Goal: Find specific page/section: Find specific page/section

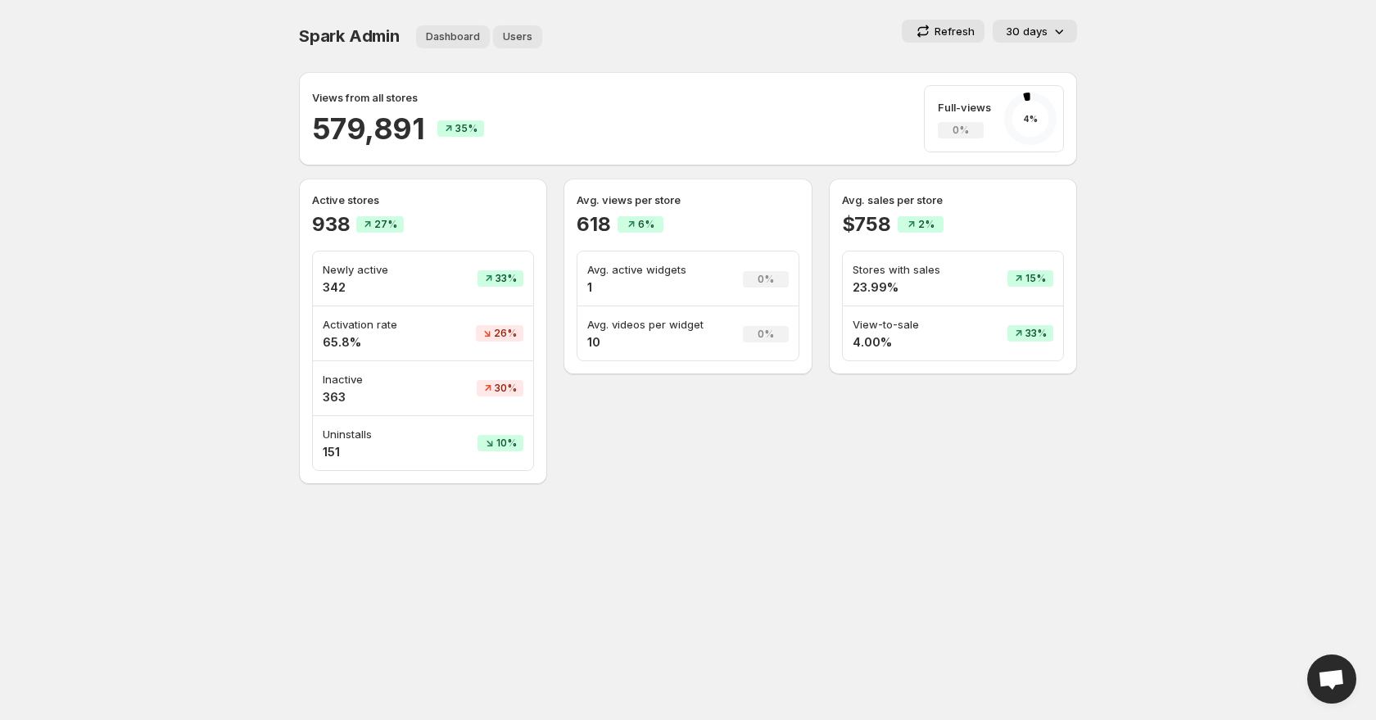
click at [521, 36] on span "Users" at bounding box center [517, 36] width 29 height 13
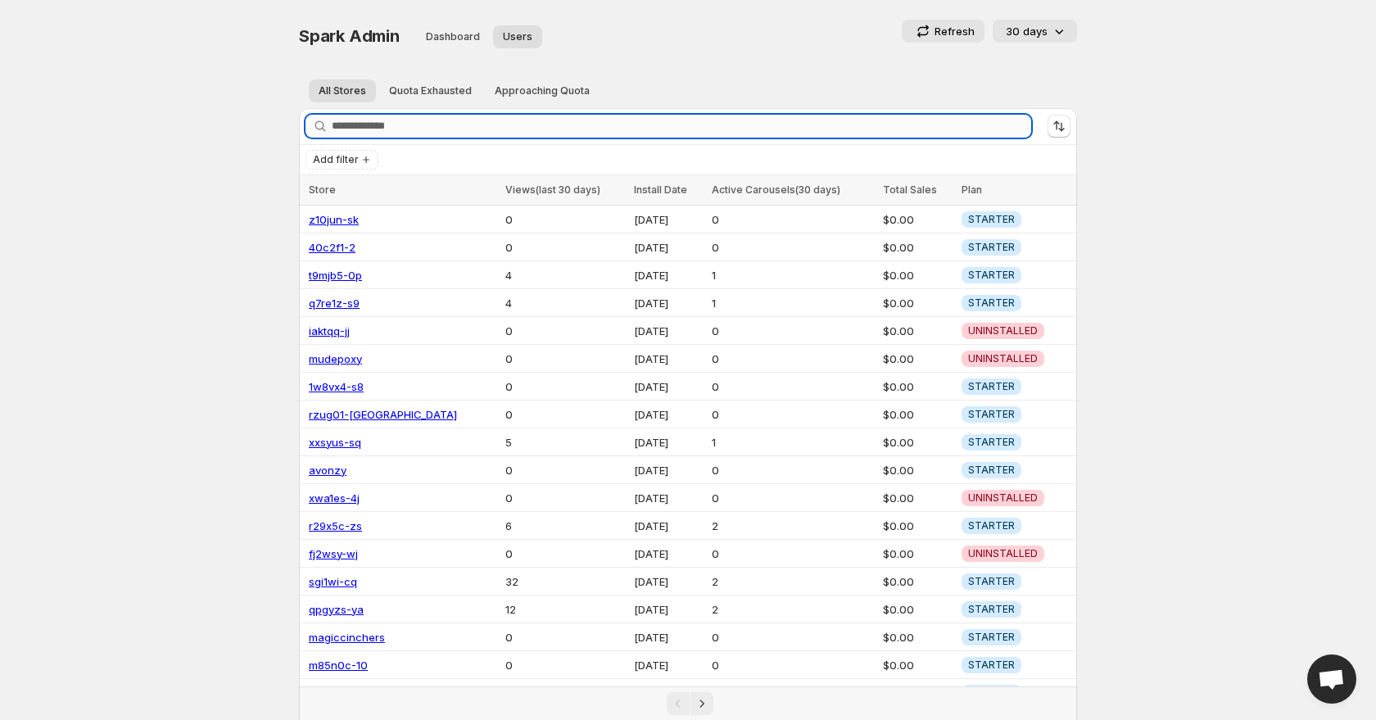
click at [462, 134] on input "Search stores" at bounding box center [682, 126] width 700 height 23
paste input "**********"
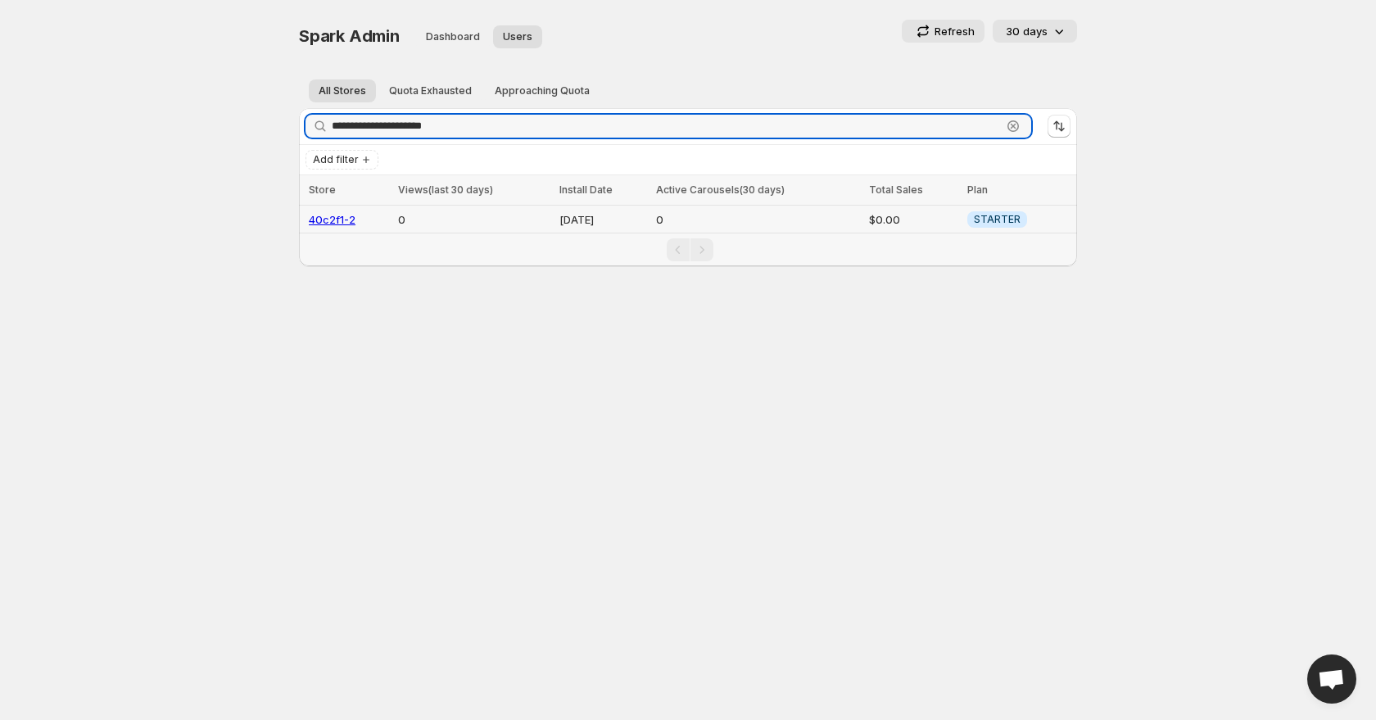
type input "**********"
click at [341, 215] on link "40c2f1-2" at bounding box center [332, 219] width 47 height 13
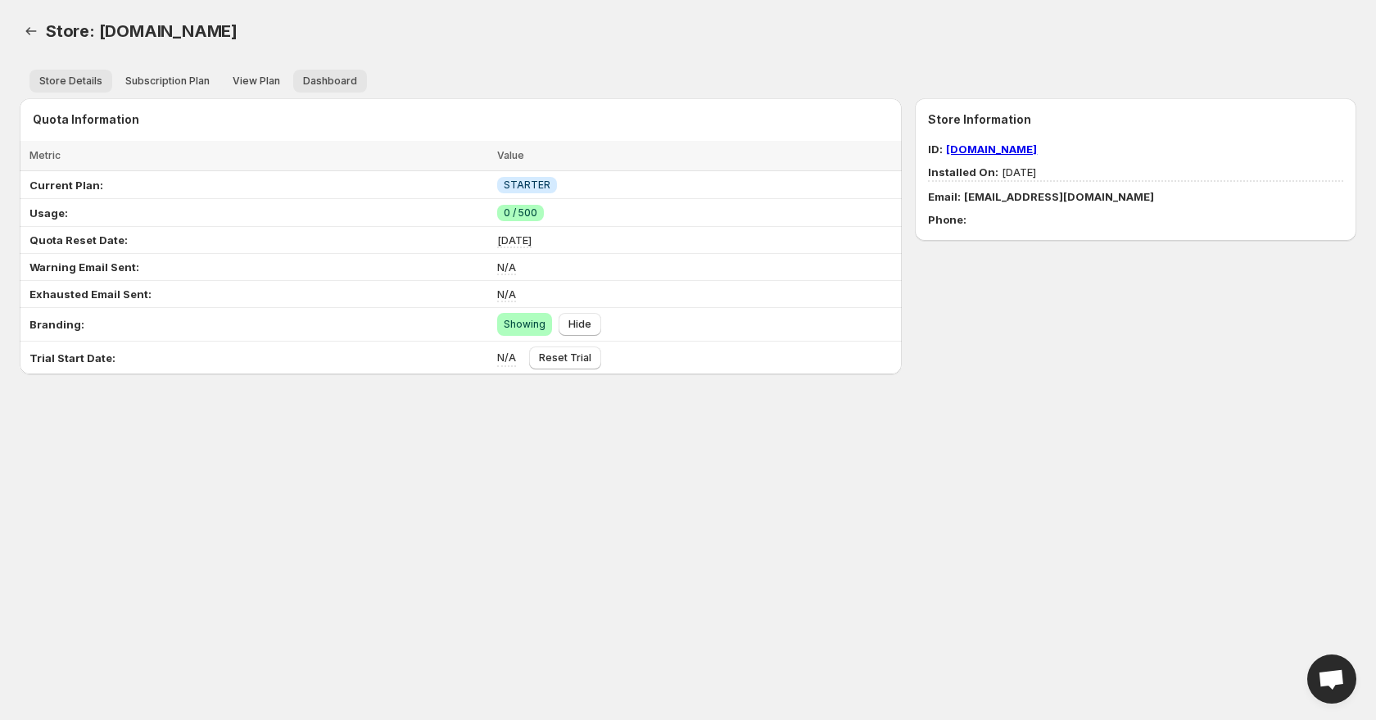
click at [329, 83] on span "Dashboard" at bounding box center [330, 81] width 54 height 13
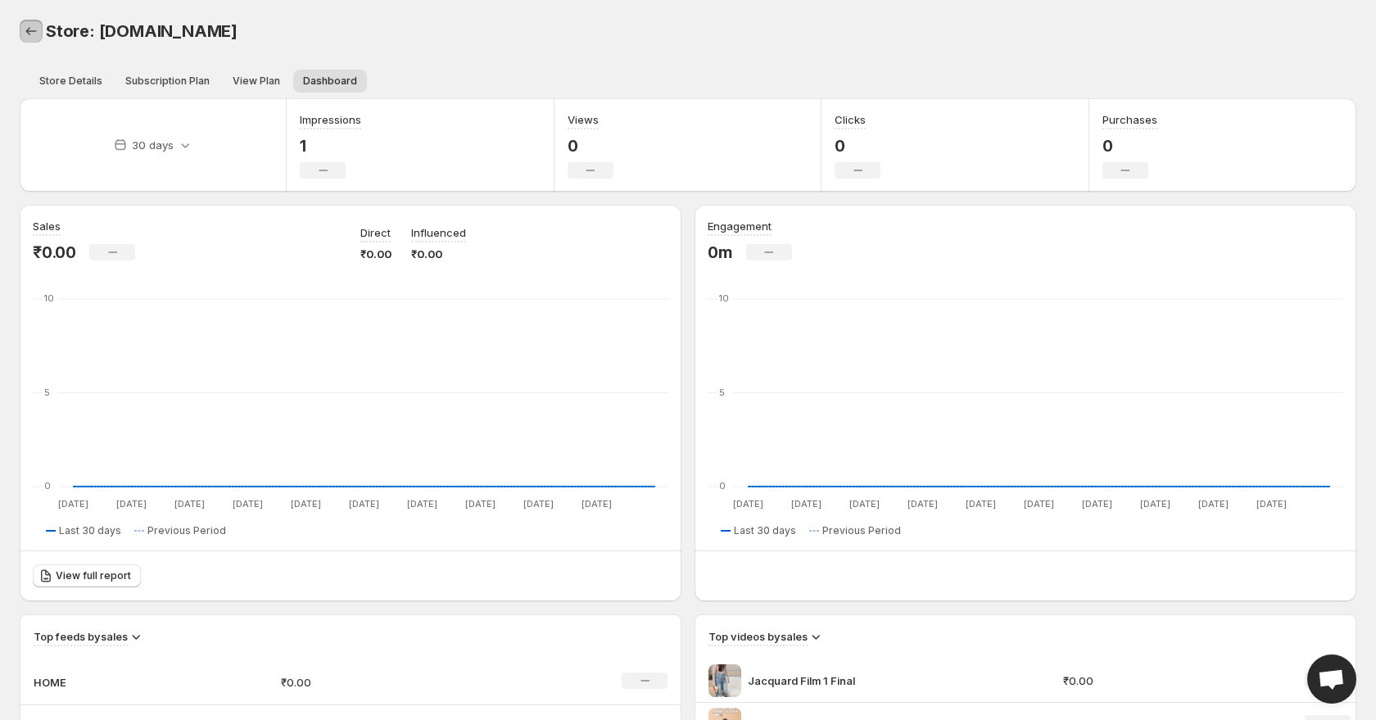
click at [34, 41] on link "Back" at bounding box center [31, 31] width 23 height 23
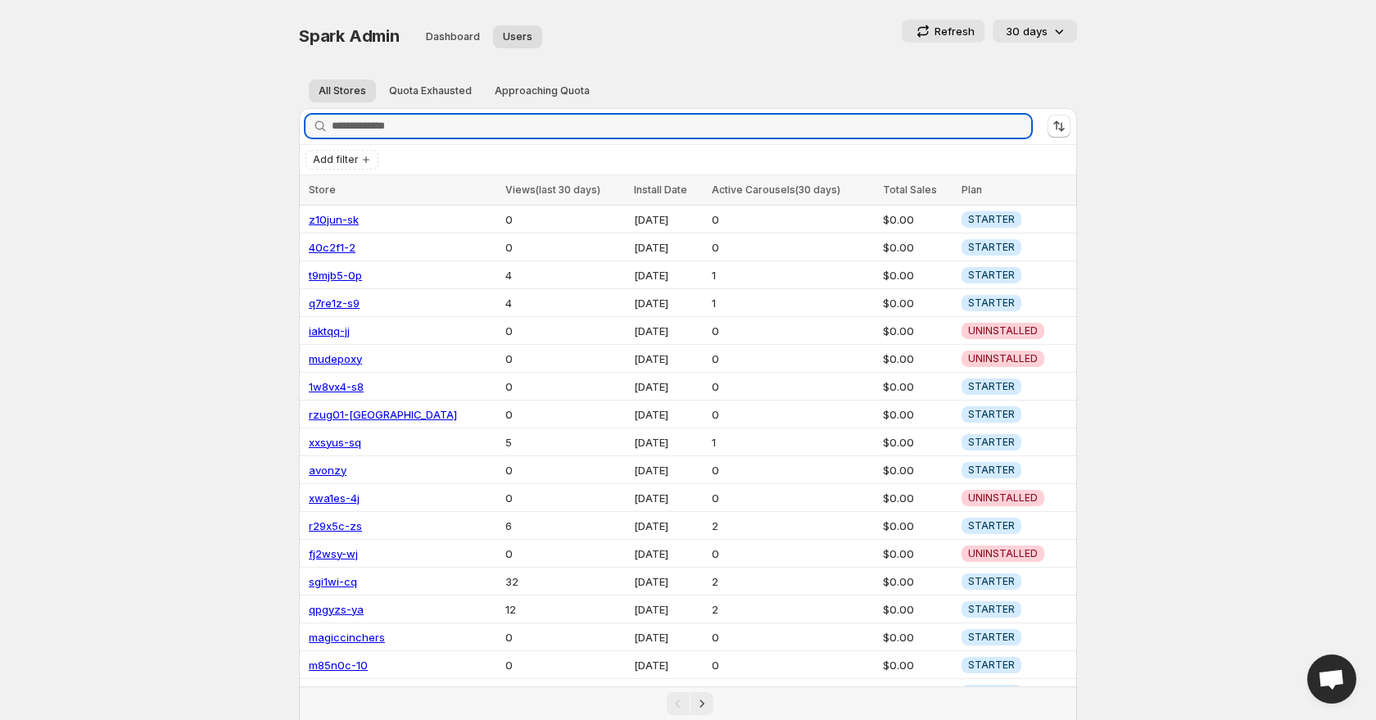
click at [29, 35] on body "Home Feeds Videos Subscription Settings Spark Admin. This page is ready Spark A…" at bounding box center [688, 360] width 1376 height 720
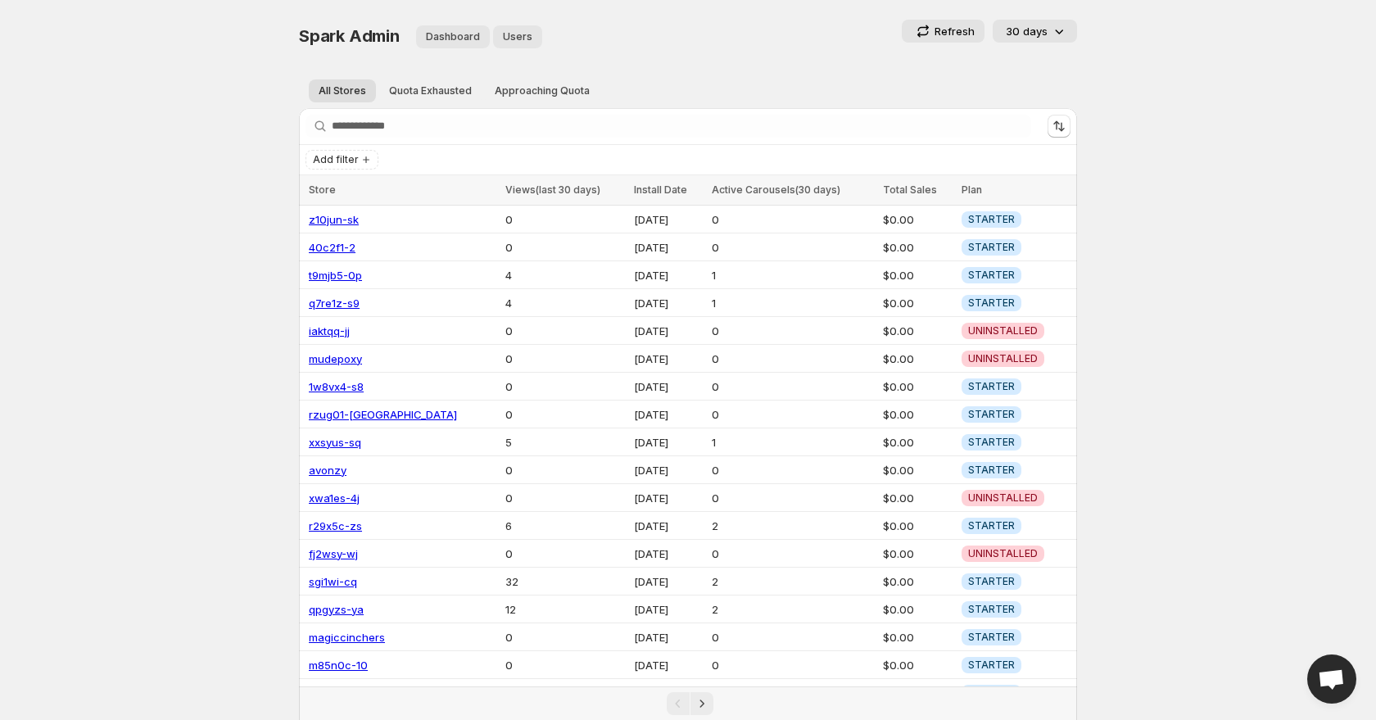
click at [448, 38] on span "Dashboard" at bounding box center [453, 36] width 54 height 13
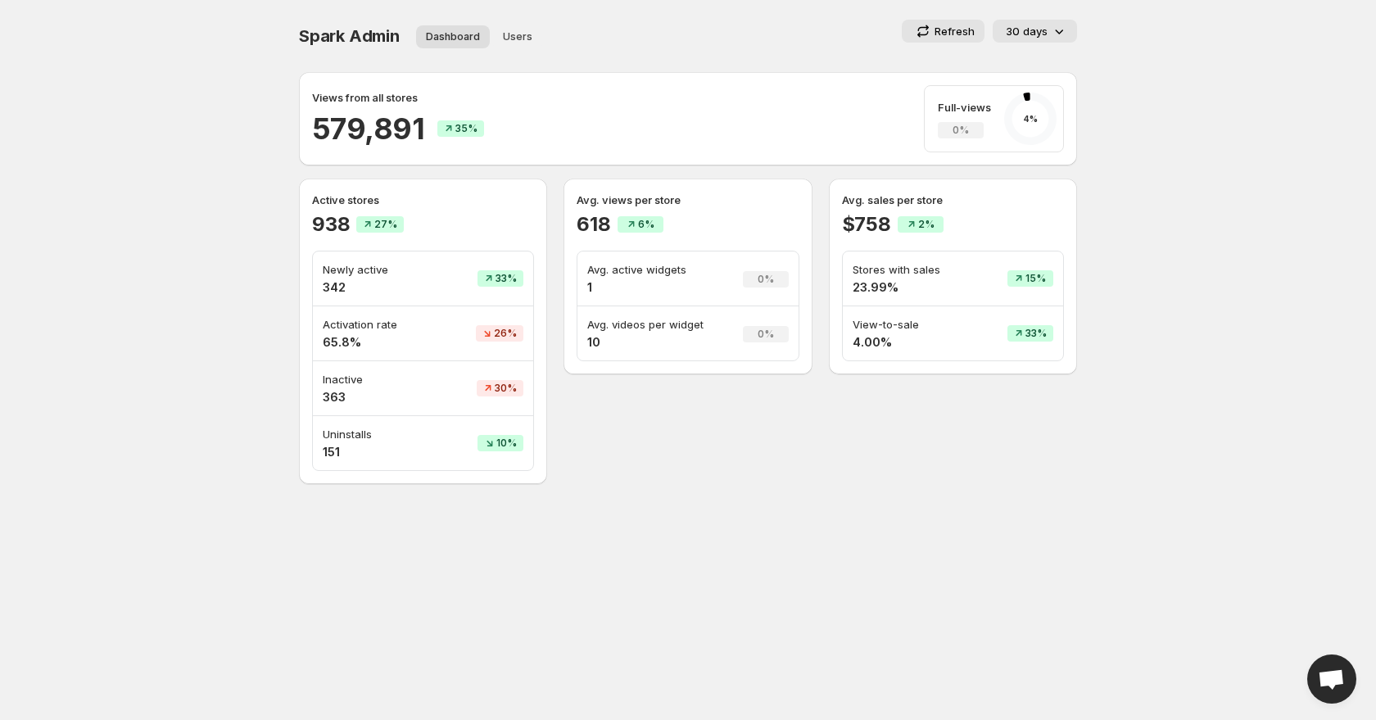
click at [1042, 34] on p "30 days" at bounding box center [1027, 31] width 42 height 16
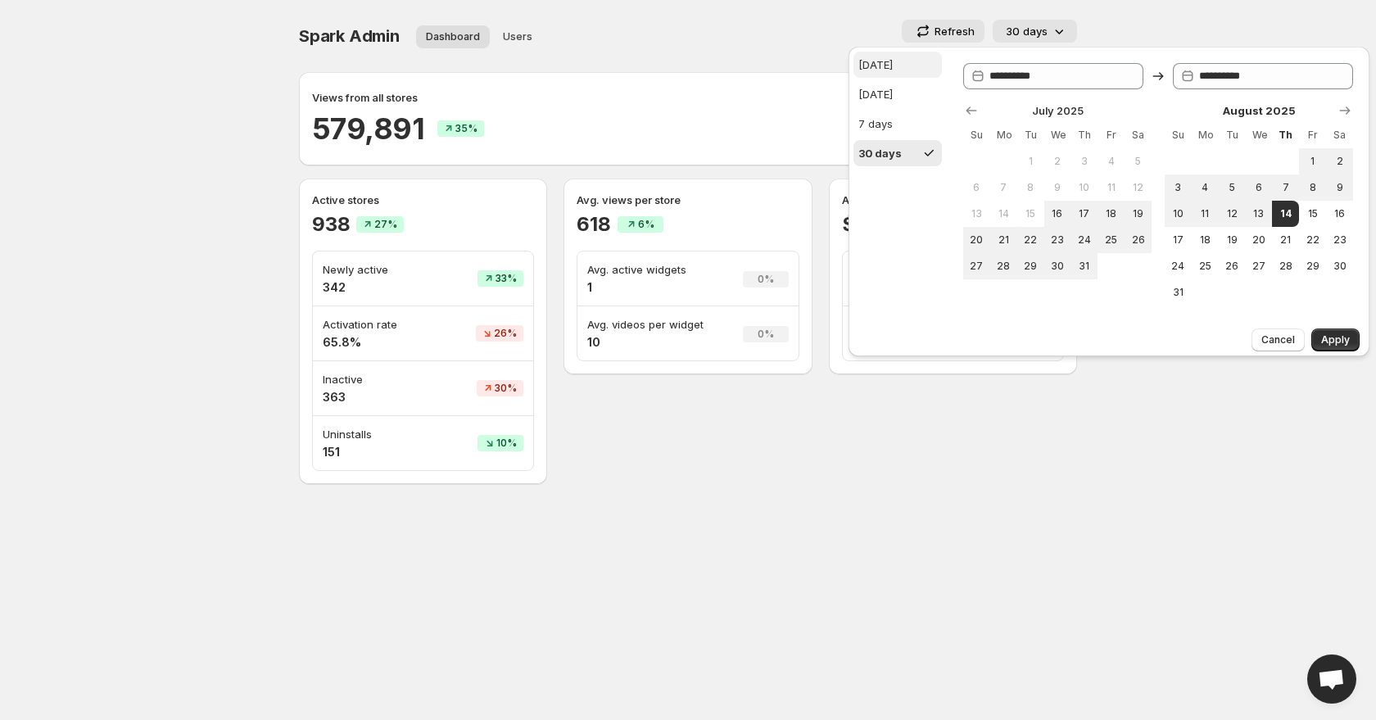
click at [898, 61] on button "[DATE]" at bounding box center [898, 65] width 88 height 26
type input "**********"
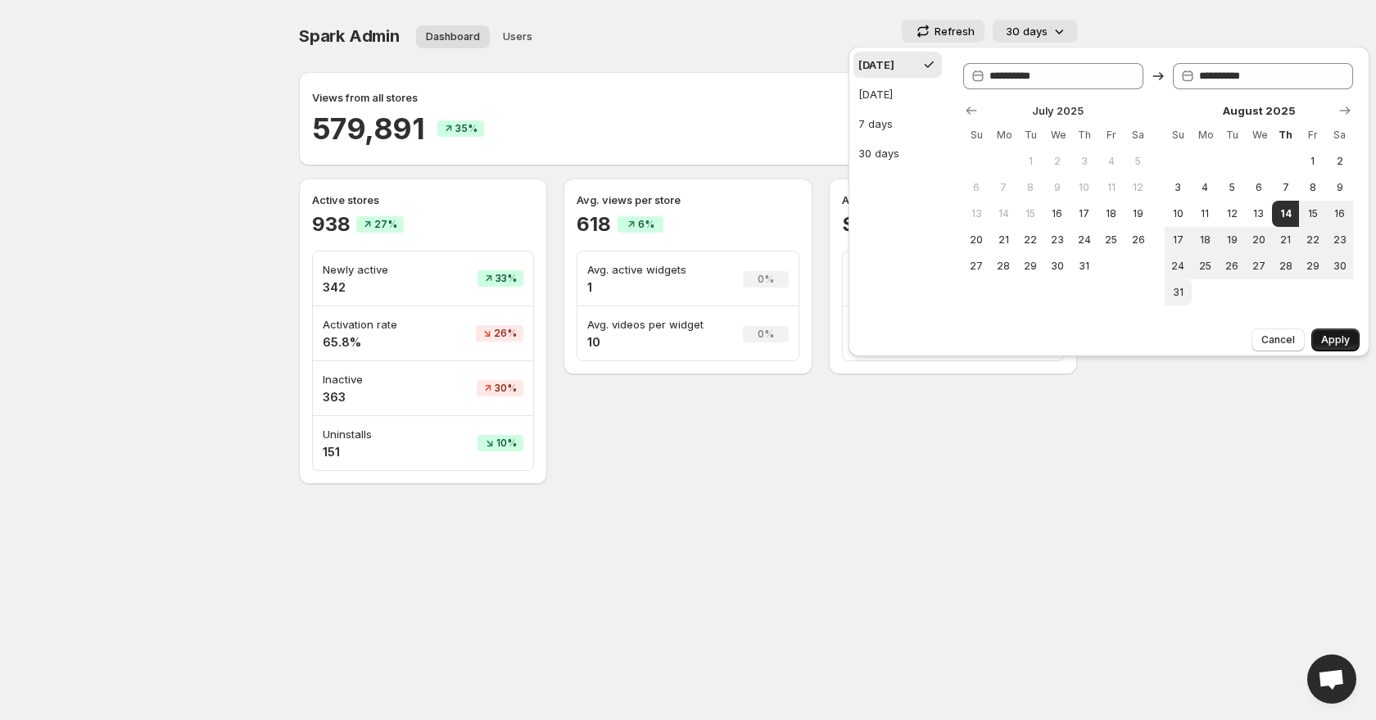
click at [1334, 347] on button "Apply" at bounding box center [1336, 339] width 48 height 23
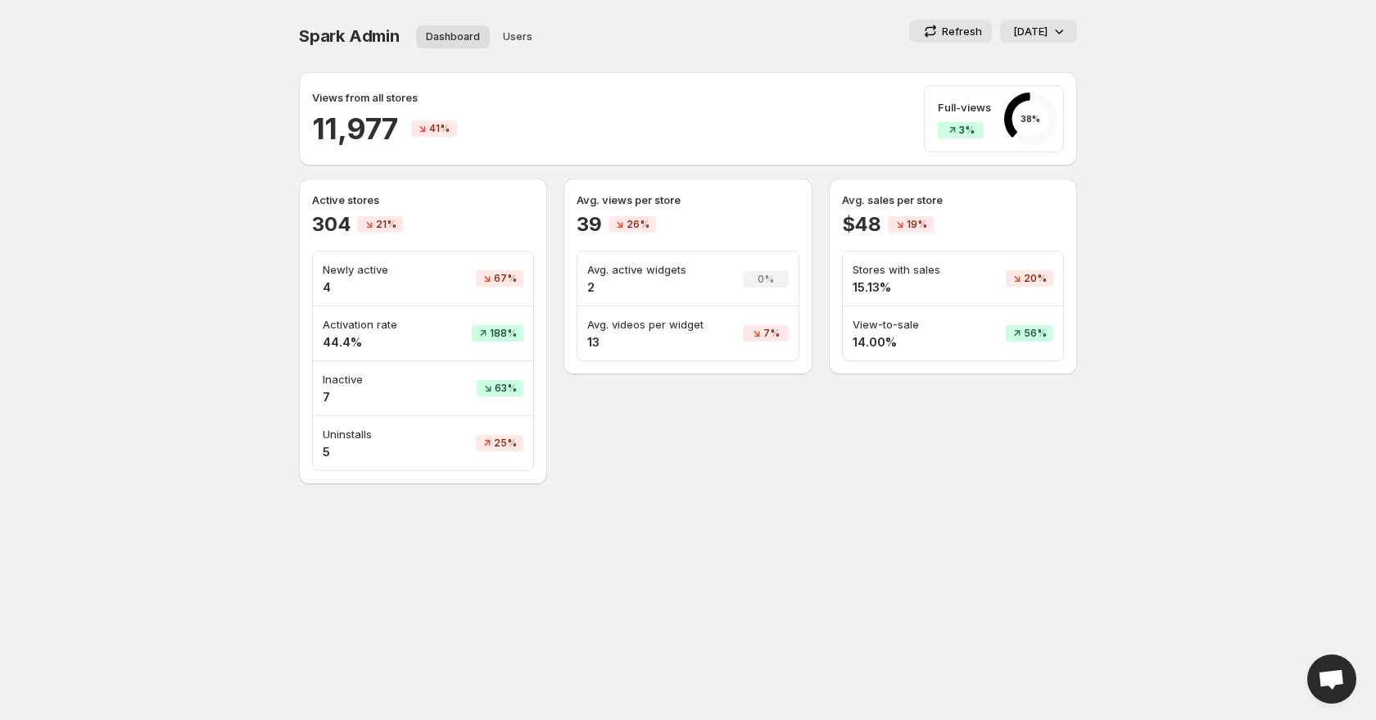
click at [1040, 39] on button "[DATE]" at bounding box center [1038, 31] width 77 height 23
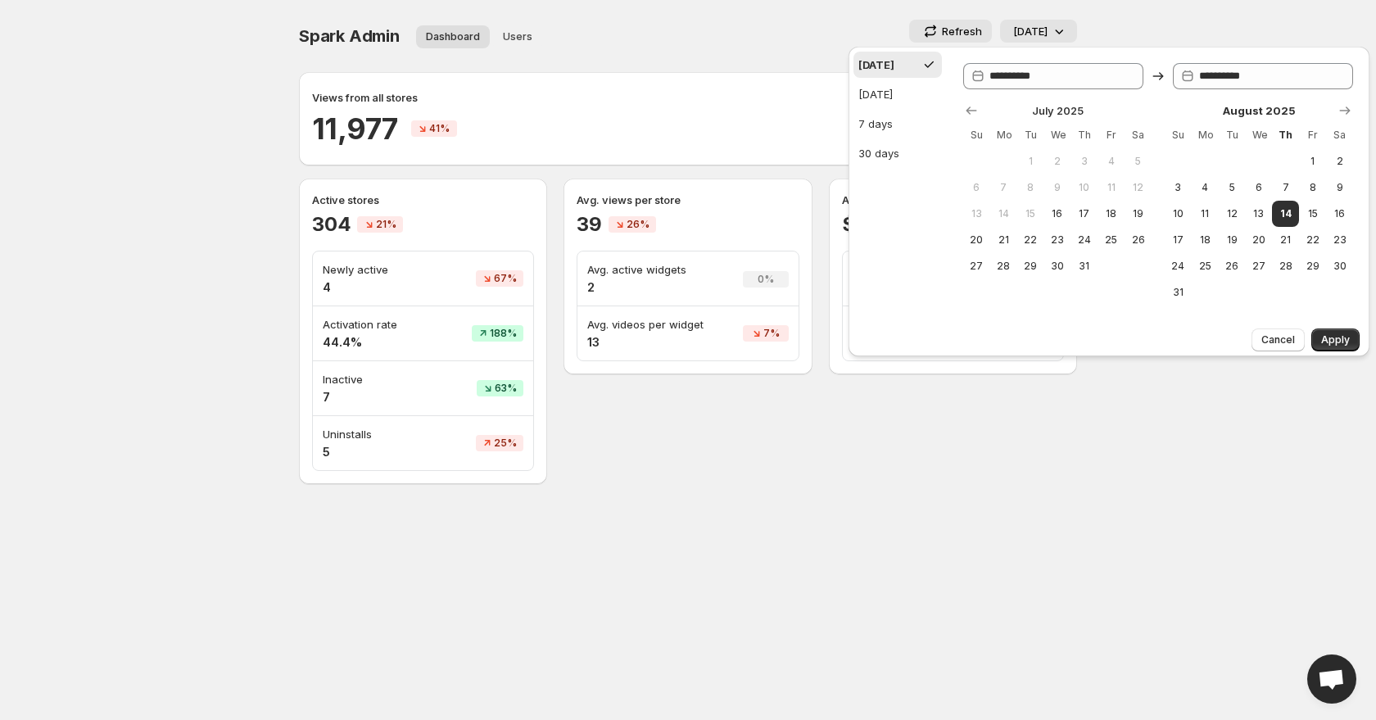
click at [1105, 6] on body "**********" at bounding box center [688, 360] width 1376 height 720
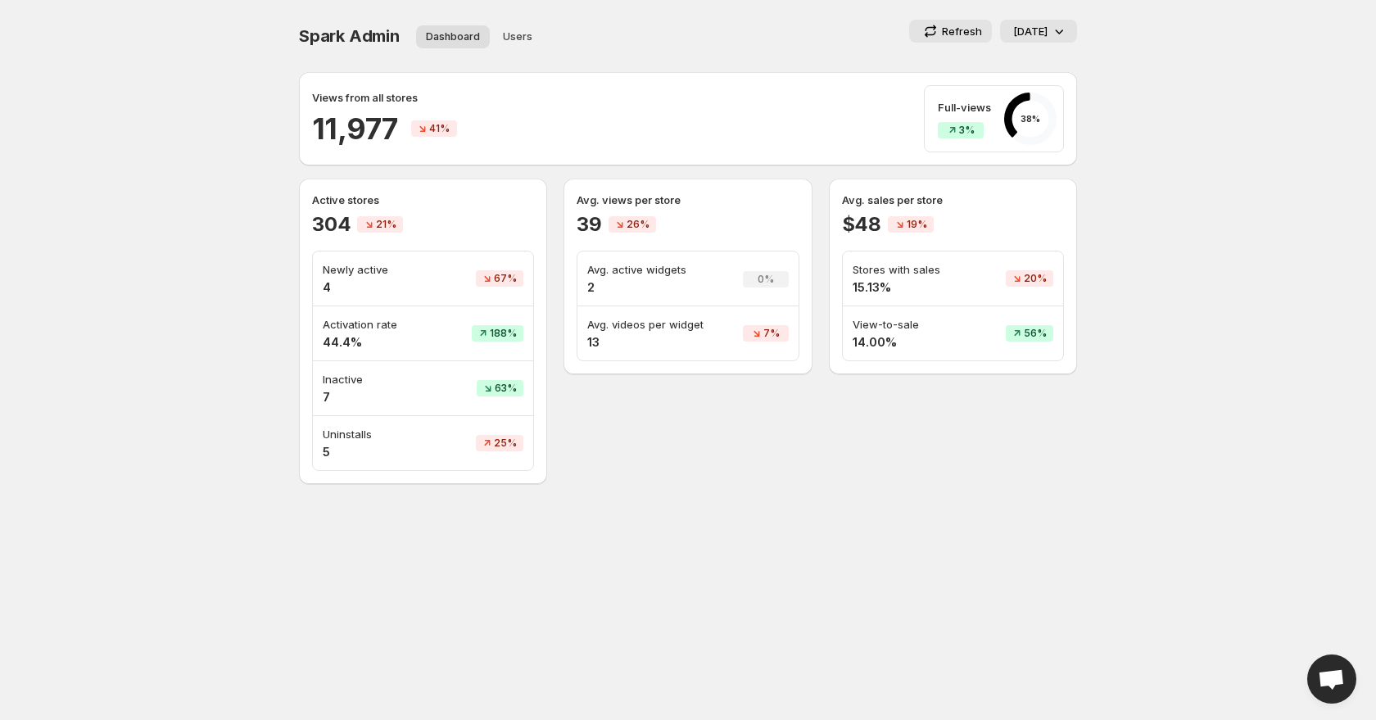
click at [1062, 23] on icon at bounding box center [1059, 31] width 16 height 16
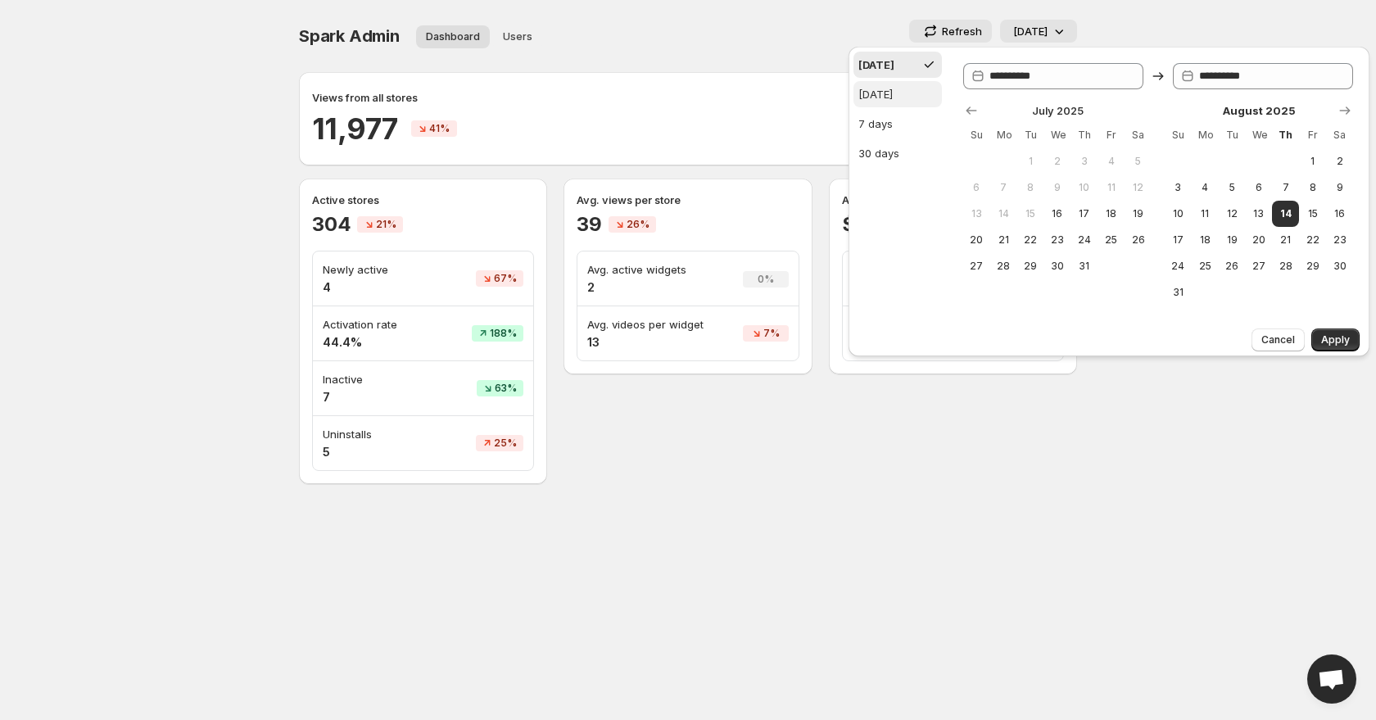
click at [893, 99] on div "[DATE]" at bounding box center [876, 94] width 34 height 16
type input "**********"
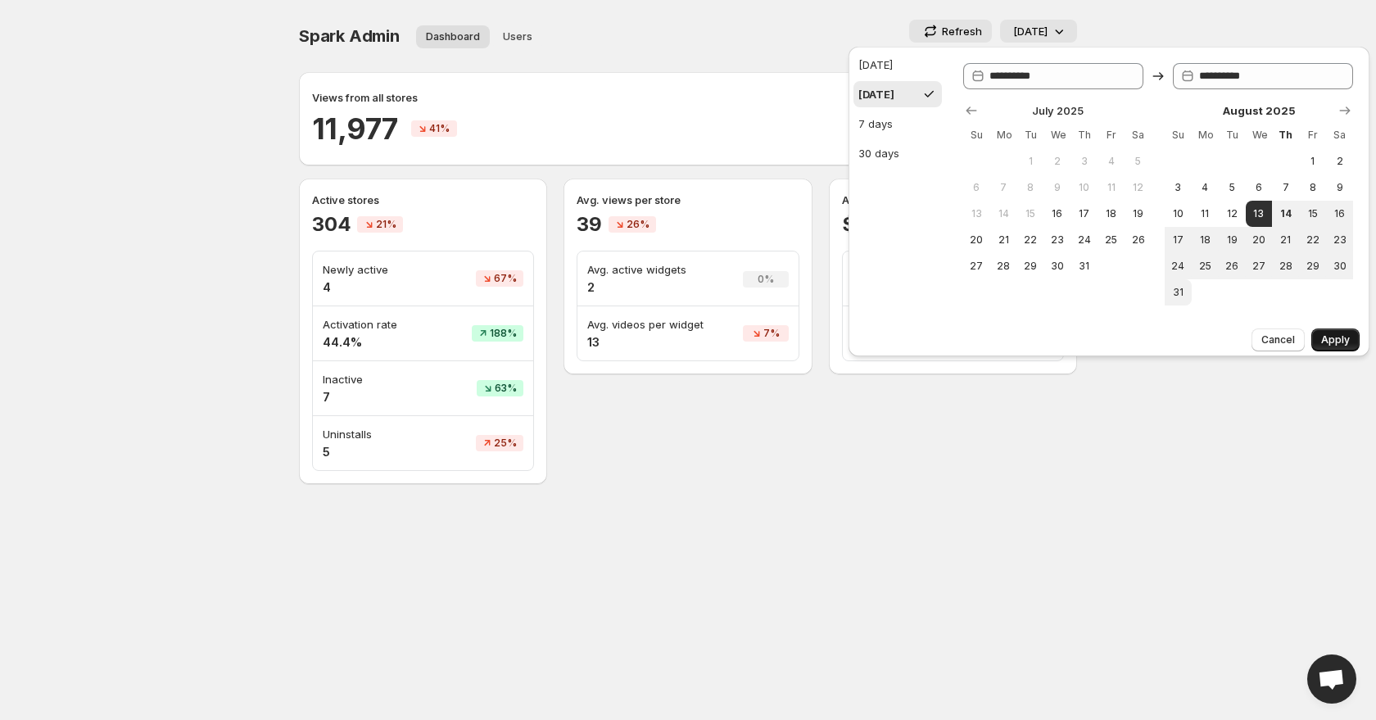
click at [1324, 338] on span "Apply" at bounding box center [1335, 339] width 29 height 13
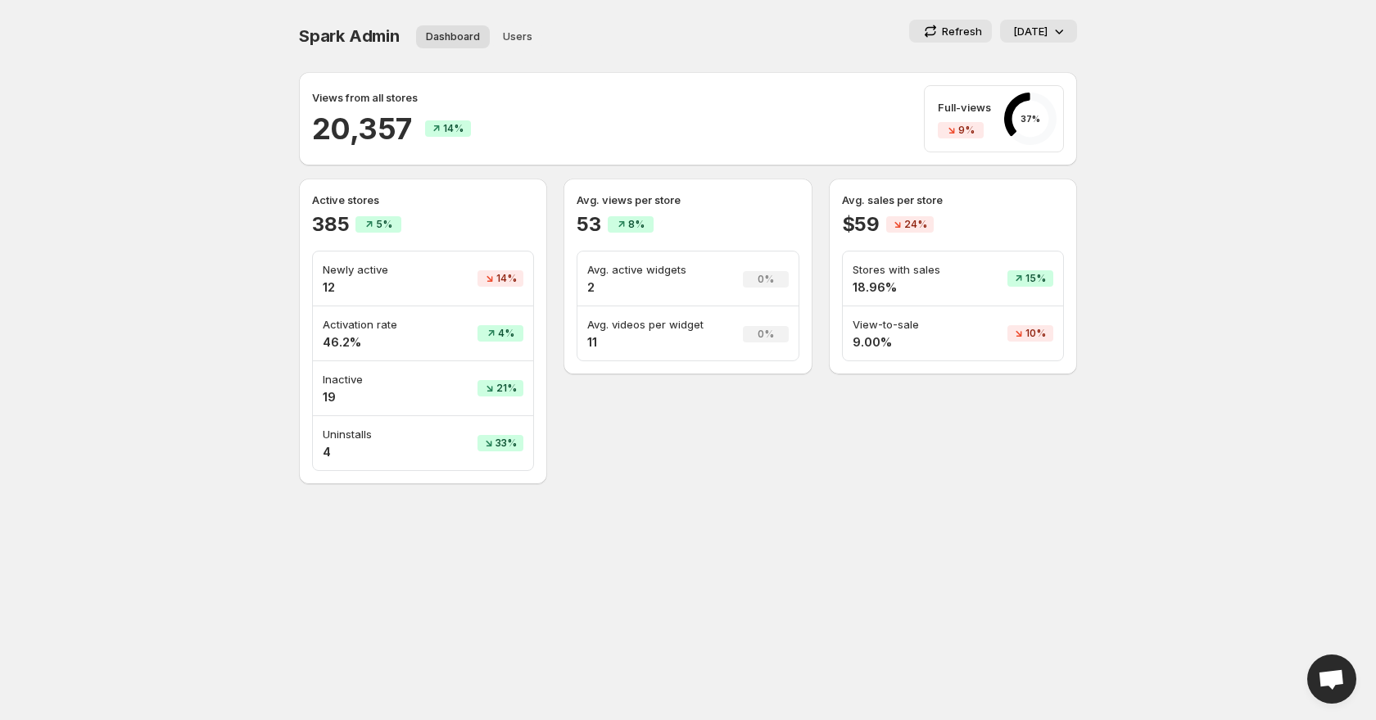
click at [1052, 32] on icon at bounding box center [1059, 31] width 16 height 16
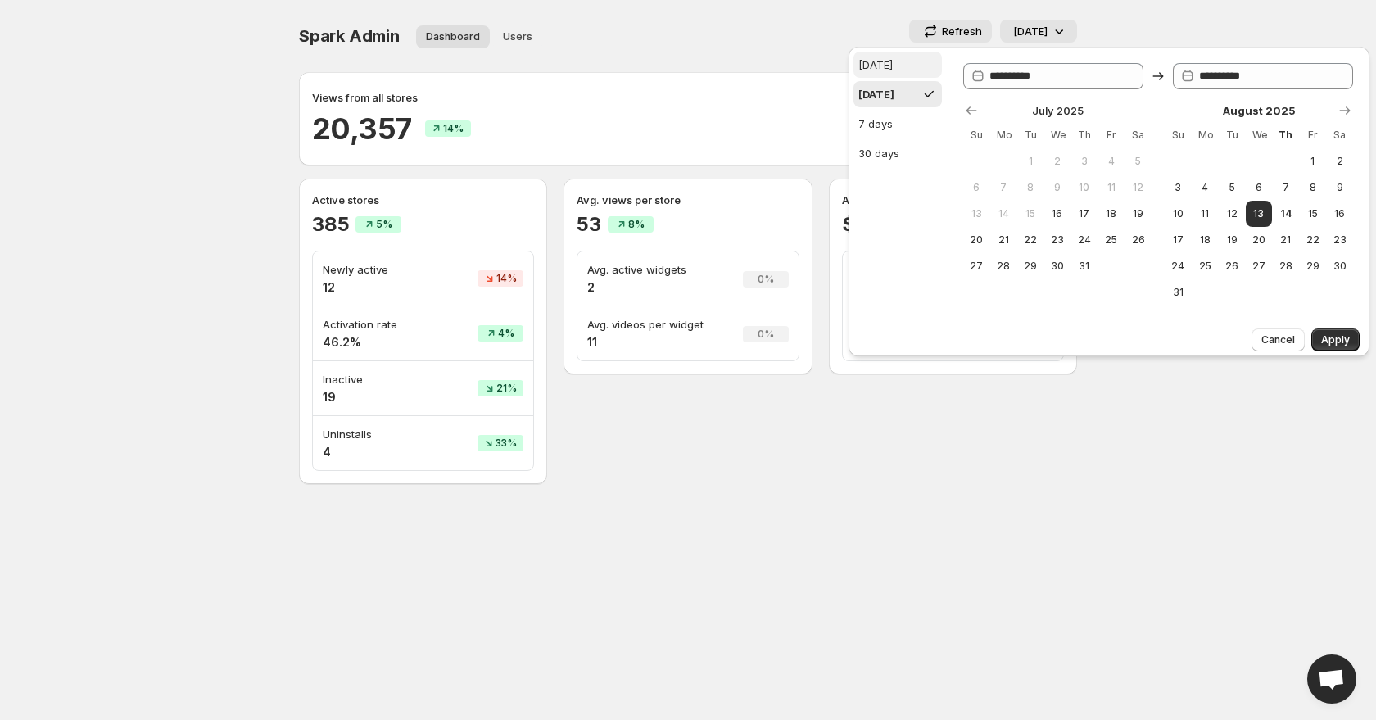
click at [889, 75] on button "[DATE]" at bounding box center [898, 65] width 88 height 26
type input "**********"
click at [1328, 339] on span "Apply" at bounding box center [1335, 339] width 29 height 13
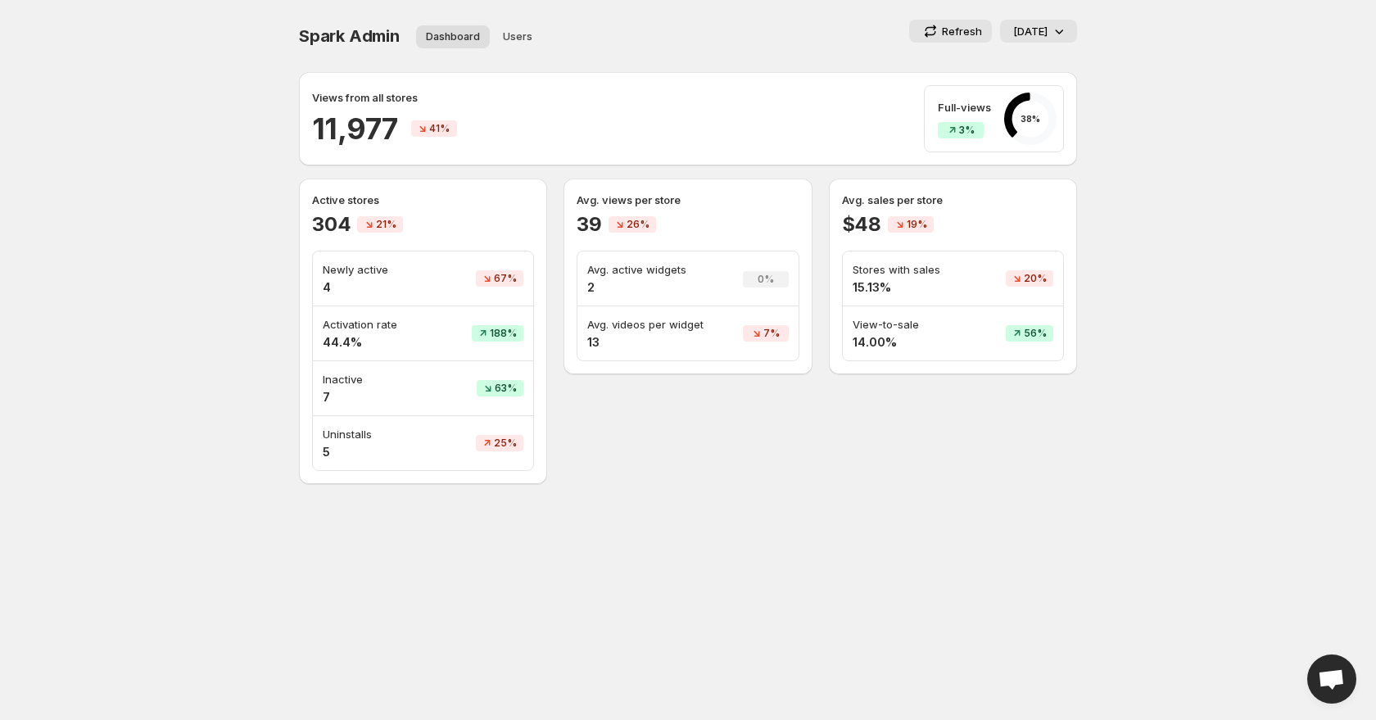
click at [1054, 40] on button "[DATE]" at bounding box center [1038, 31] width 77 height 23
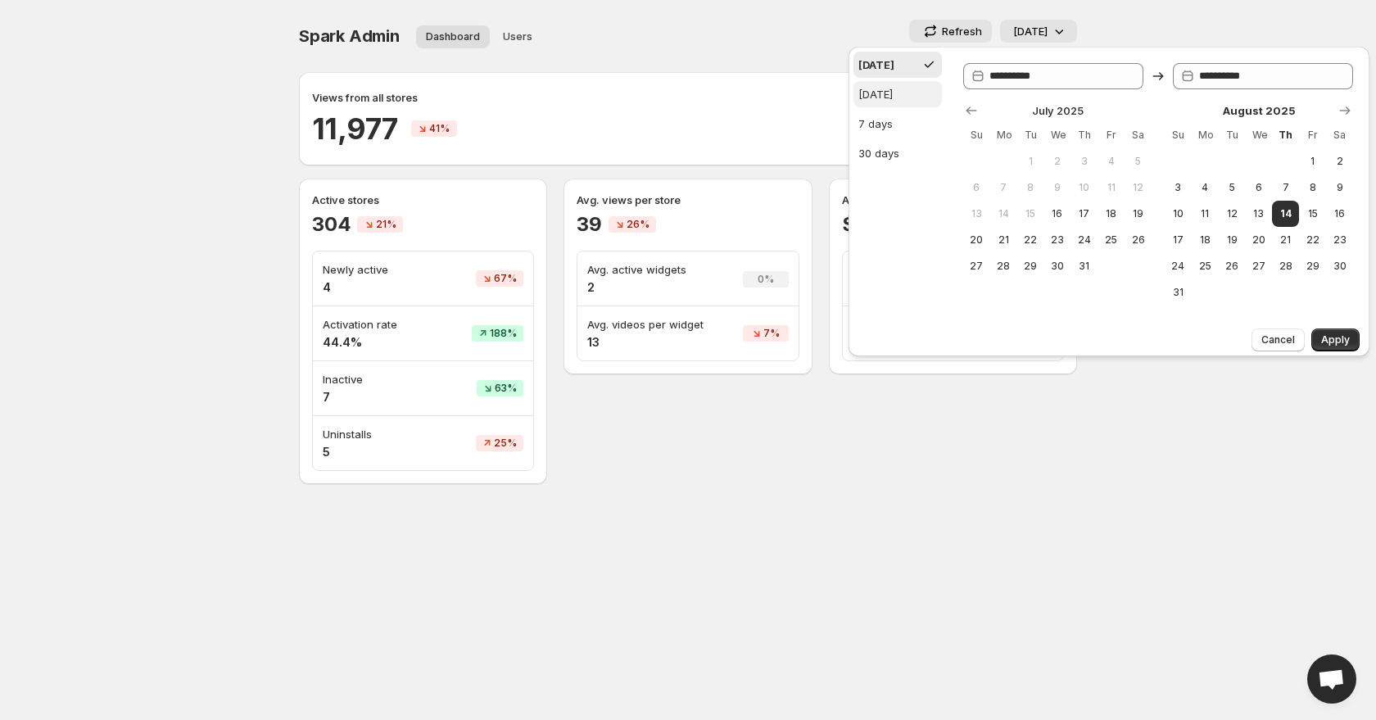
click at [916, 97] on button "[DATE]" at bounding box center [898, 94] width 88 height 26
type input "**********"
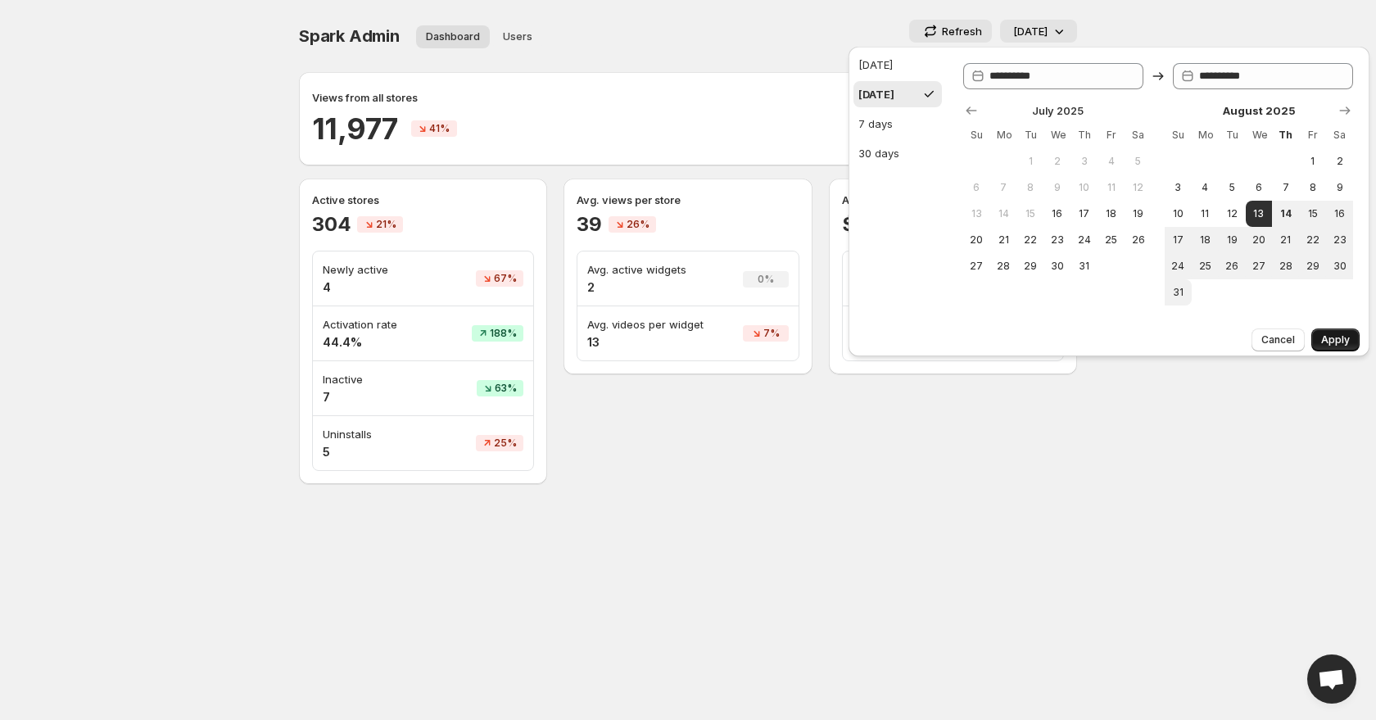
click at [1343, 342] on span "Apply" at bounding box center [1335, 339] width 29 height 13
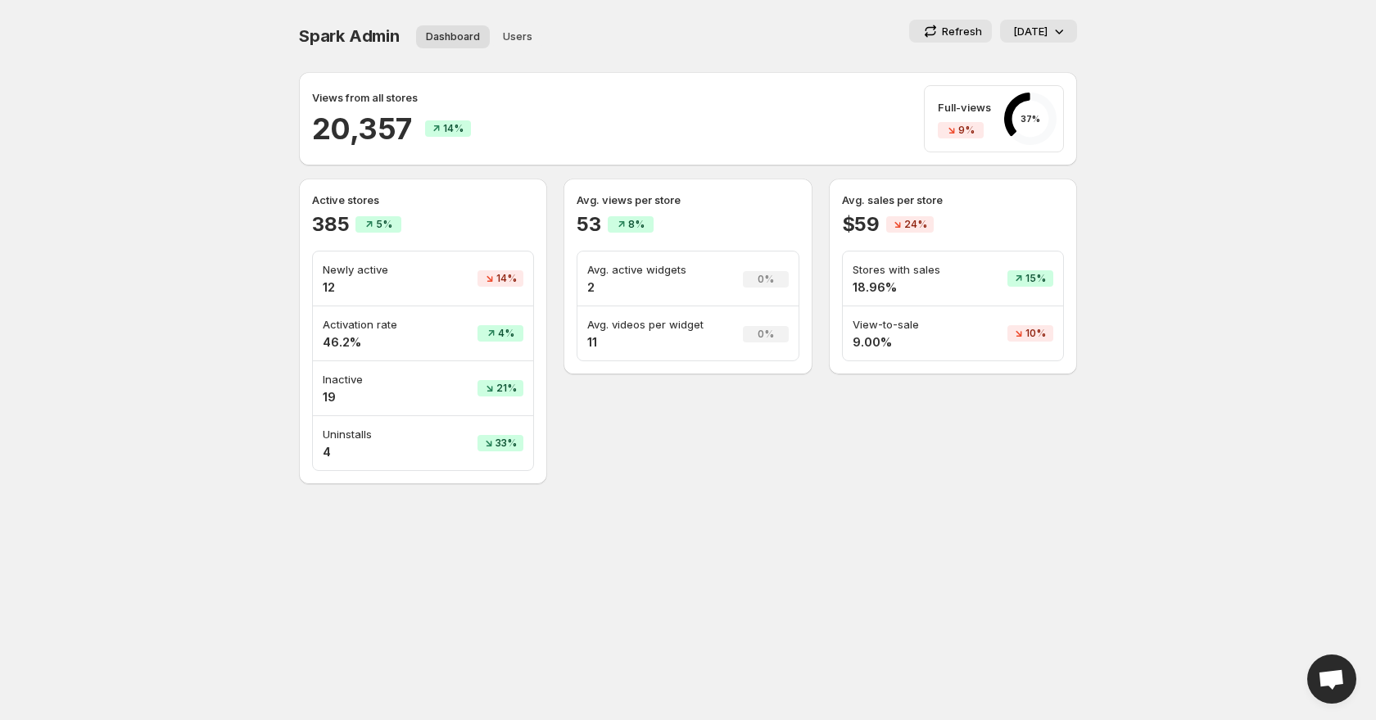
click at [1055, 34] on icon at bounding box center [1059, 31] width 16 height 16
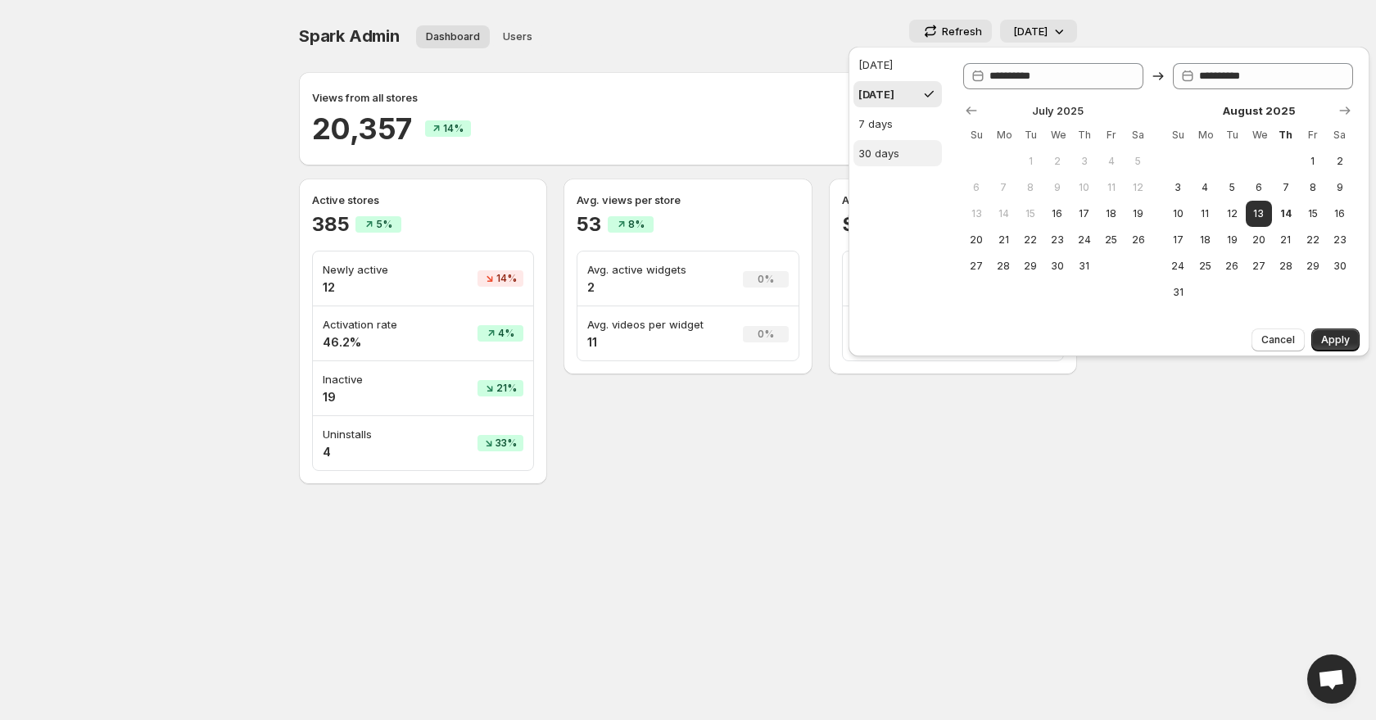
click at [906, 146] on button "30 days" at bounding box center [898, 153] width 88 height 26
type input "**********"
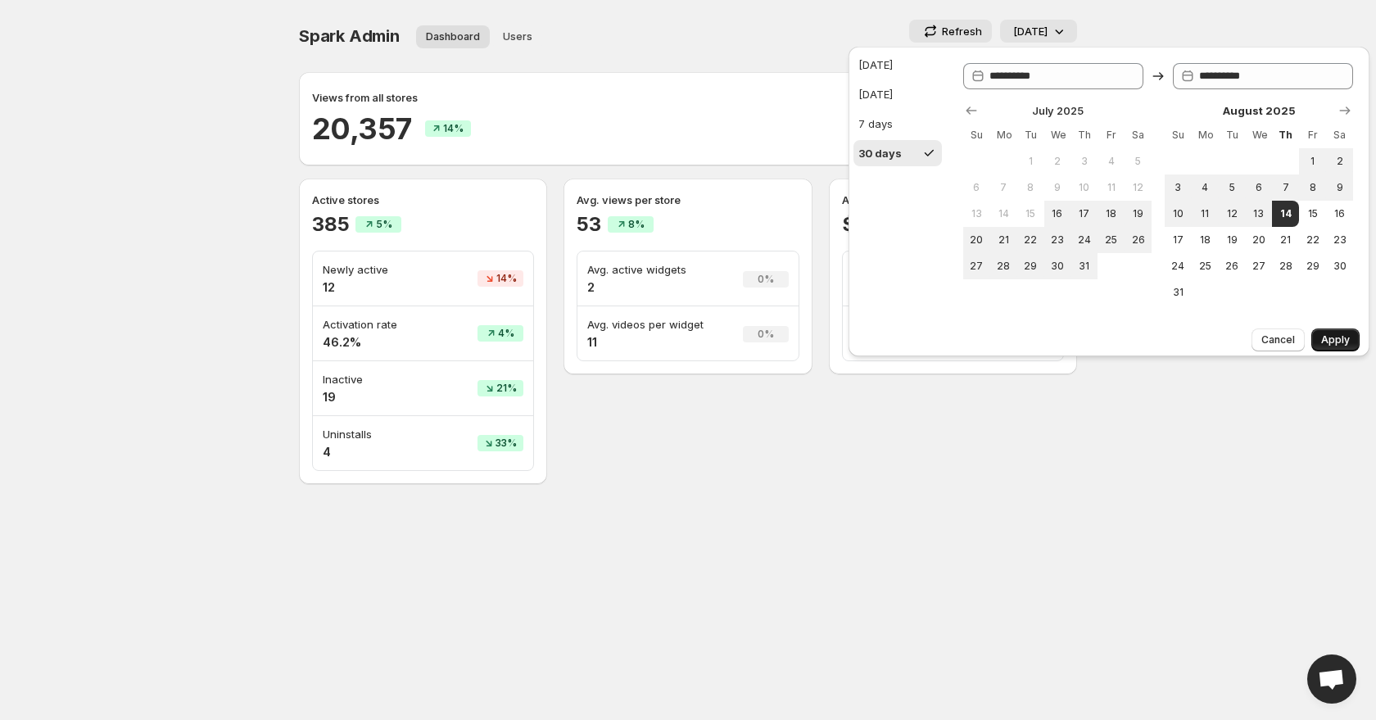
click at [1336, 338] on span "Apply" at bounding box center [1335, 339] width 29 height 13
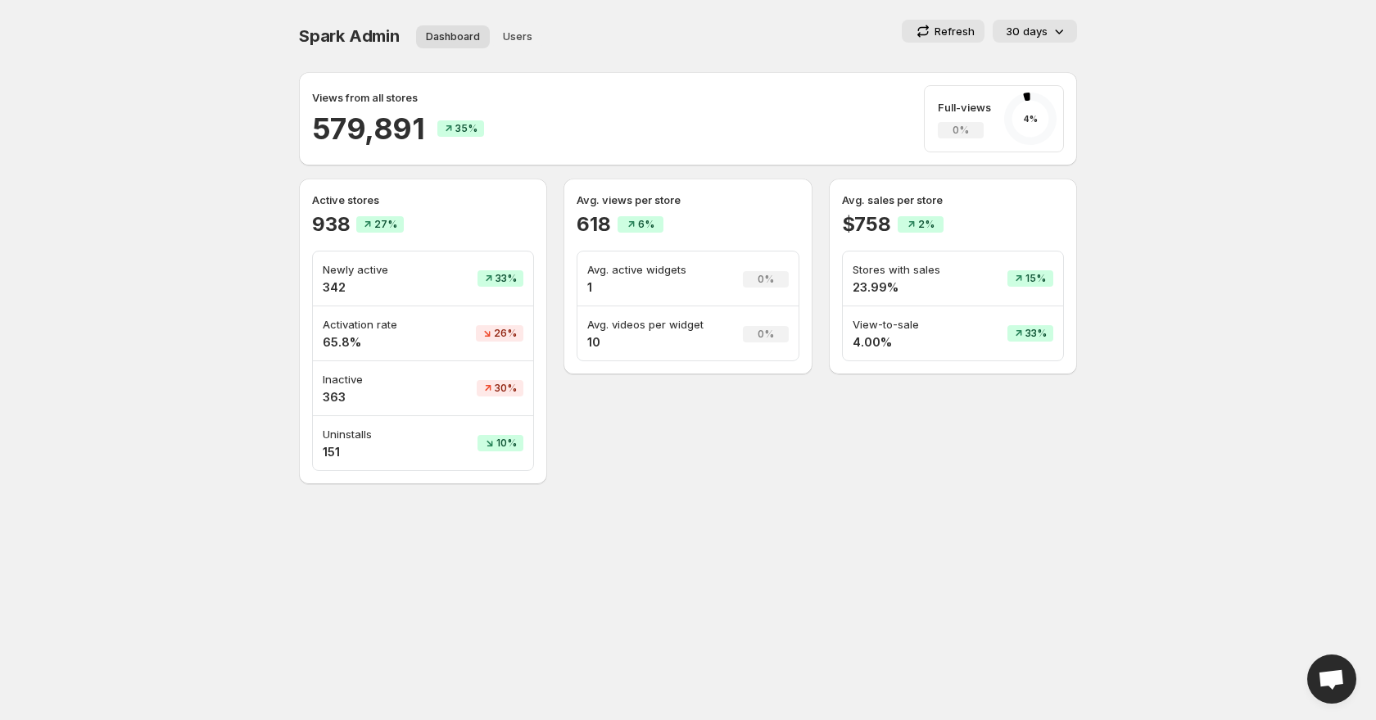
click at [1041, 29] on p "30 days" at bounding box center [1027, 31] width 42 height 16
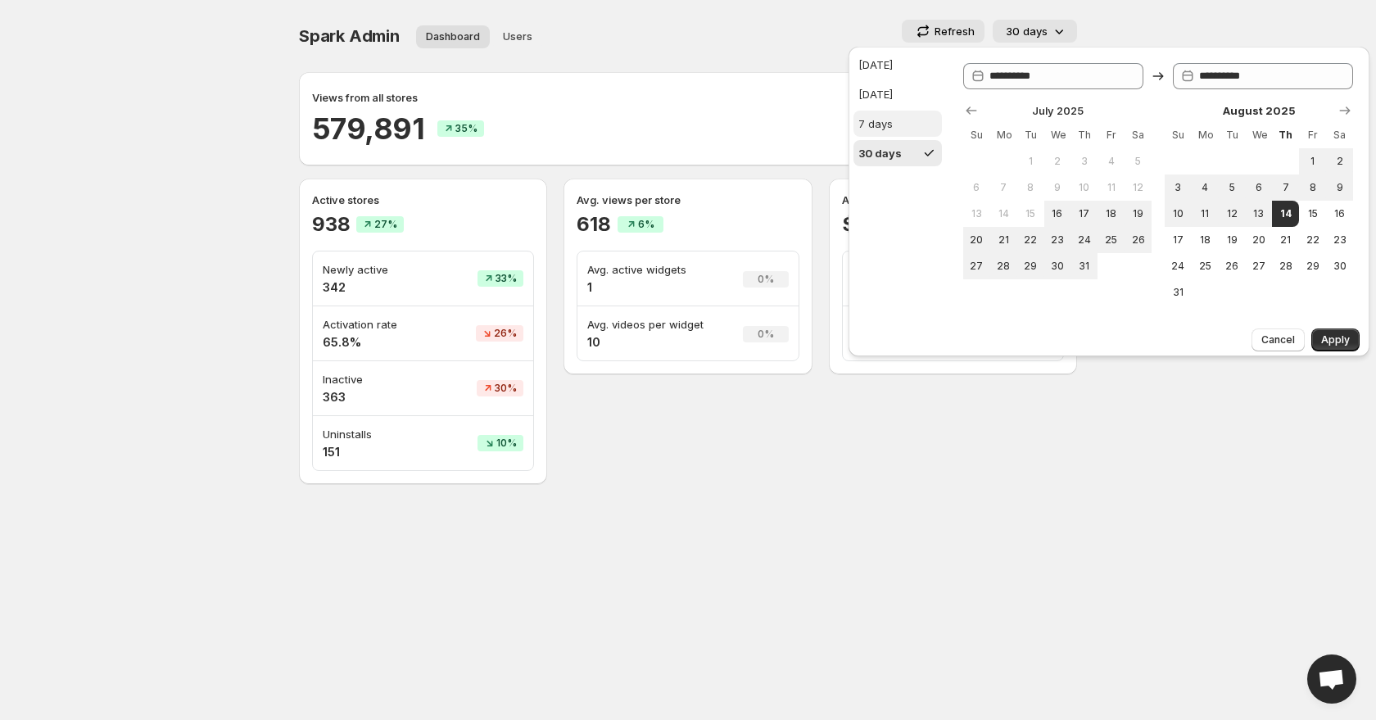
click at [892, 123] on button "7 days" at bounding box center [898, 124] width 88 height 26
type input "**********"
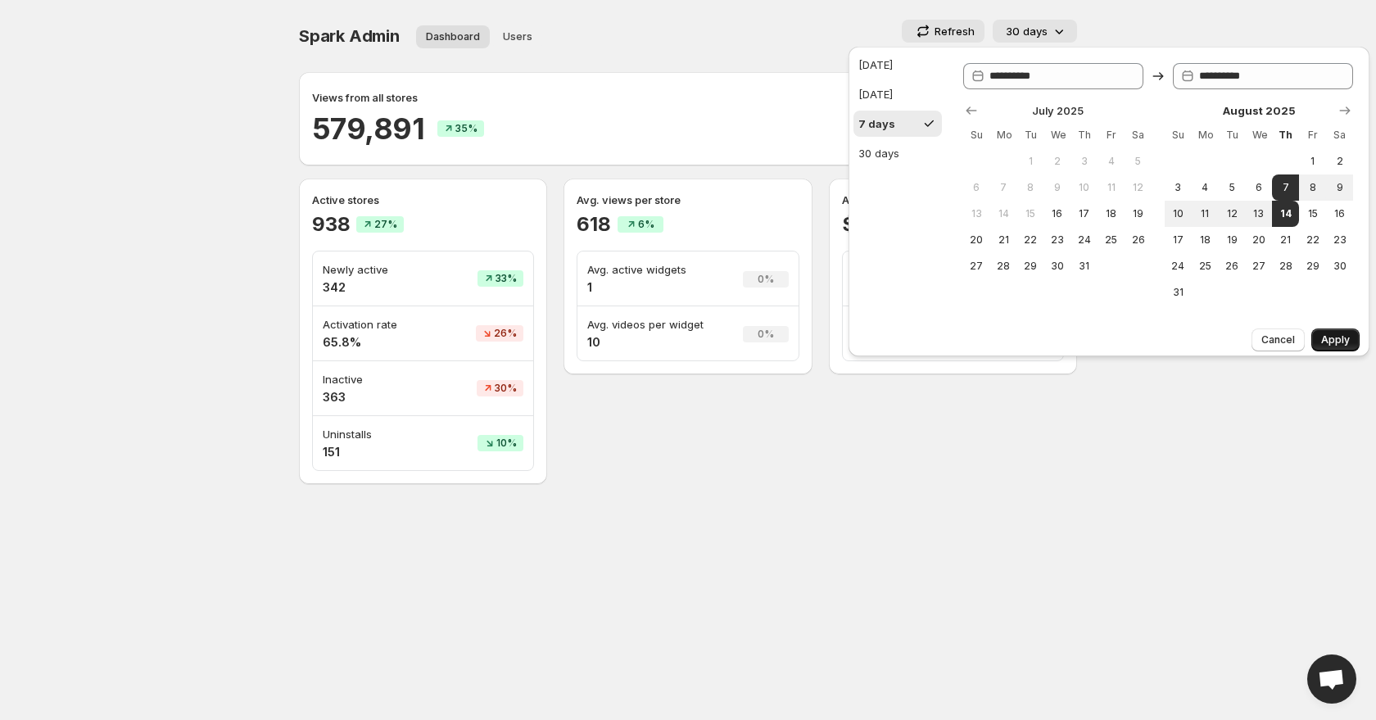
click at [1344, 334] on span "Apply" at bounding box center [1335, 339] width 29 height 13
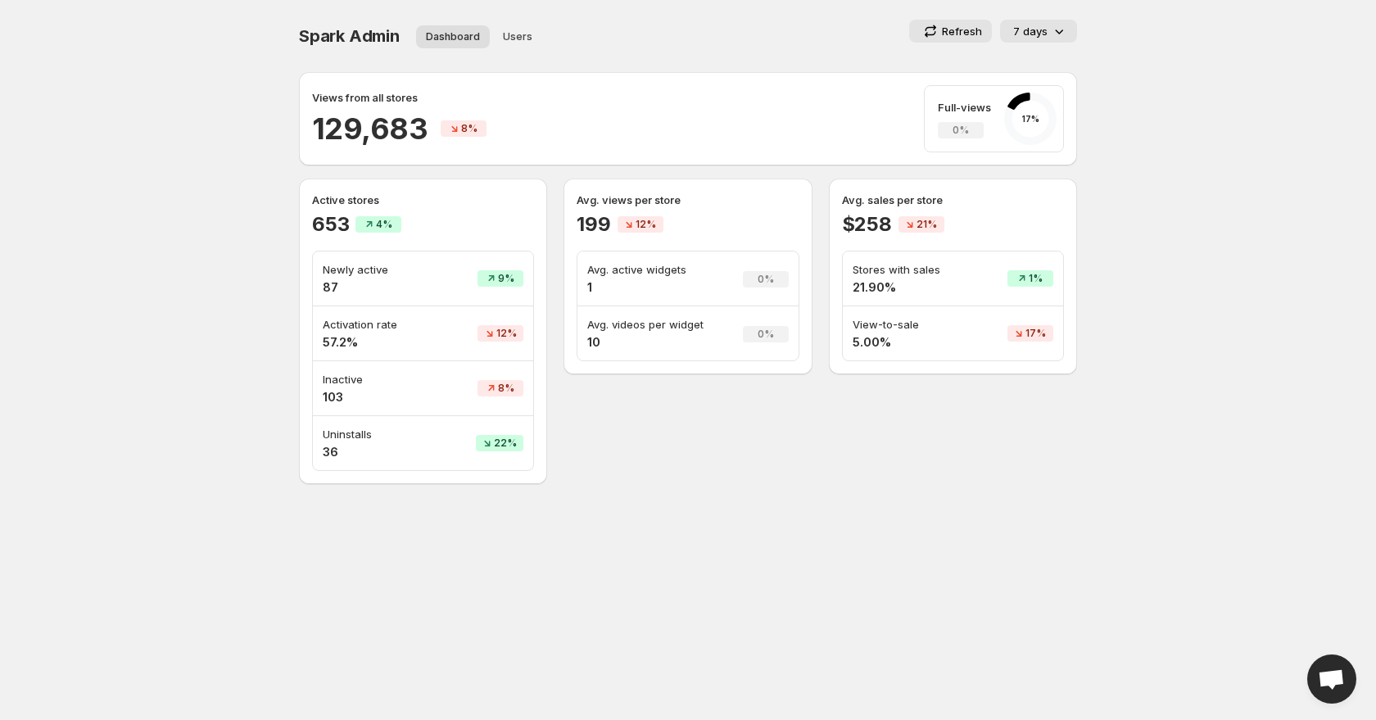
click at [1033, 31] on p "7 days" at bounding box center [1030, 31] width 34 height 16
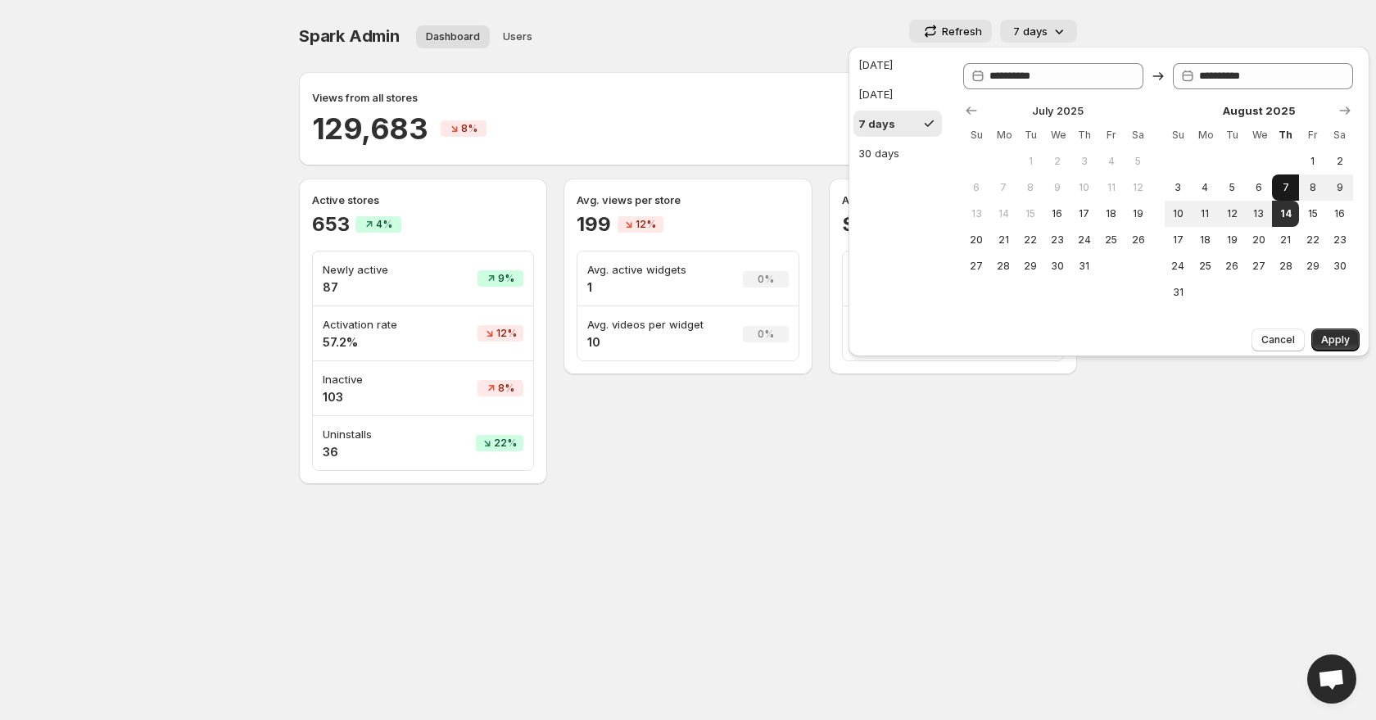
click at [1281, 179] on button "7" at bounding box center [1285, 187] width 27 height 26
type input "**********"
click at [1077, 265] on span "31" at bounding box center [1084, 266] width 14 height 13
type input "**********"
click at [1284, 186] on span "7" at bounding box center [1286, 187] width 14 height 13
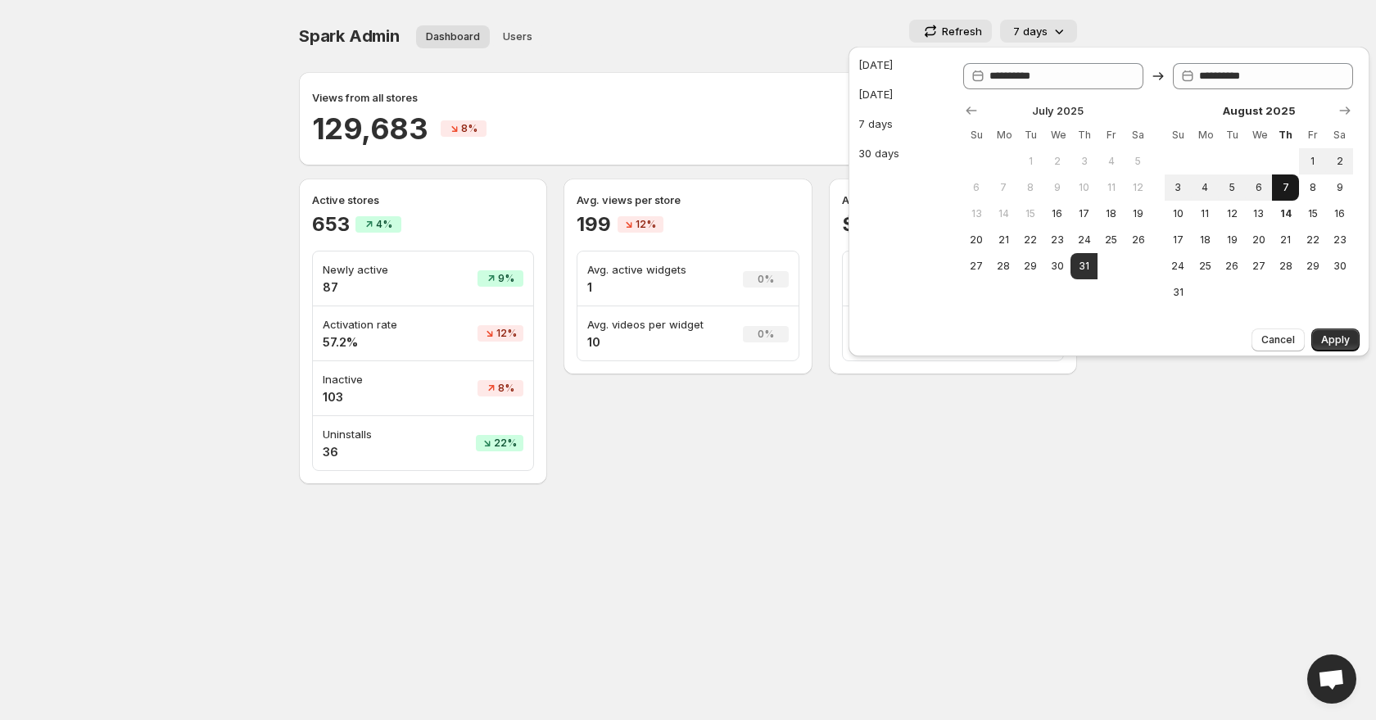
type input "**********"
click at [1343, 338] on span "Apply" at bounding box center [1335, 339] width 29 height 13
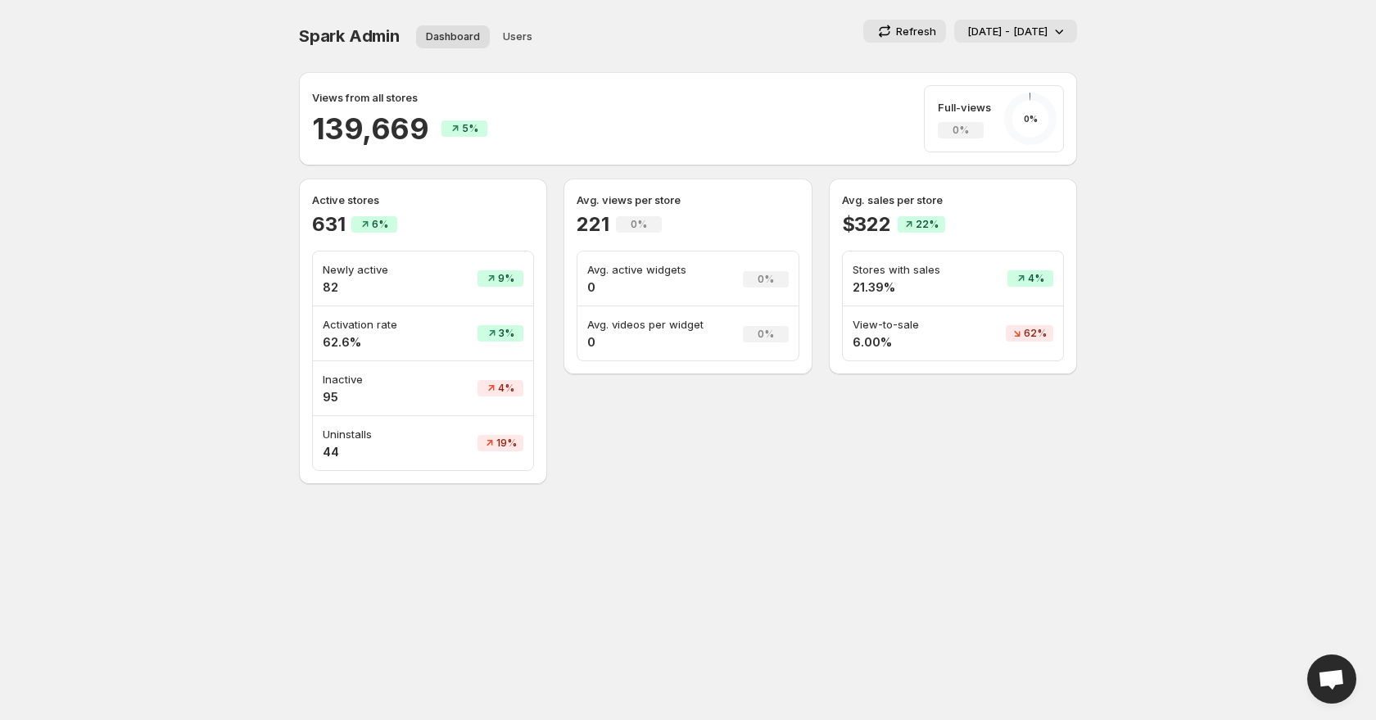
click at [1006, 24] on p "[DATE] - [DATE]" at bounding box center [1007, 31] width 80 height 16
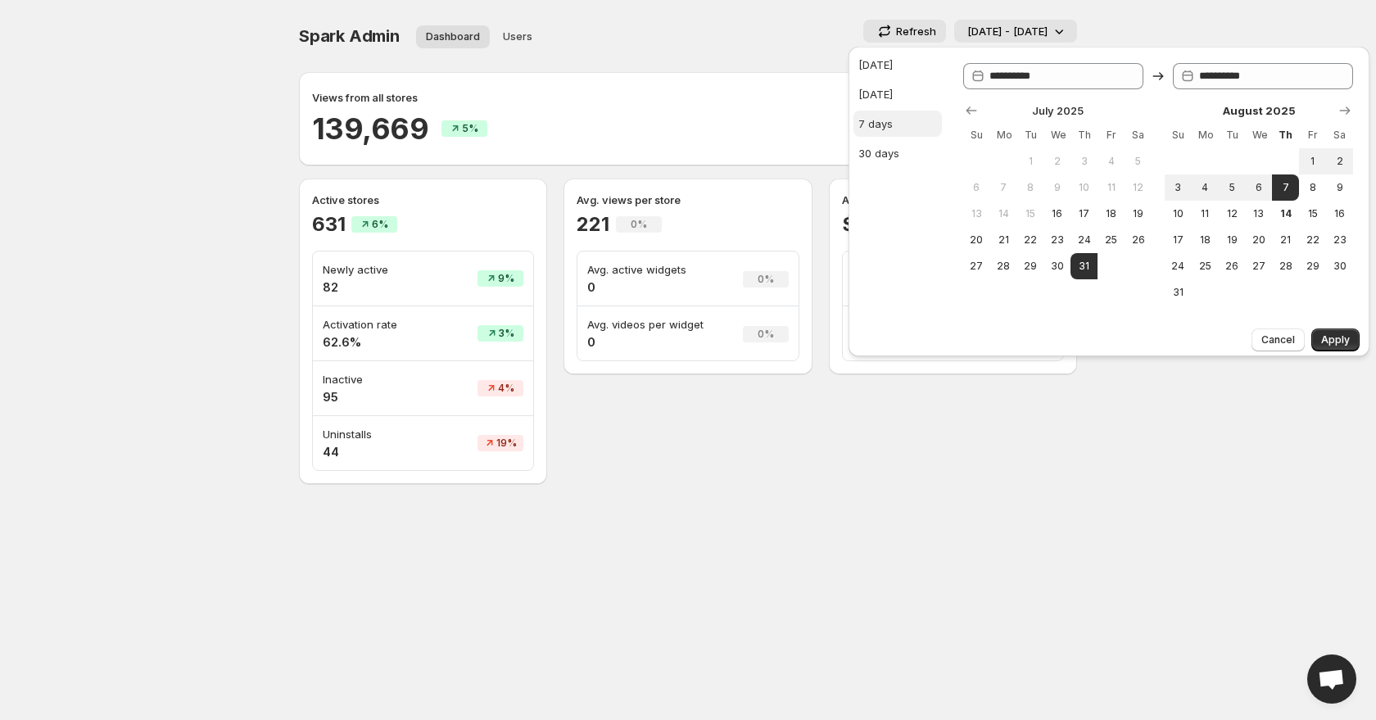
click at [901, 118] on button "7 days" at bounding box center [898, 124] width 88 height 26
type input "**********"
click at [1338, 328] on button "Apply" at bounding box center [1336, 339] width 48 height 23
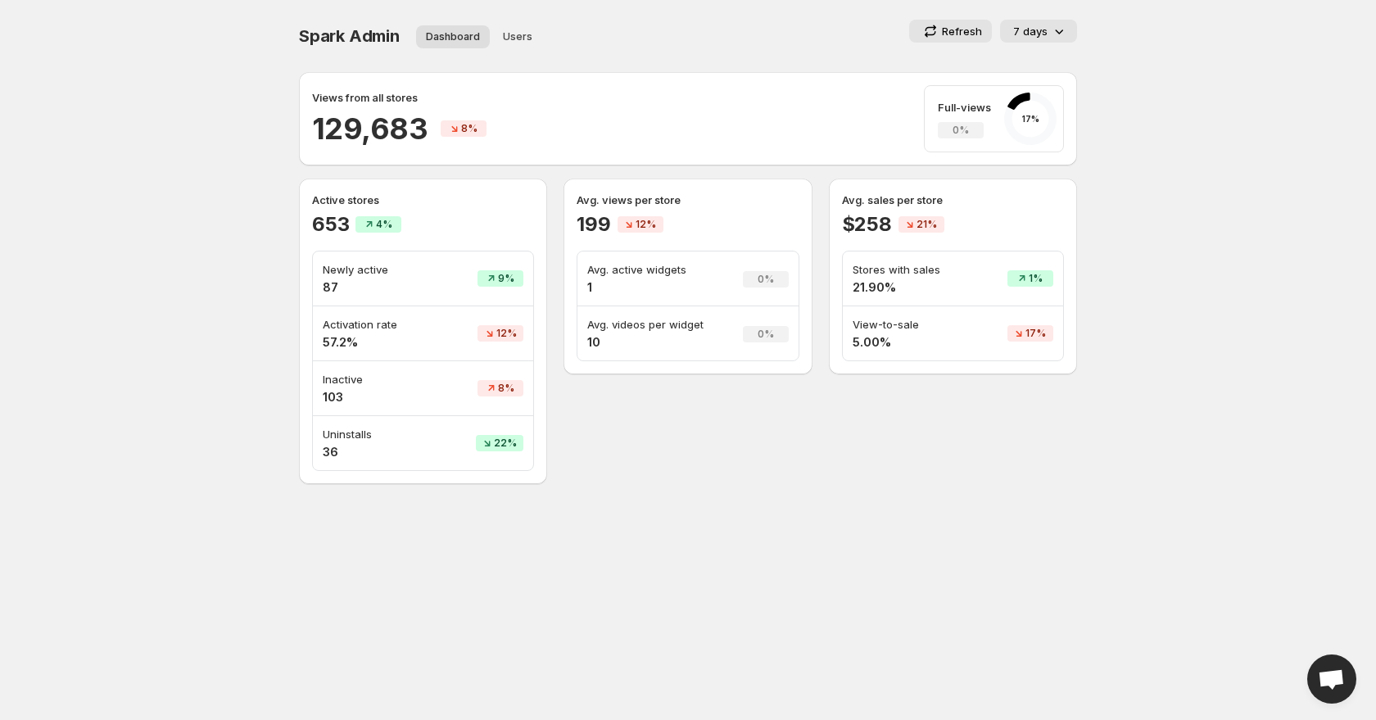
click at [1035, 25] on p "7 days" at bounding box center [1030, 31] width 34 height 16
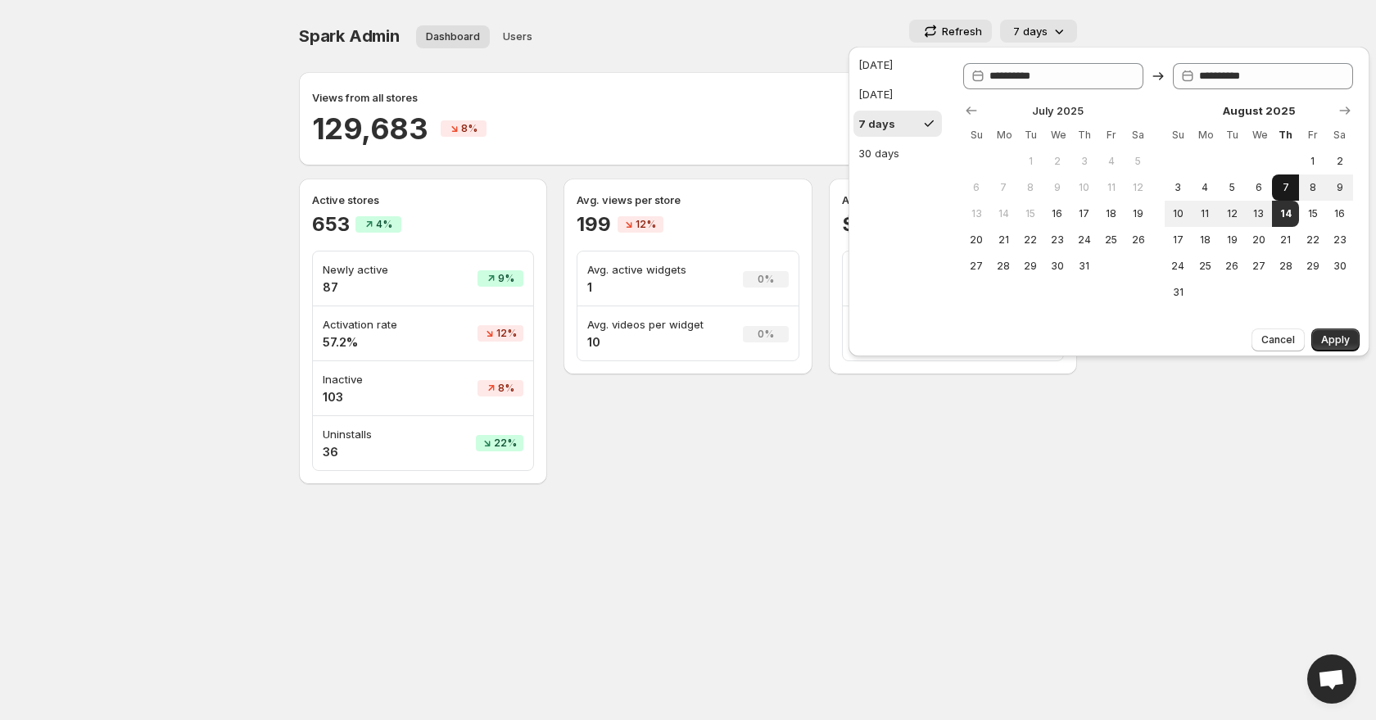
click at [1287, 189] on span "7" at bounding box center [1286, 187] width 14 height 13
type input "**********"
click at [881, 154] on div "30 days" at bounding box center [879, 153] width 41 height 16
type input "**********"
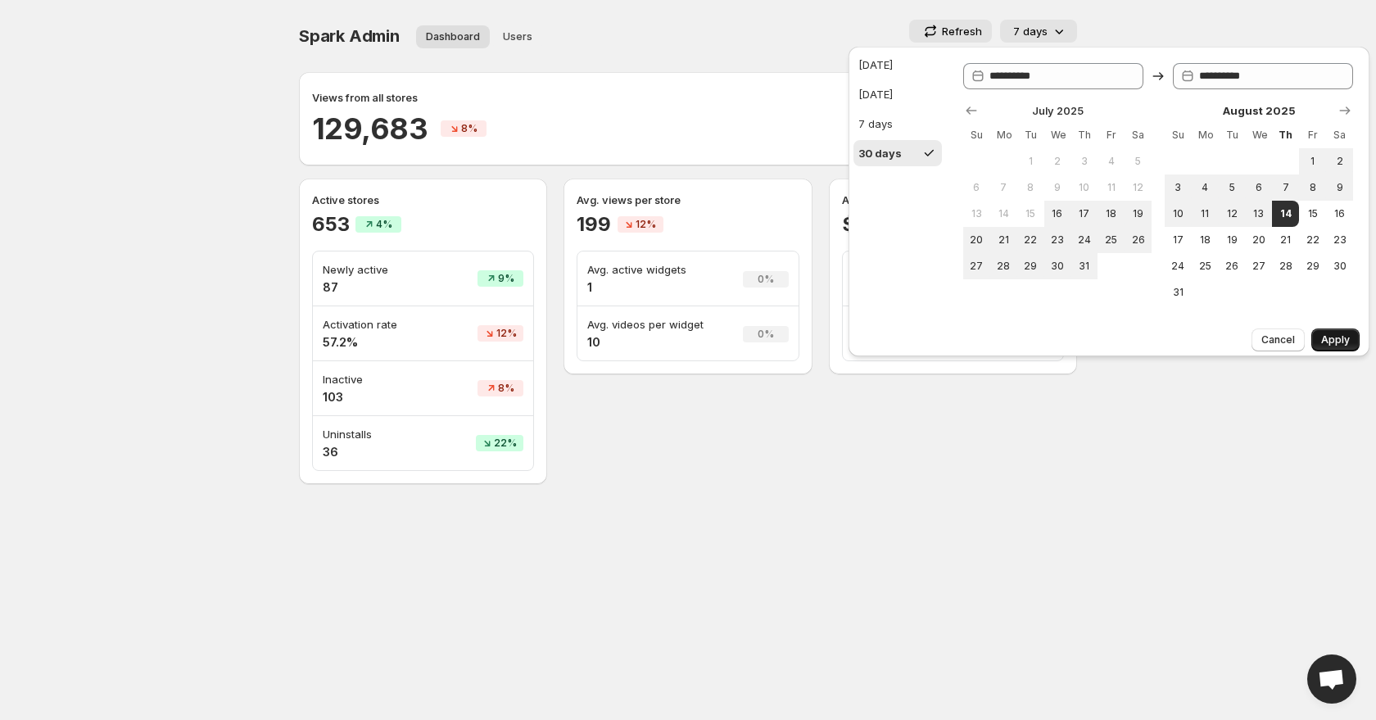
click at [1348, 339] on span "Apply" at bounding box center [1335, 339] width 29 height 13
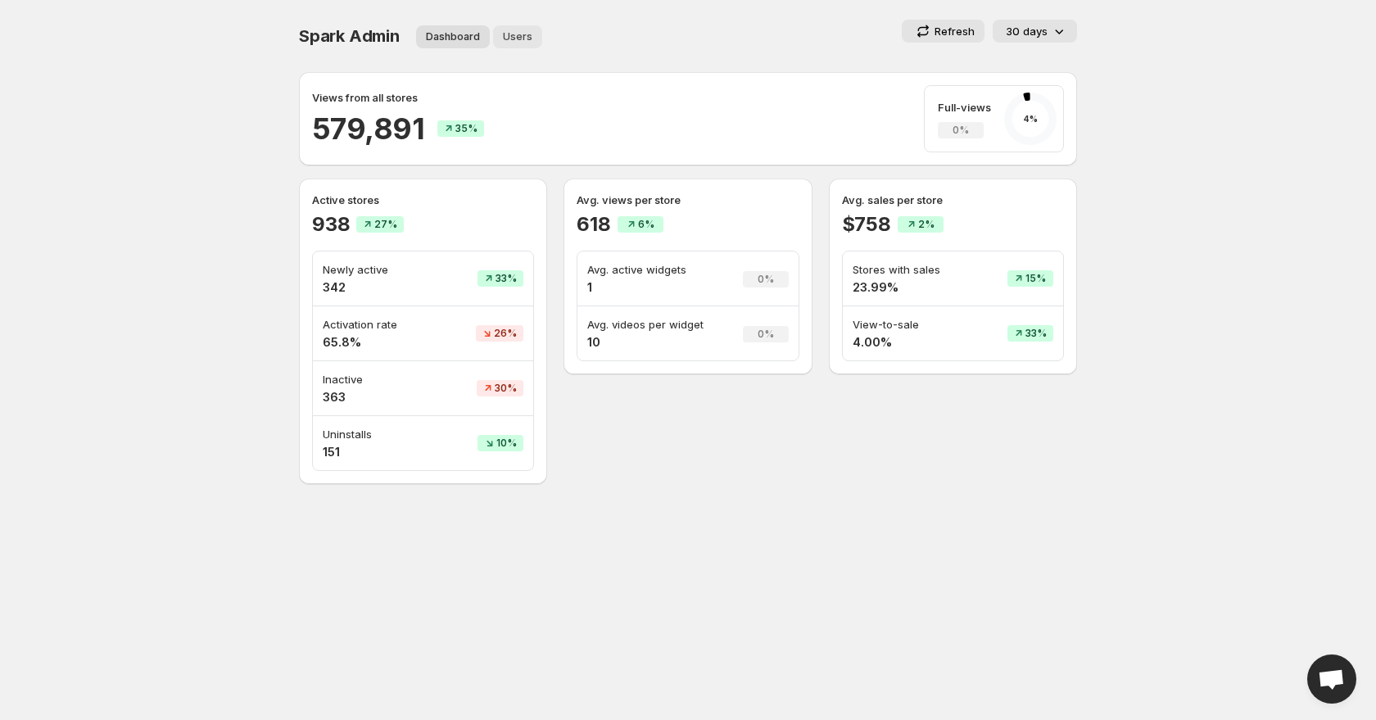
click at [529, 39] on button "Users" at bounding box center [517, 36] width 49 height 23
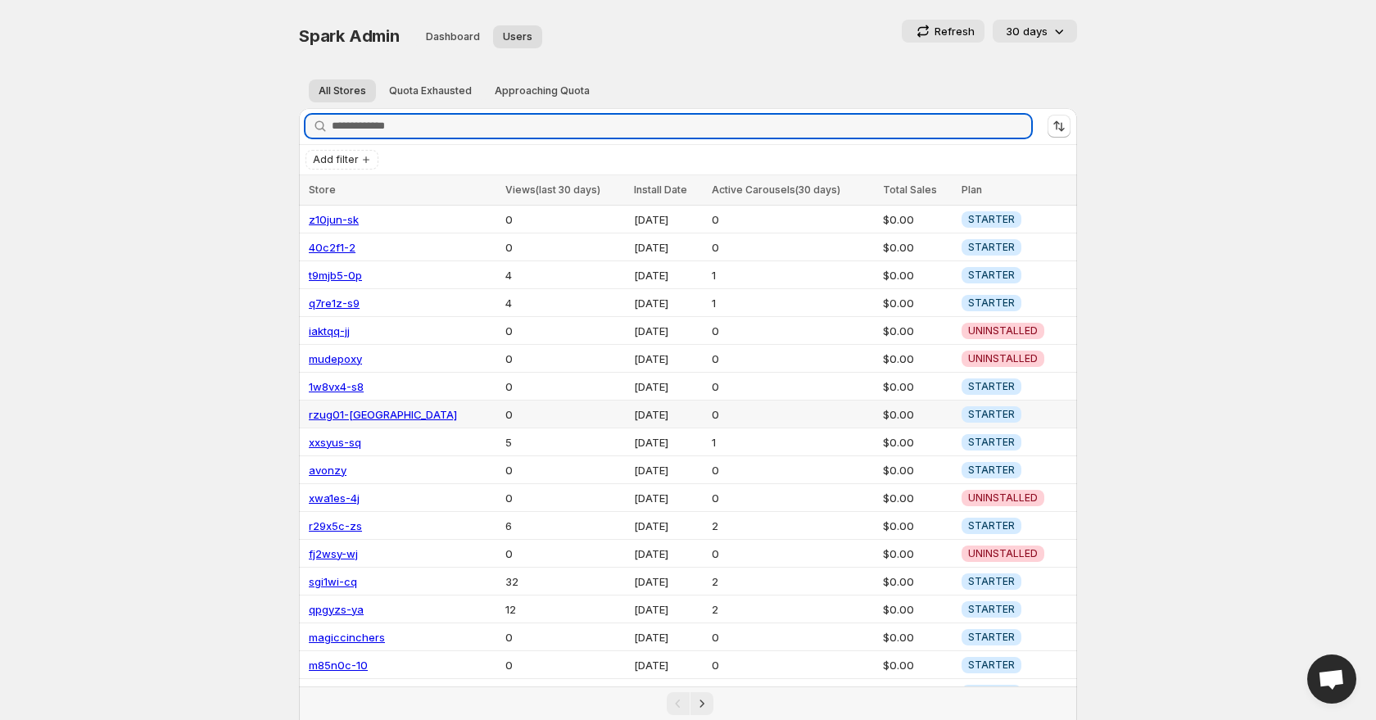
scroll to position [75, 0]
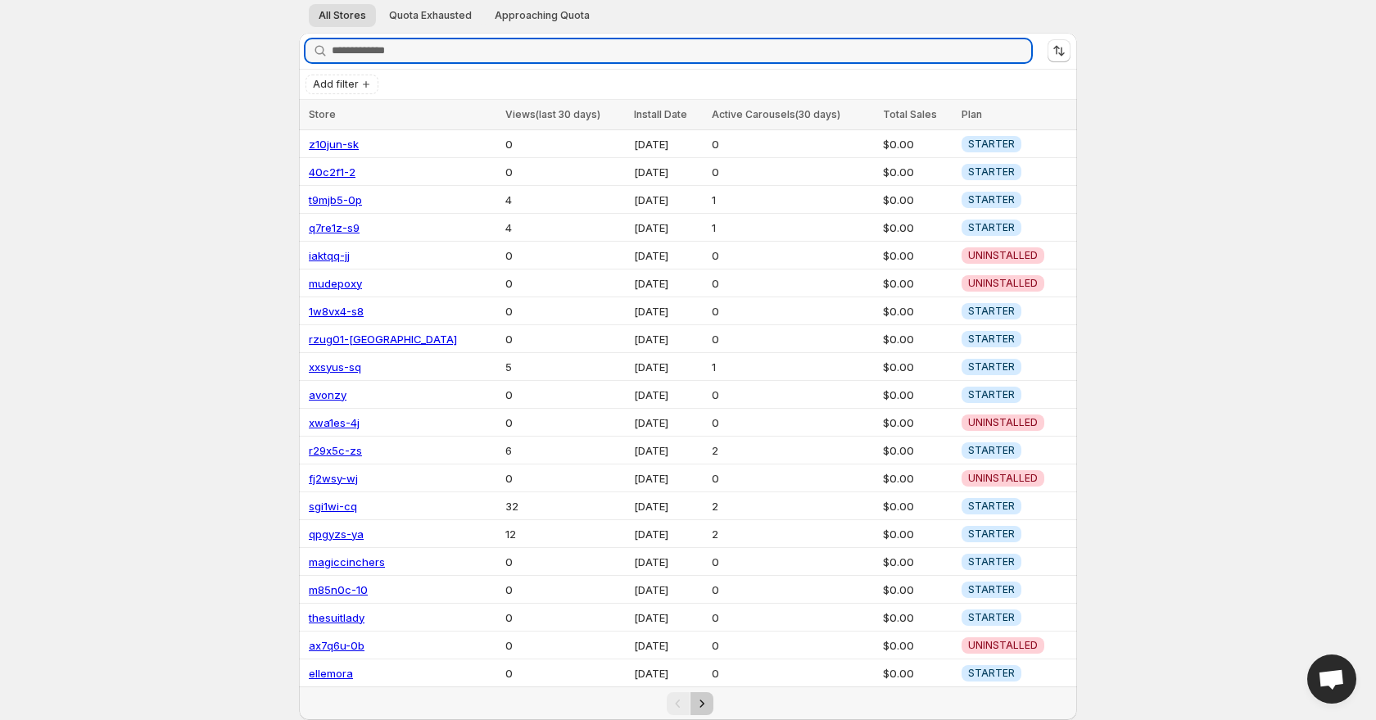
click at [712, 711] on button "Next" at bounding box center [702, 703] width 23 height 23
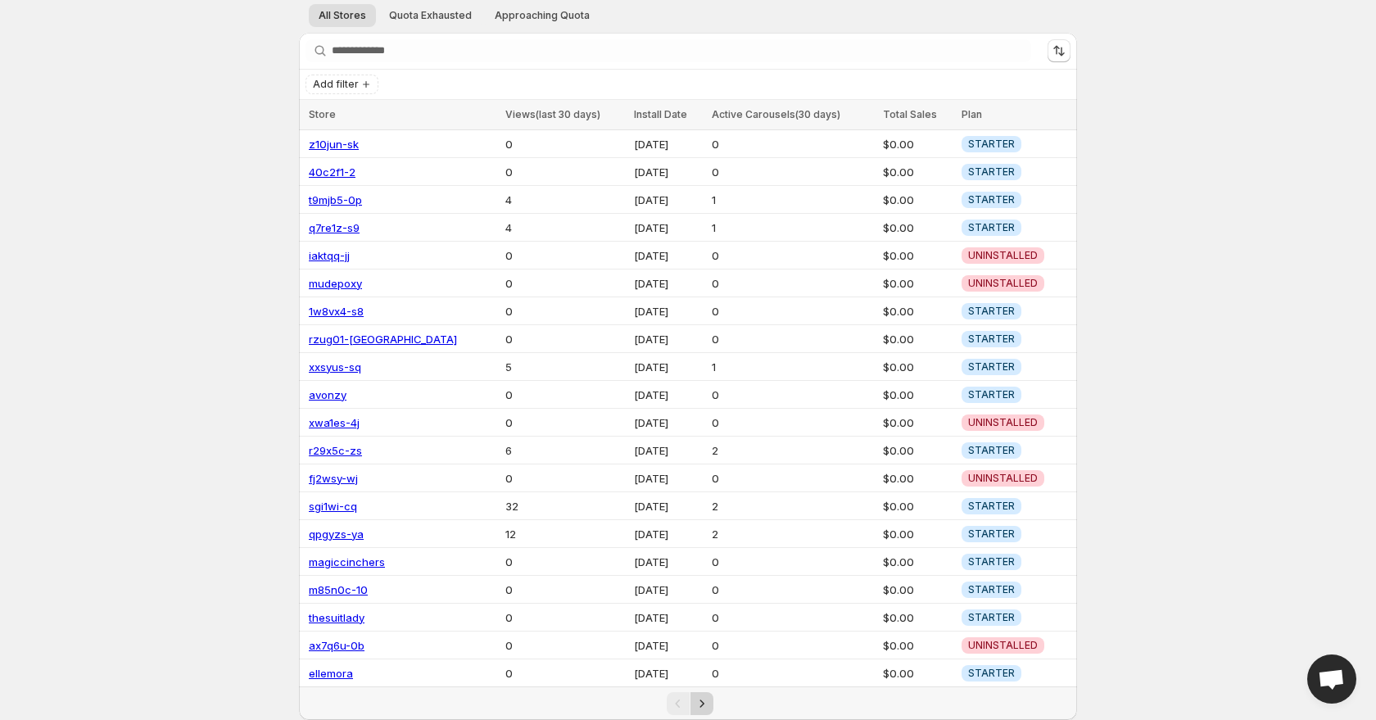
click at [701, 702] on icon "Next" at bounding box center [702, 703] width 4 height 7
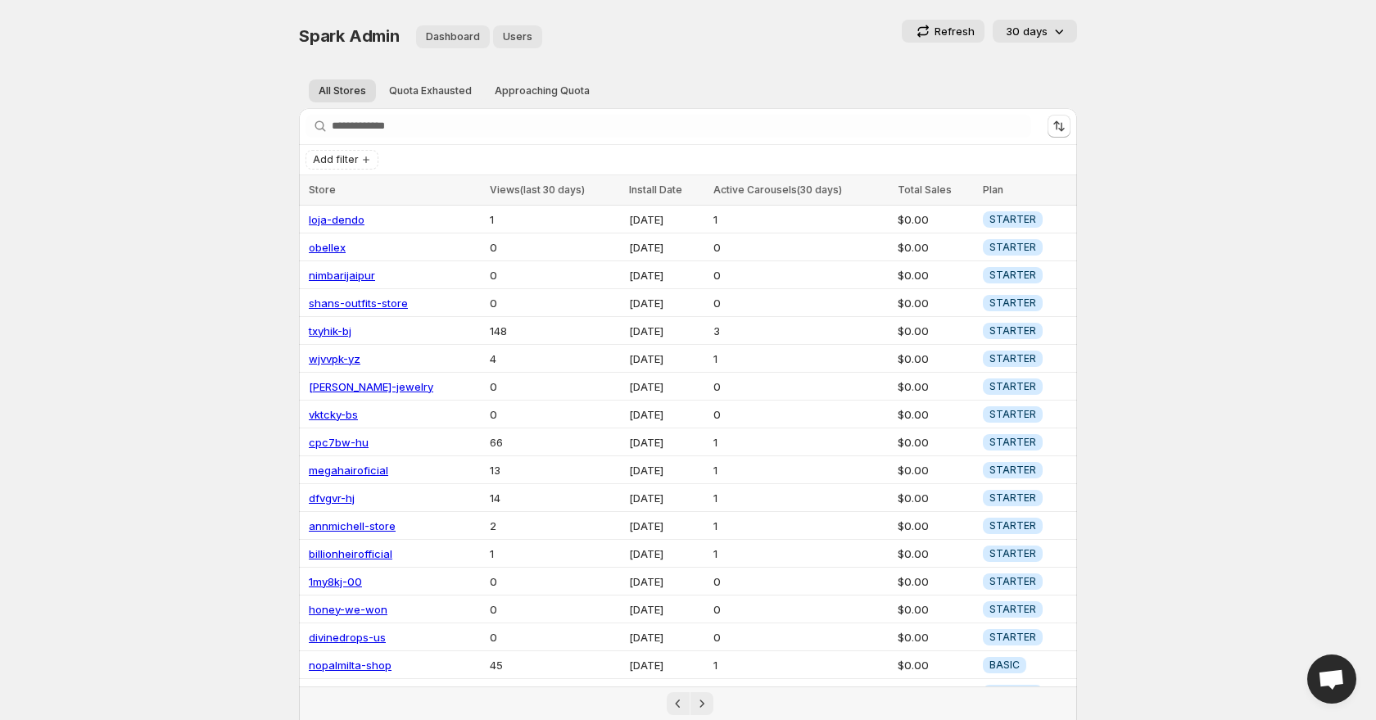
click at [431, 32] on span "Dashboard" at bounding box center [453, 36] width 54 height 13
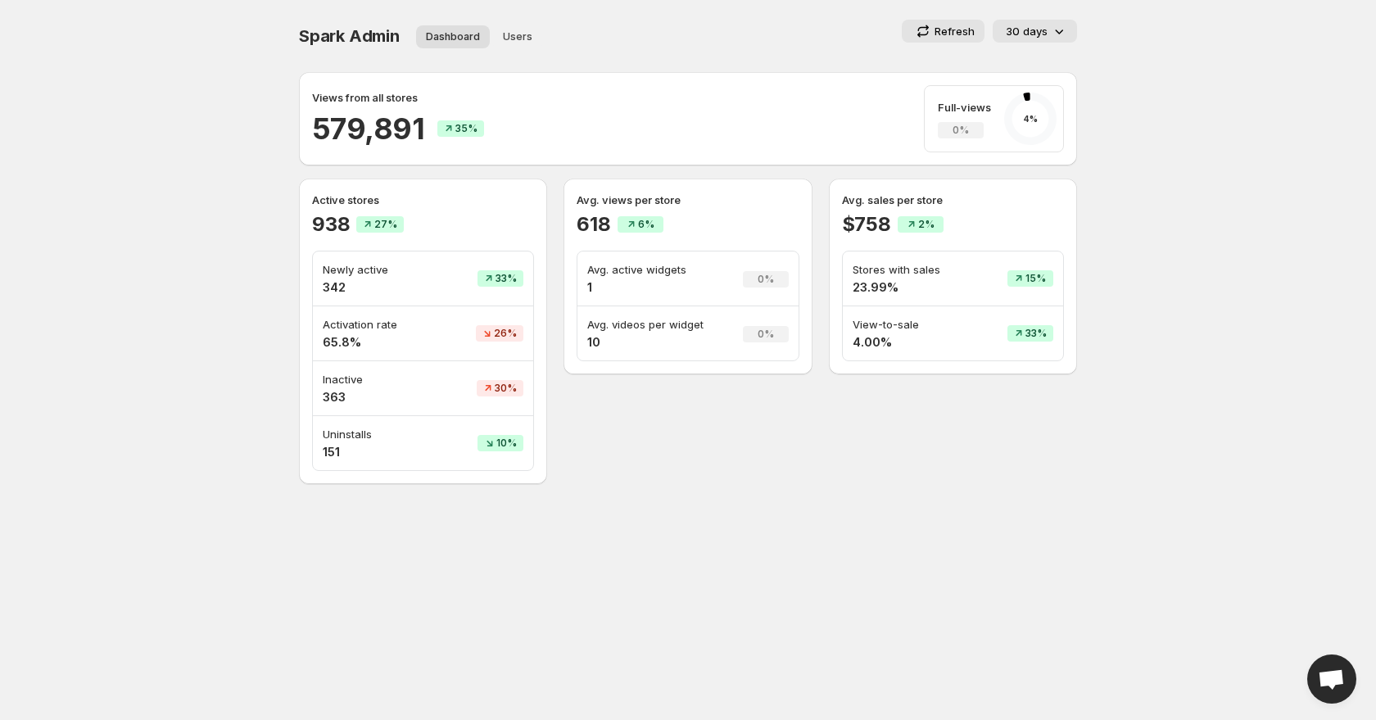
click at [1049, 23] on div "30 days" at bounding box center [1036, 31] width 61 height 16
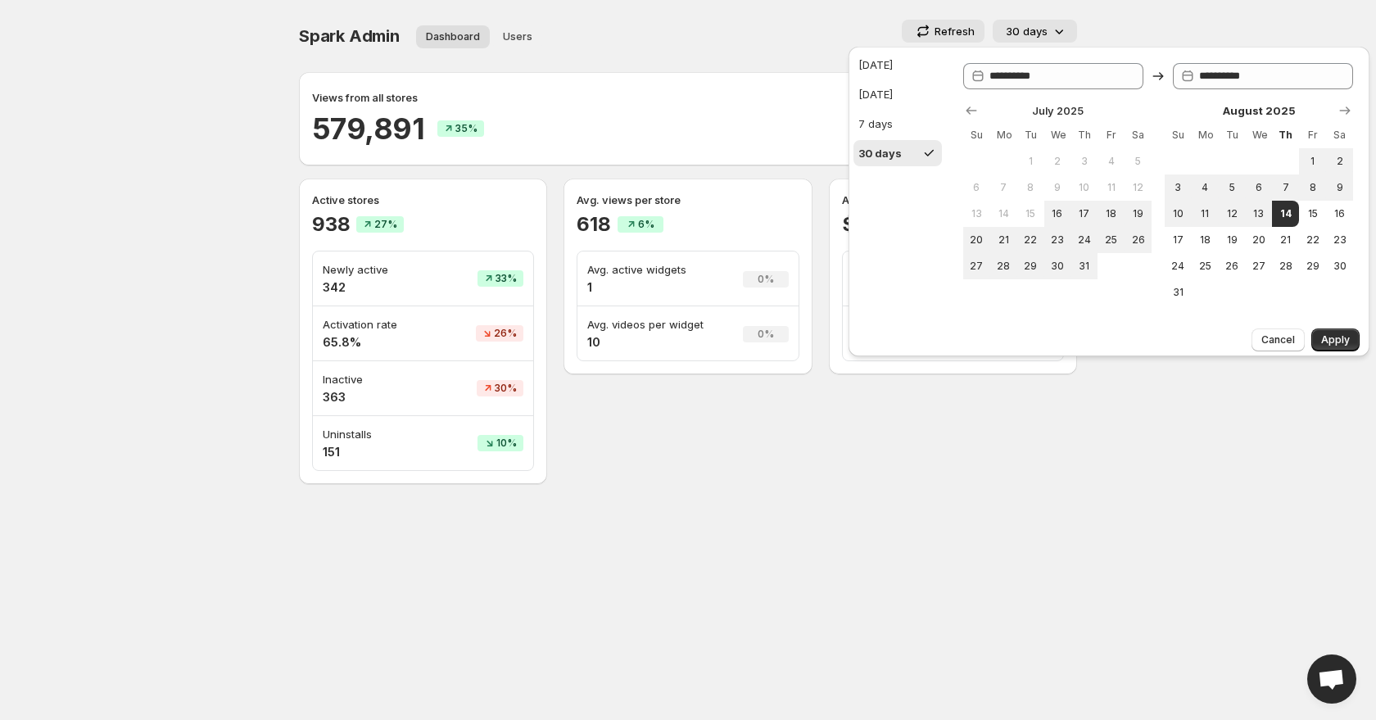
click at [1032, 214] on span "15" at bounding box center [1031, 213] width 14 height 13
click at [971, 114] on icon "Show previous month, June 2025" at bounding box center [971, 110] width 16 height 16
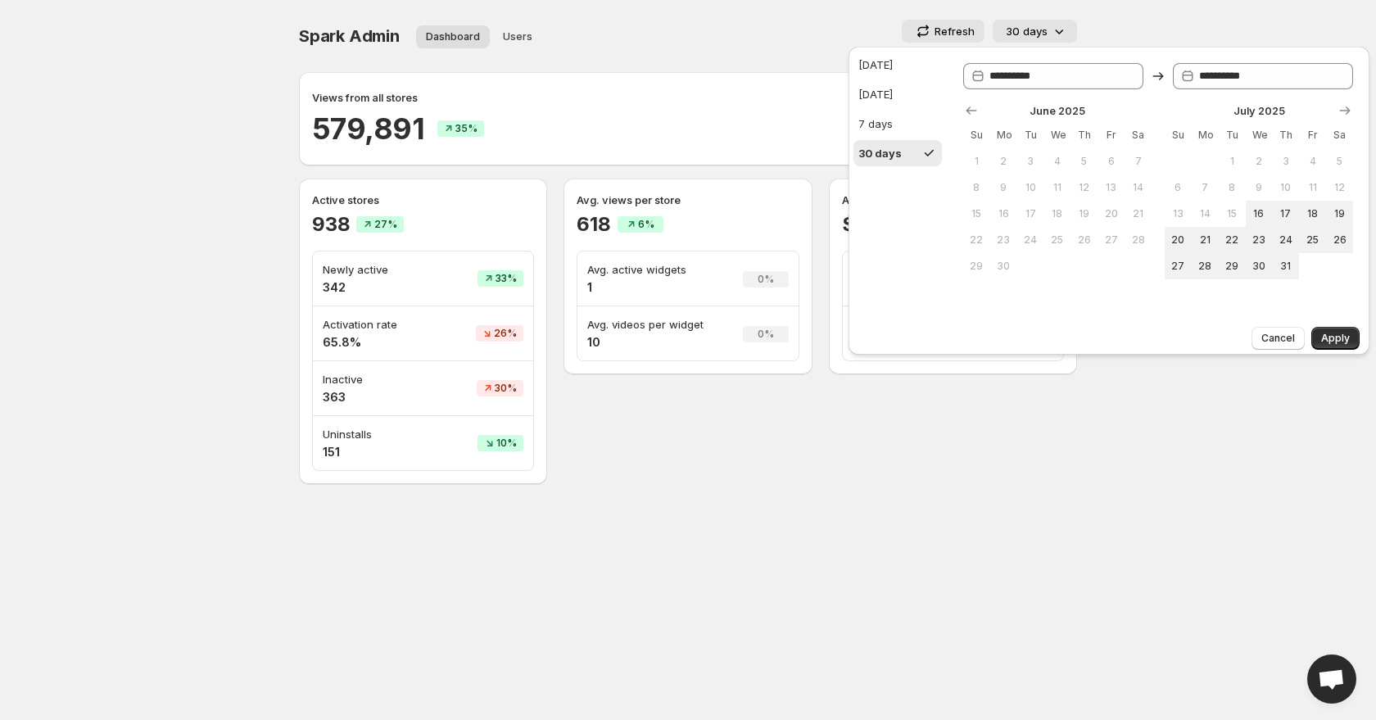
click at [1005, 216] on span "16" at bounding box center [1004, 213] width 14 height 13
click at [1232, 208] on span "15" at bounding box center [1233, 213] width 14 height 13
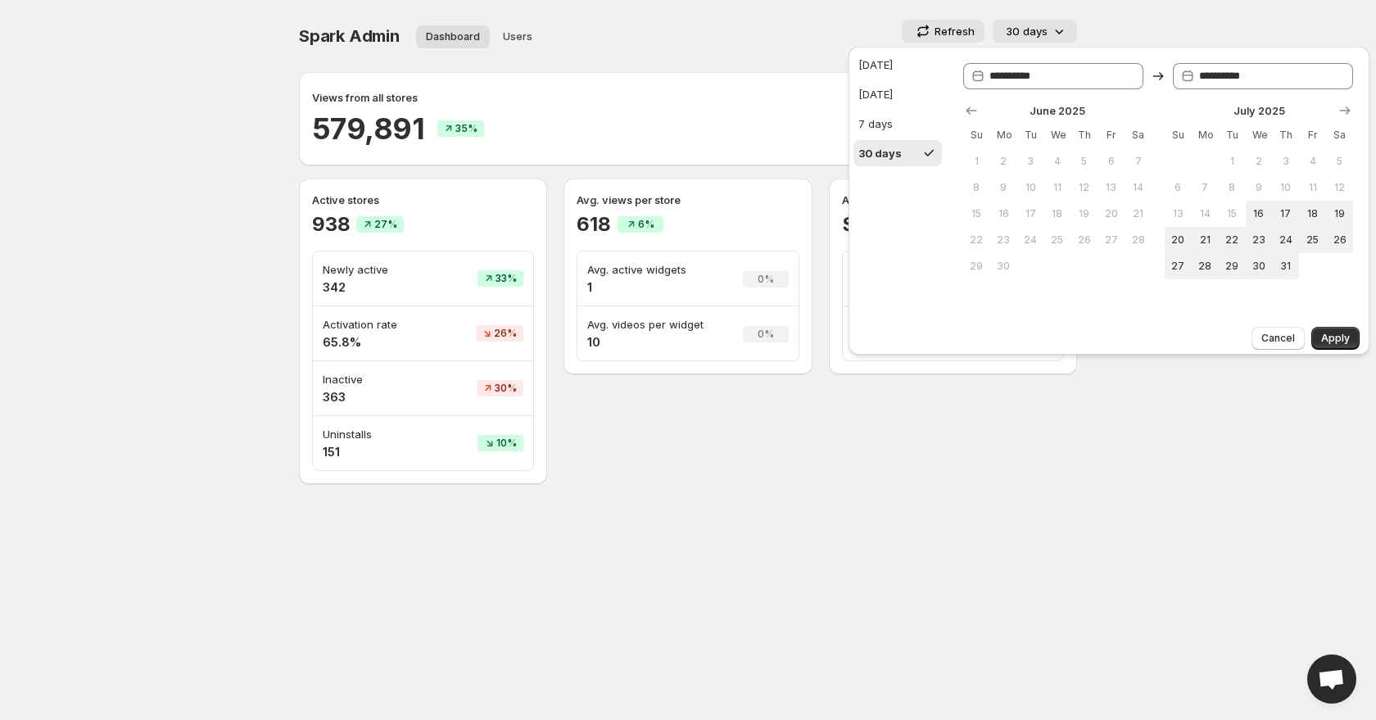
click at [1232, 208] on span "15" at bounding box center [1233, 213] width 14 height 13
click at [1016, 213] on button "16" at bounding box center [1003, 214] width 27 height 26
click at [1272, 342] on span "Cancel" at bounding box center [1279, 338] width 34 height 13
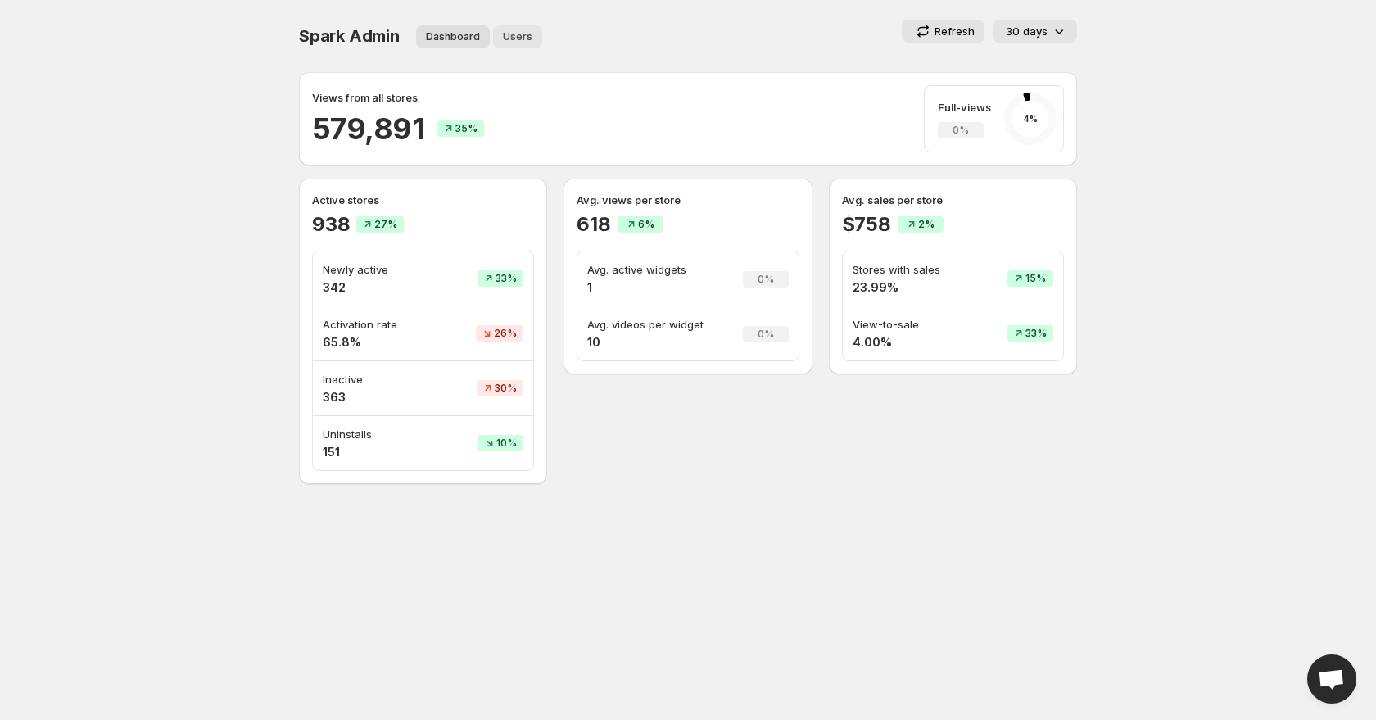
click at [513, 40] on span "Users" at bounding box center [517, 36] width 29 height 13
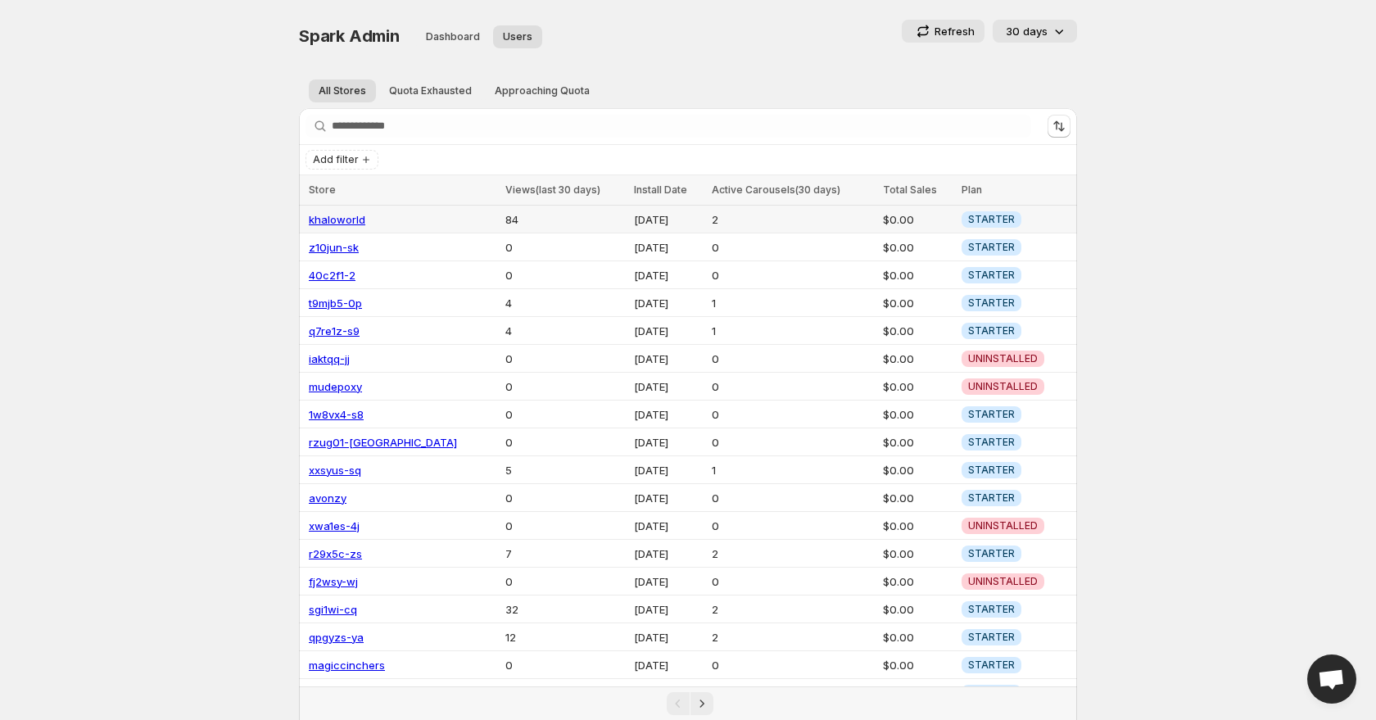
click at [351, 217] on link "khaloworld" at bounding box center [337, 219] width 57 height 13
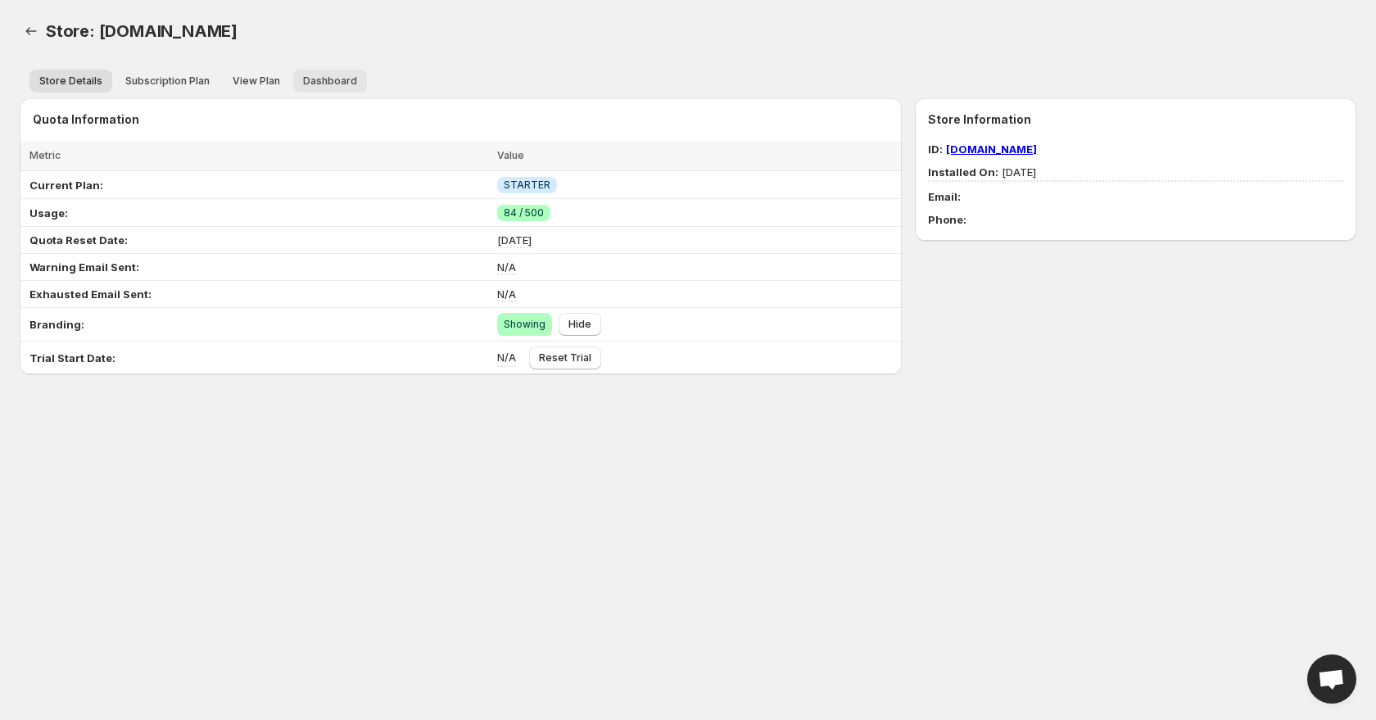
click at [340, 83] on span "Dashboard" at bounding box center [330, 81] width 54 height 13
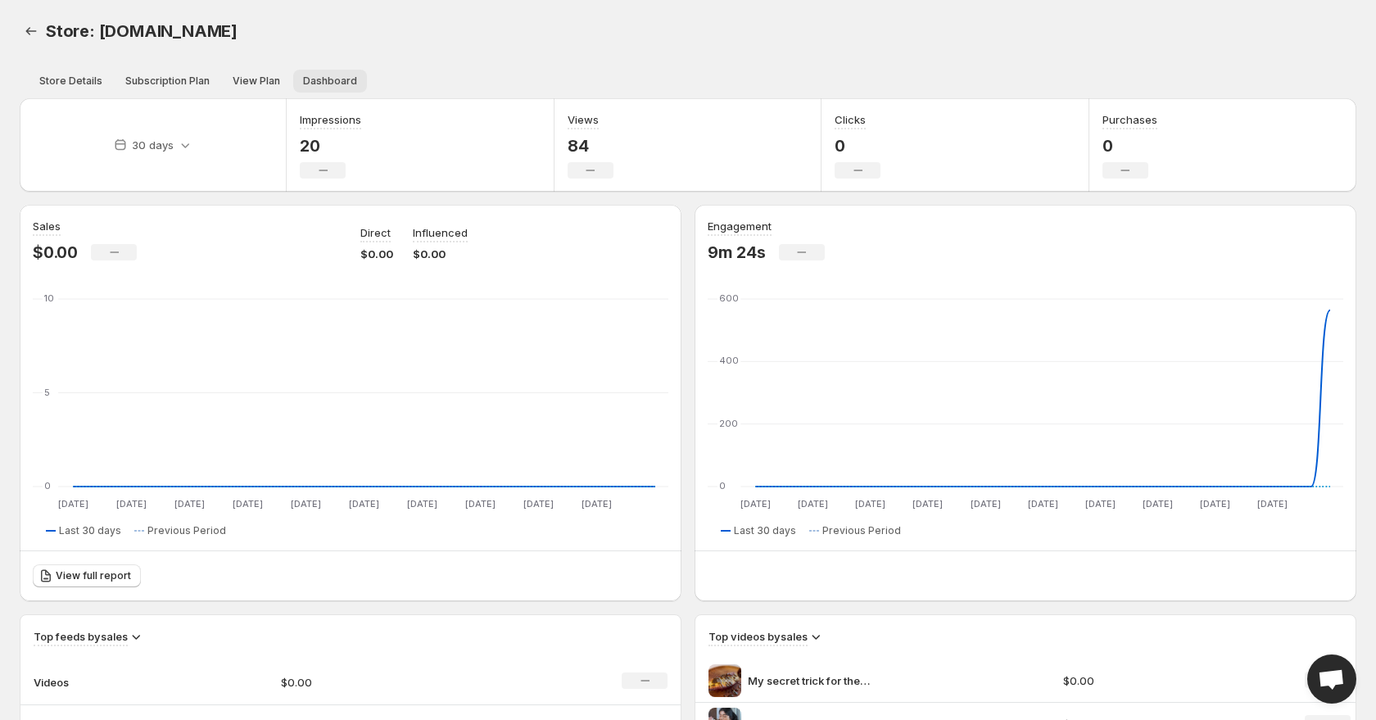
scroll to position [24, 0]
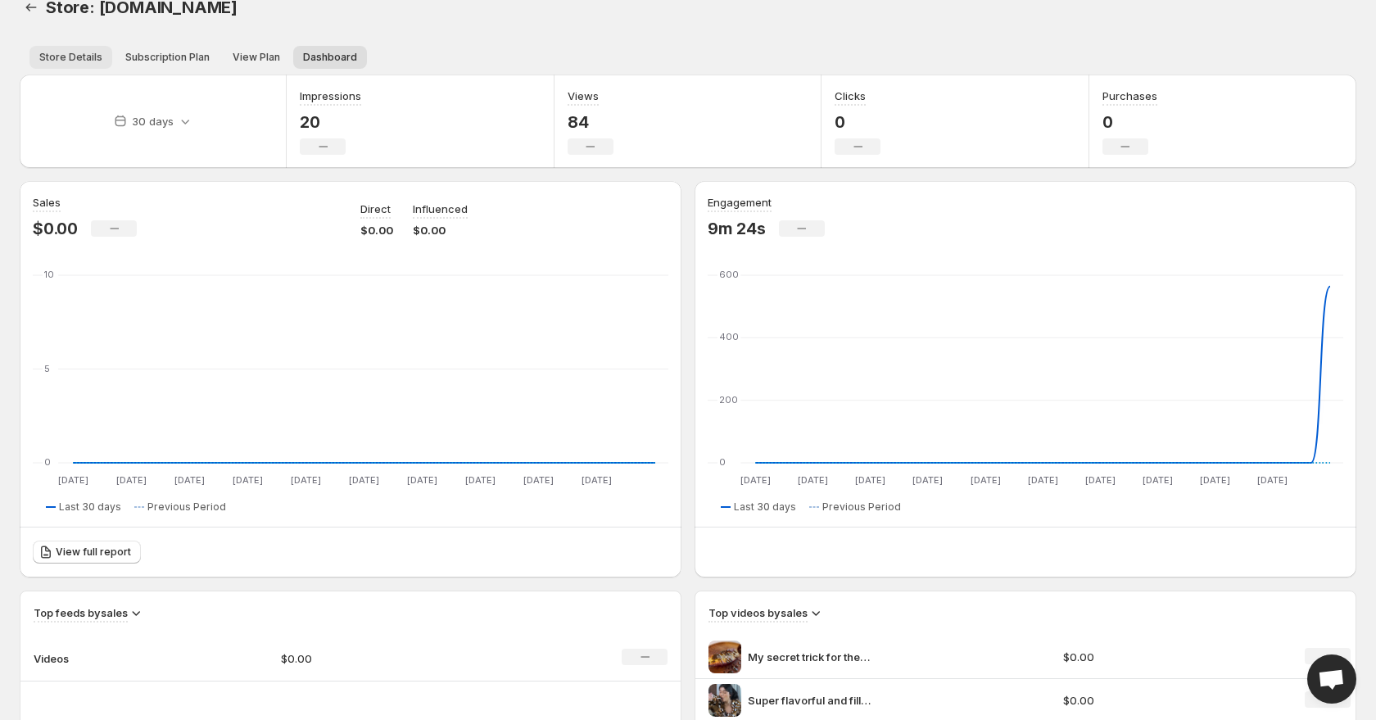
click at [59, 48] on button "Store Details" at bounding box center [70, 57] width 83 height 23
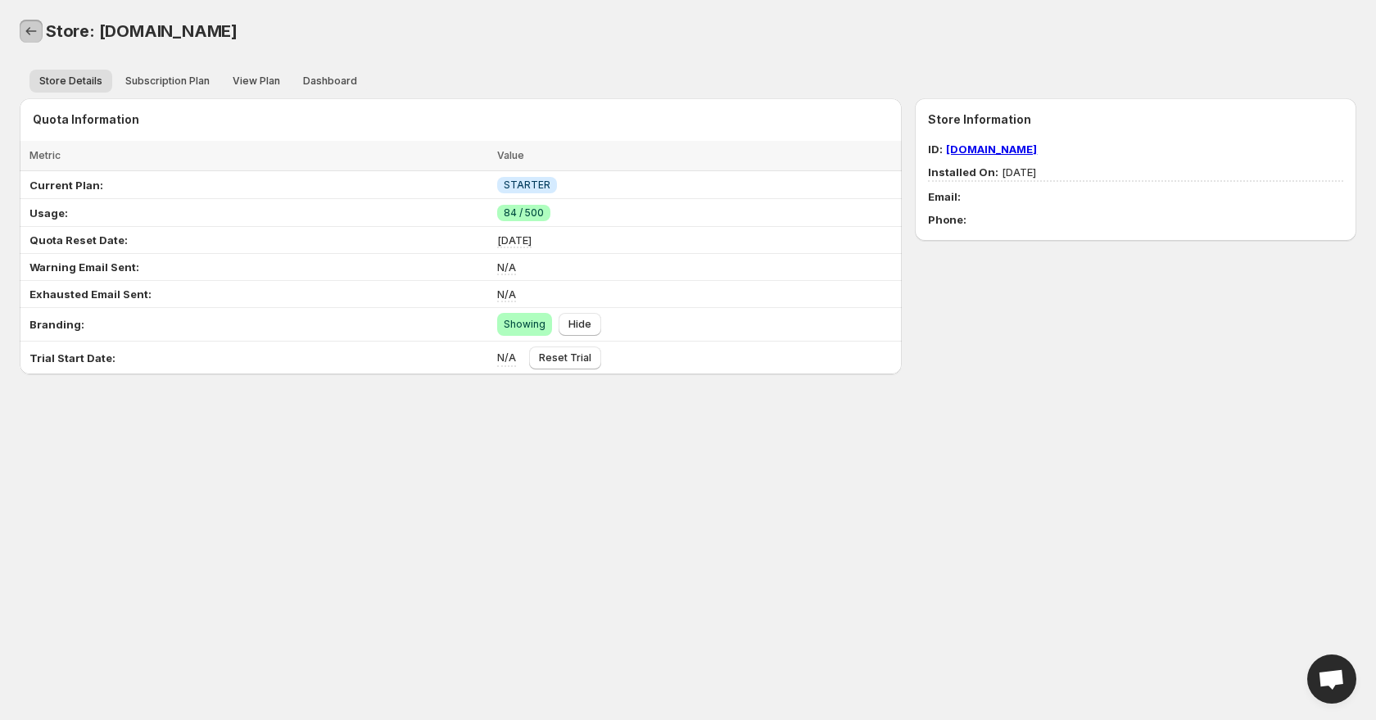
click at [29, 29] on icon "Back" at bounding box center [31, 31] width 16 height 16
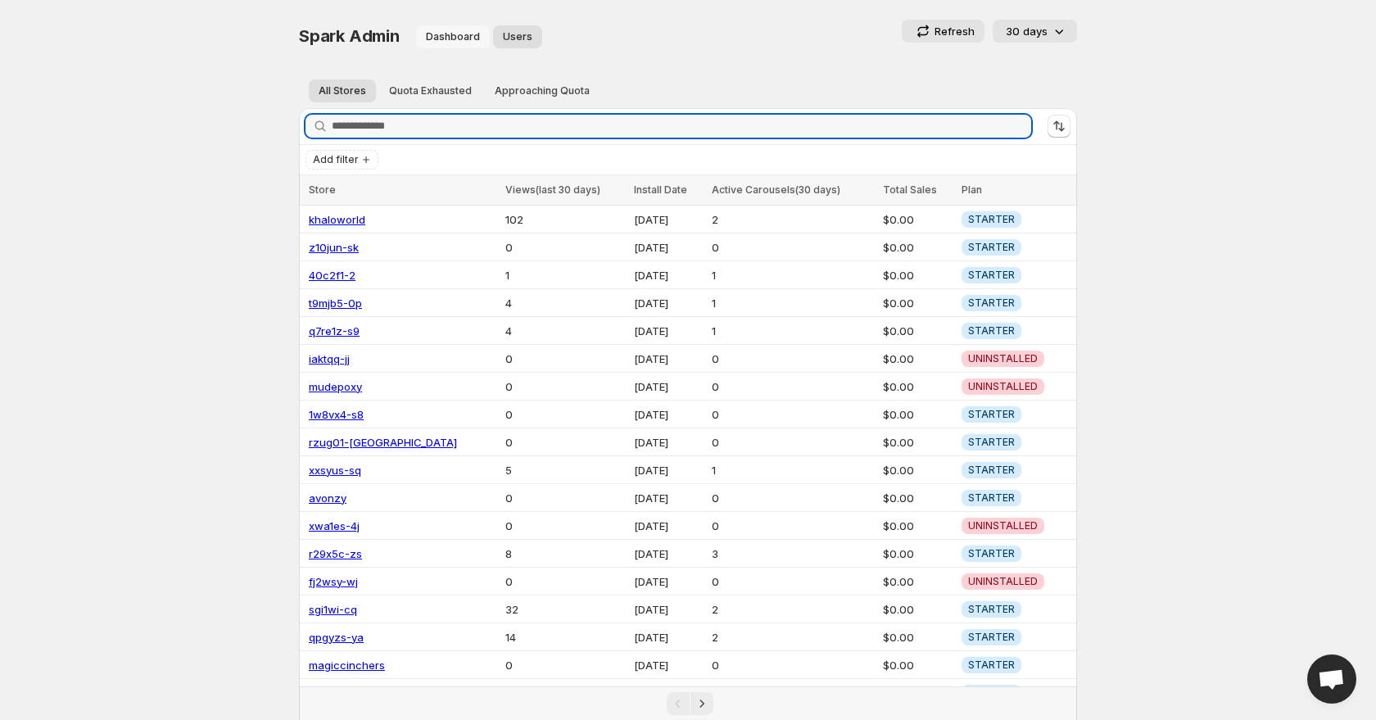
click at [433, 39] on span "Dashboard" at bounding box center [453, 36] width 54 height 13
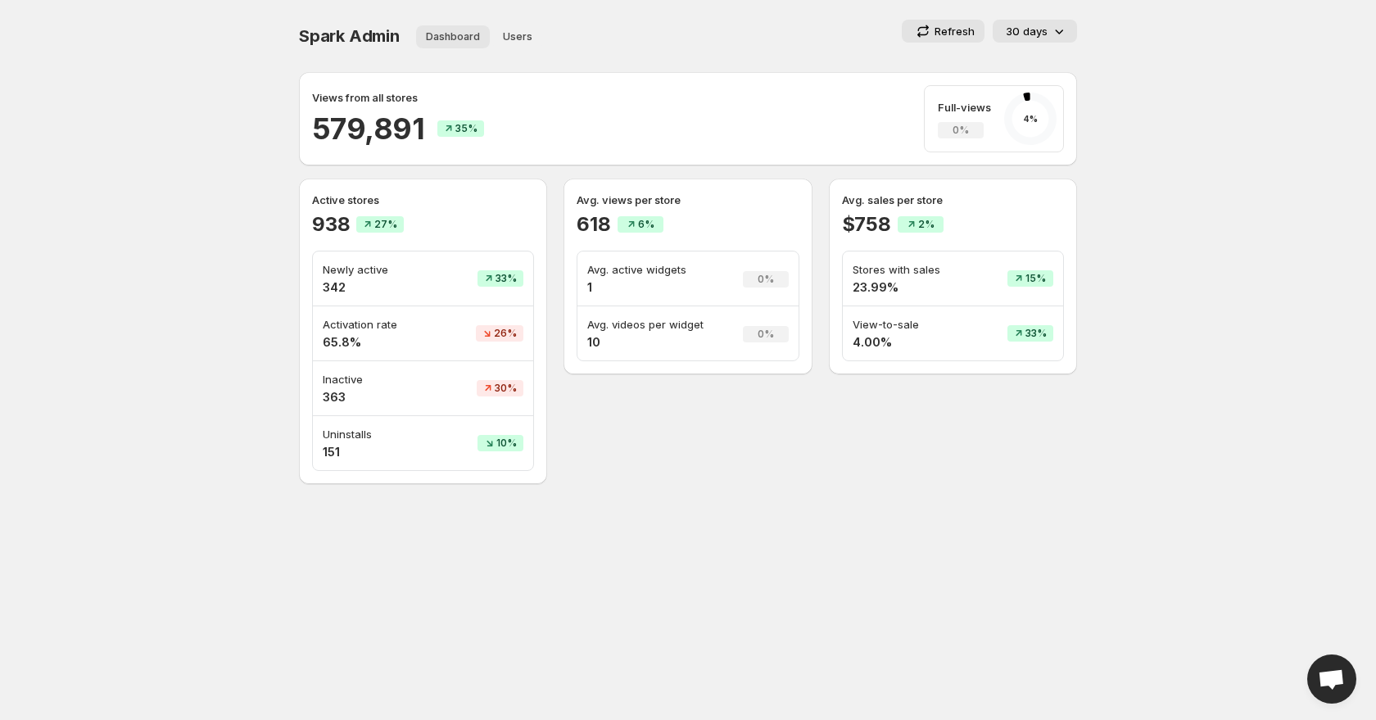
click at [433, 39] on span "Dashboard" at bounding box center [453, 36] width 54 height 13
click at [1015, 25] on p "30 days" at bounding box center [1027, 31] width 42 height 16
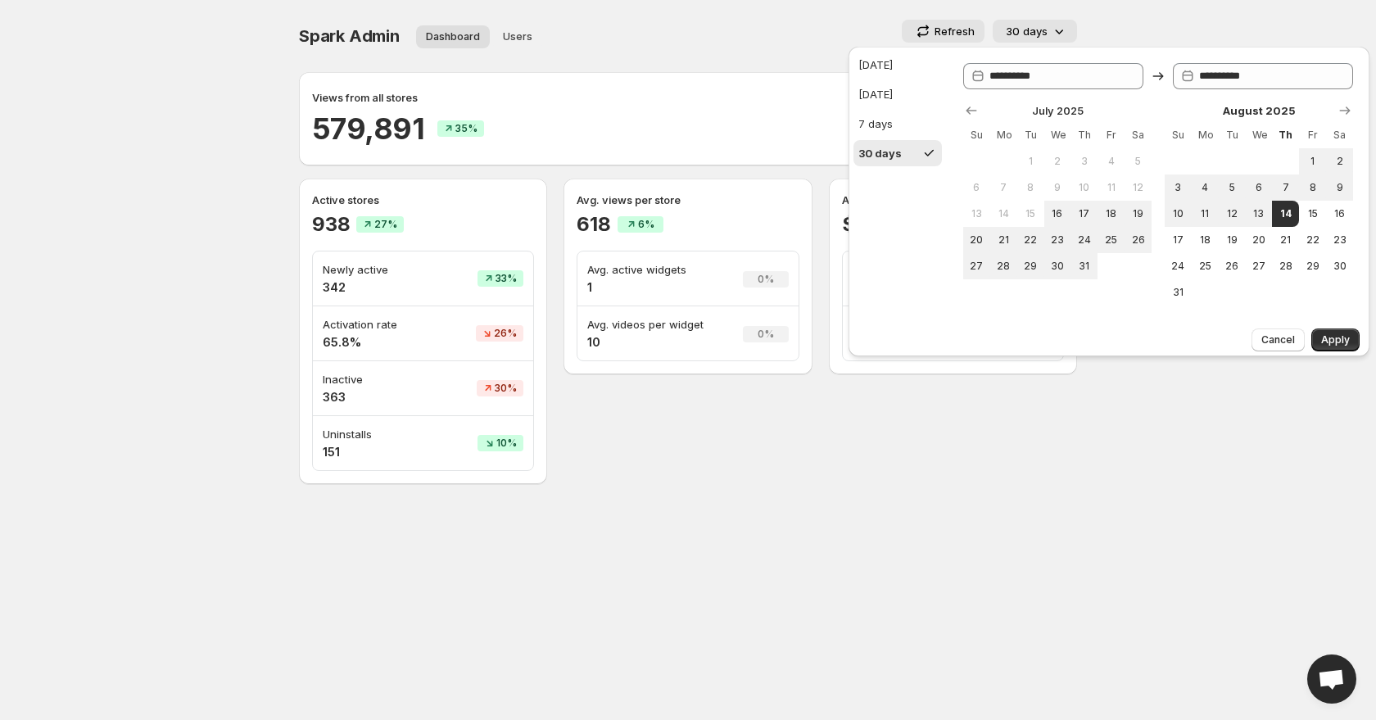
click at [655, 501] on body "**********" at bounding box center [688, 360] width 1376 height 720
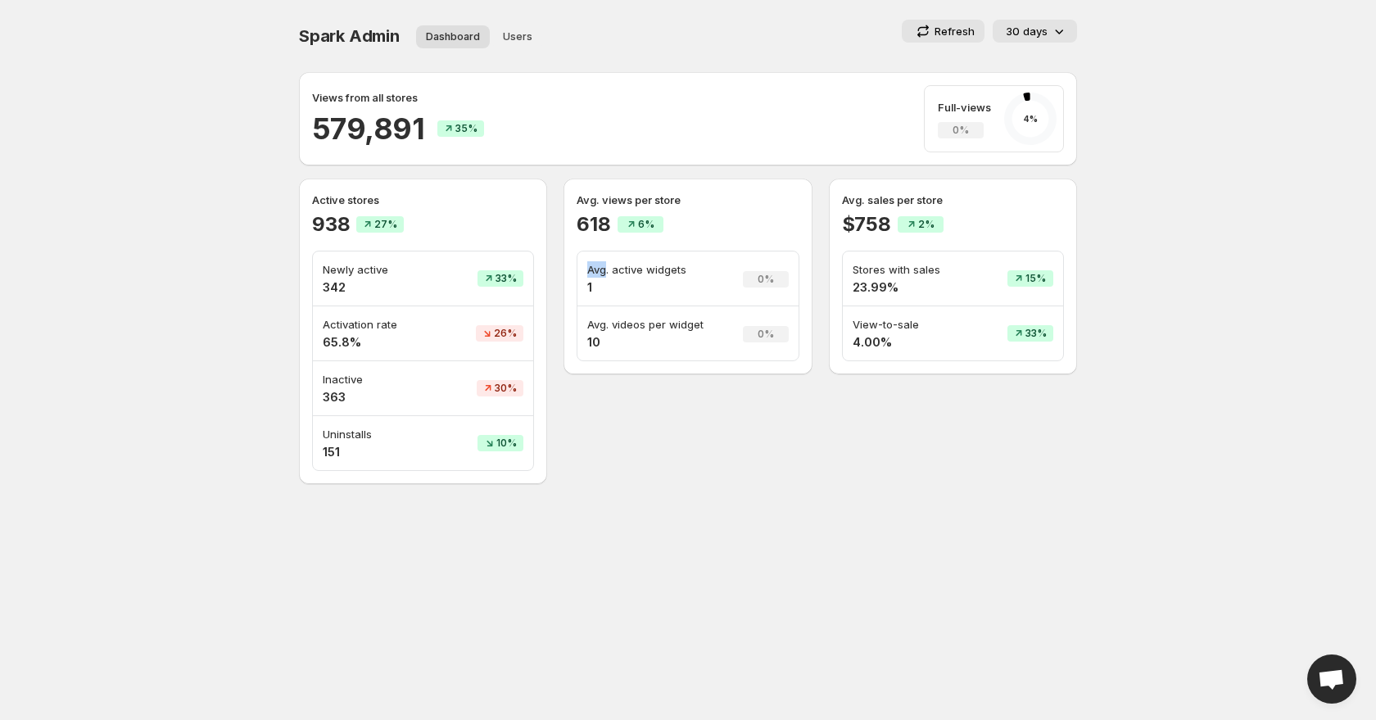
click at [660, 484] on body "Home Feeds Videos Subscription Settings Spark Admin. This page is ready Spark A…" at bounding box center [688, 360] width 1376 height 720
click at [243, 257] on body "Home Feeds Videos Subscription Settings Spark Admin. This page is ready Spark A…" at bounding box center [688, 360] width 1376 height 720
click at [502, 28] on button "Users" at bounding box center [517, 36] width 49 height 23
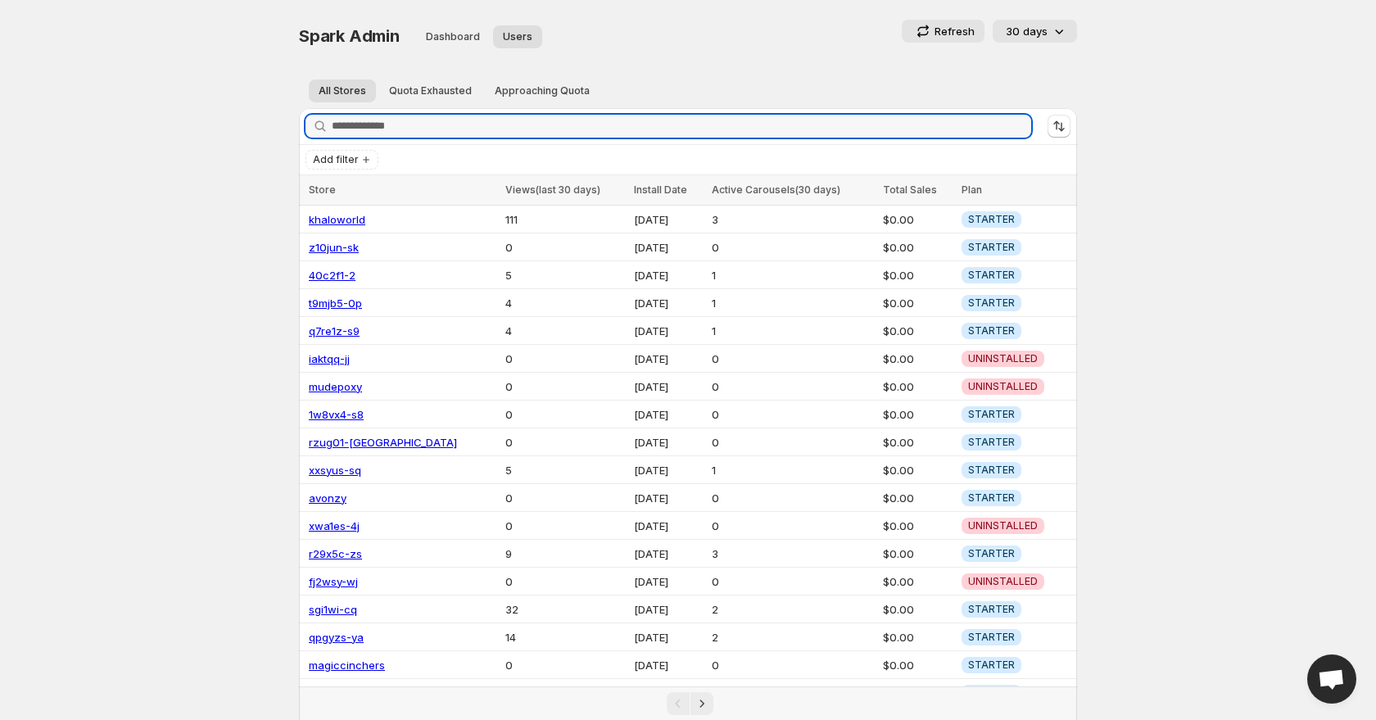
scroll to position [75, 0]
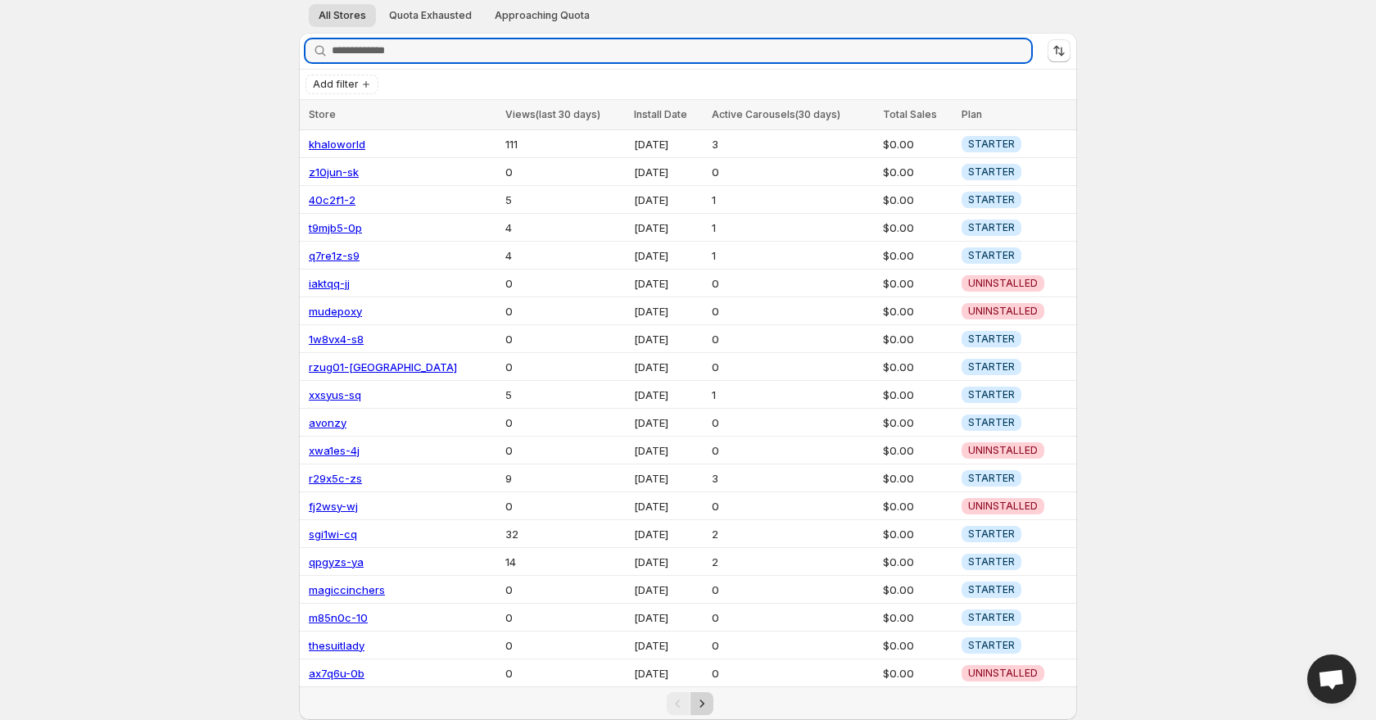
click at [701, 697] on icon "Next" at bounding box center [702, 704] width 16 height 16
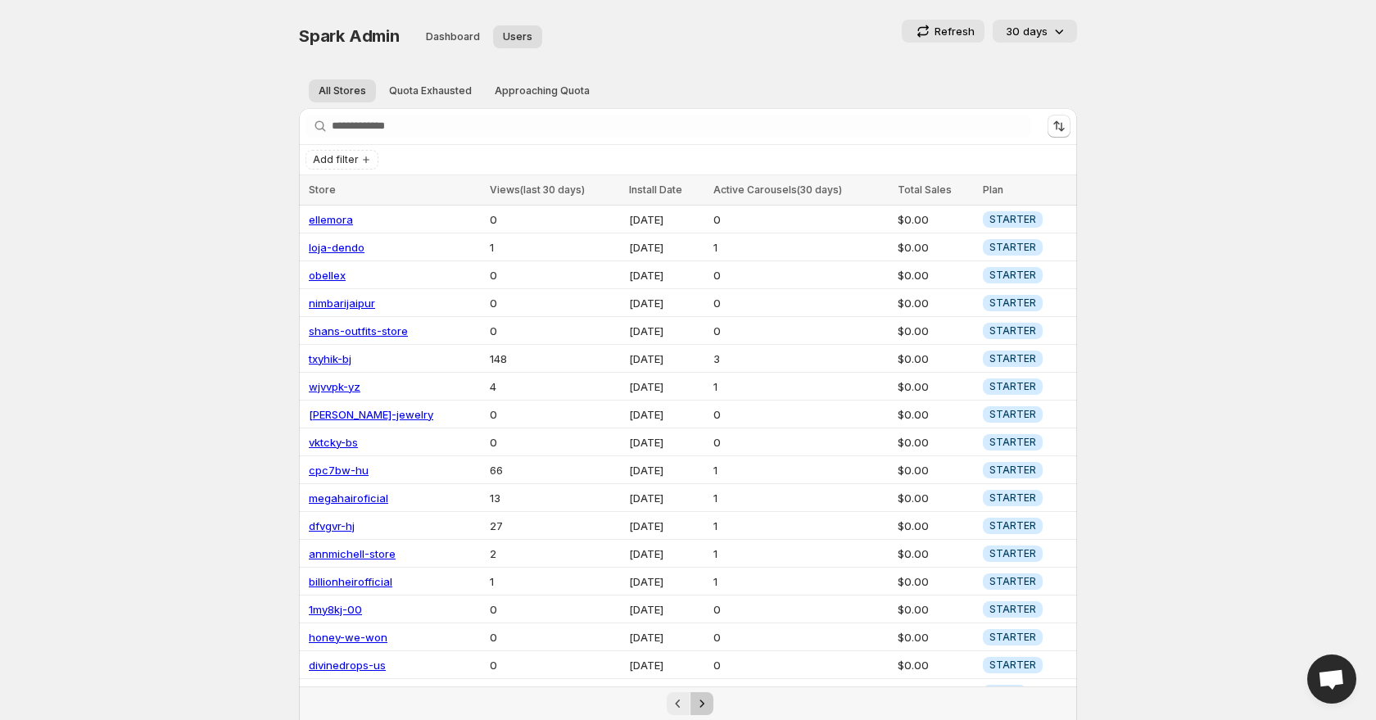
click at [702, 708] on icon "Next" at bounding box center [702, 704] width 16 height 16
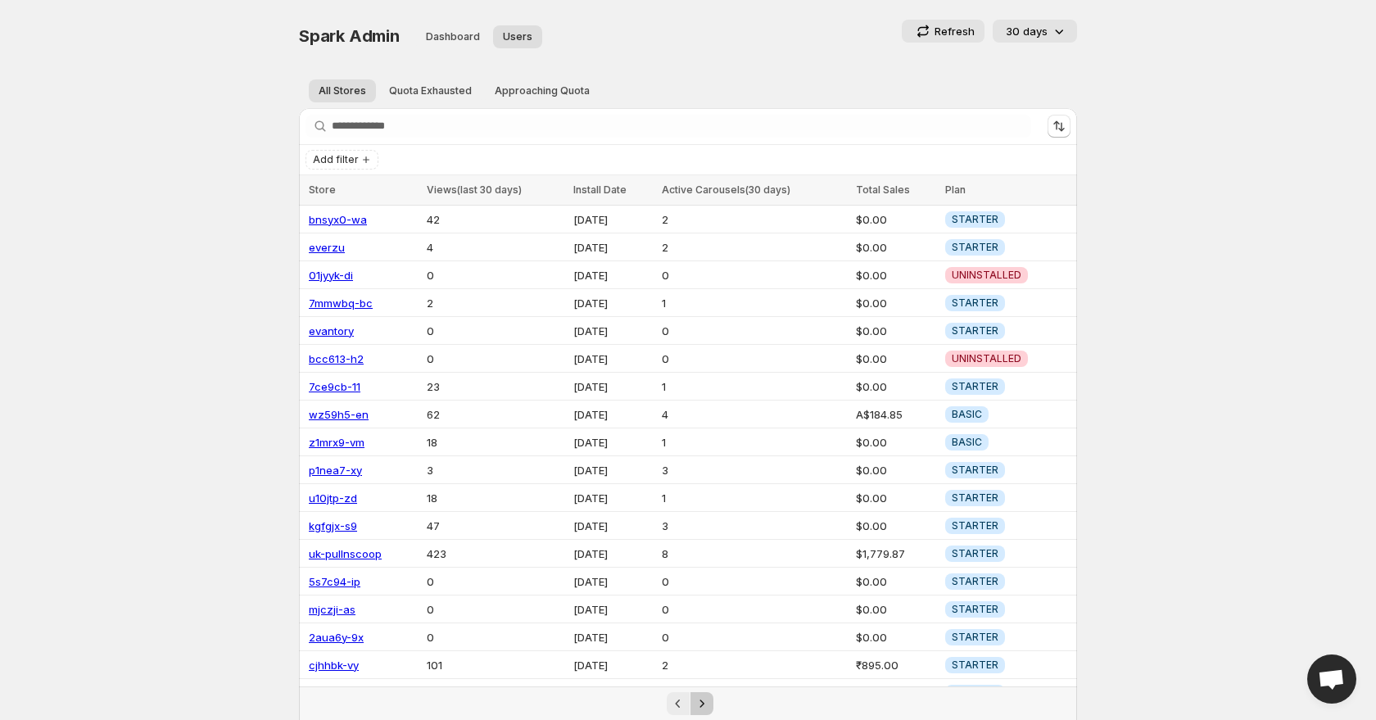
click at [702, 708] on icon "Next" at bounding box center [702, 704] width 16 height 16
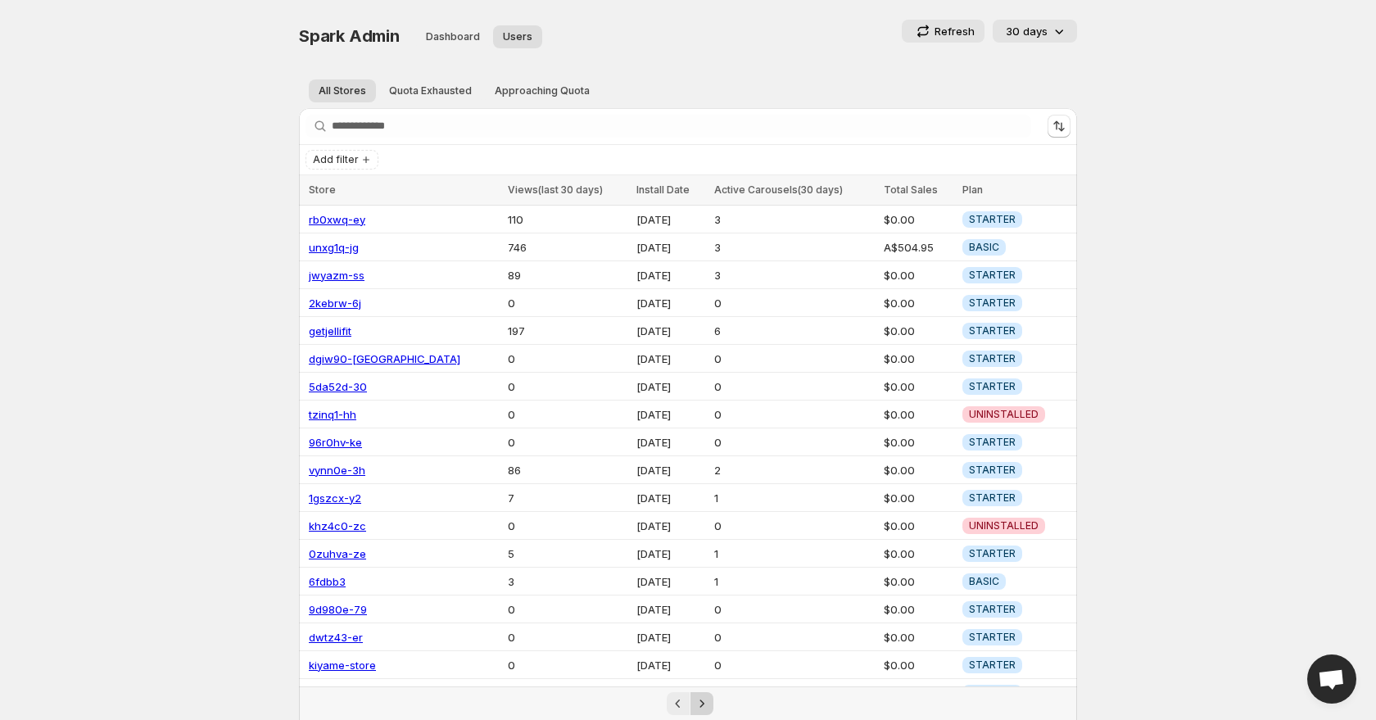
click at [702, 708] on icon "Next" at bounding box center [702, 704] width 16 height 16
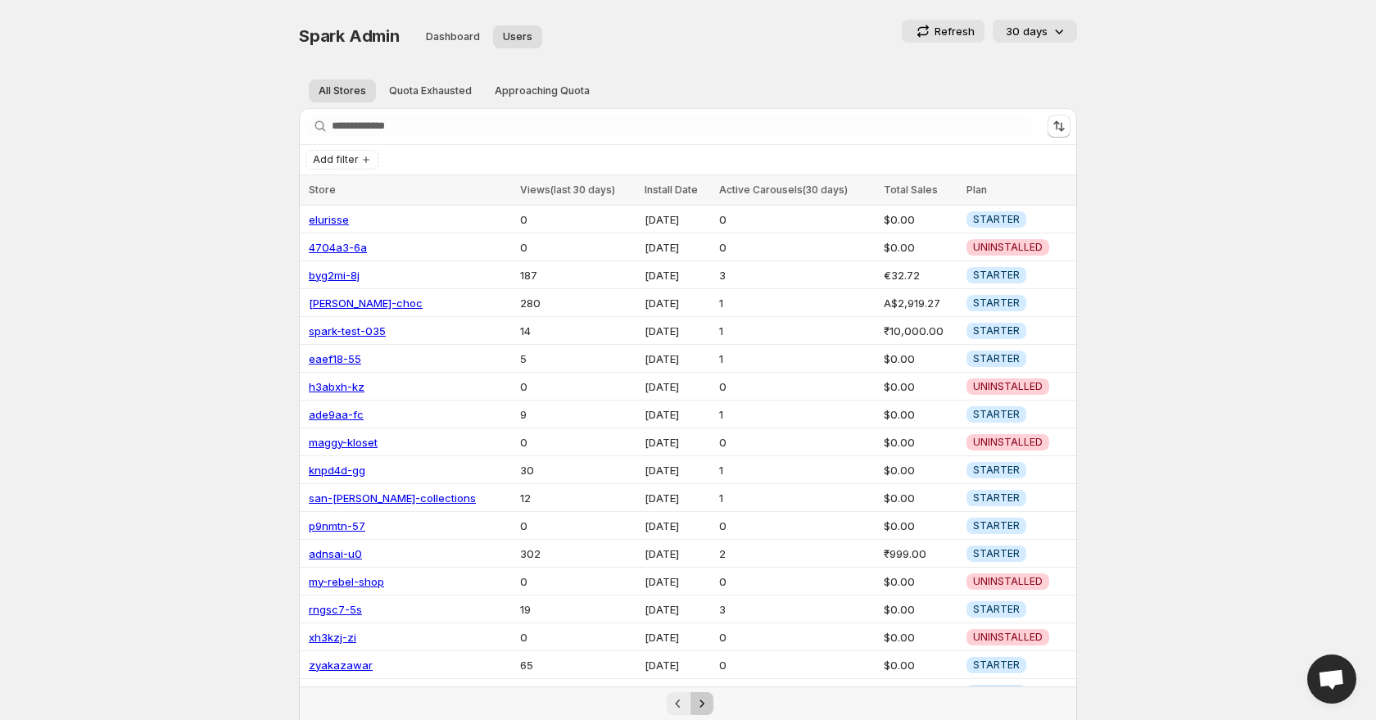
click at [702, 708] on icon "Next" at bounding box center [702, 704] width 16 height 16
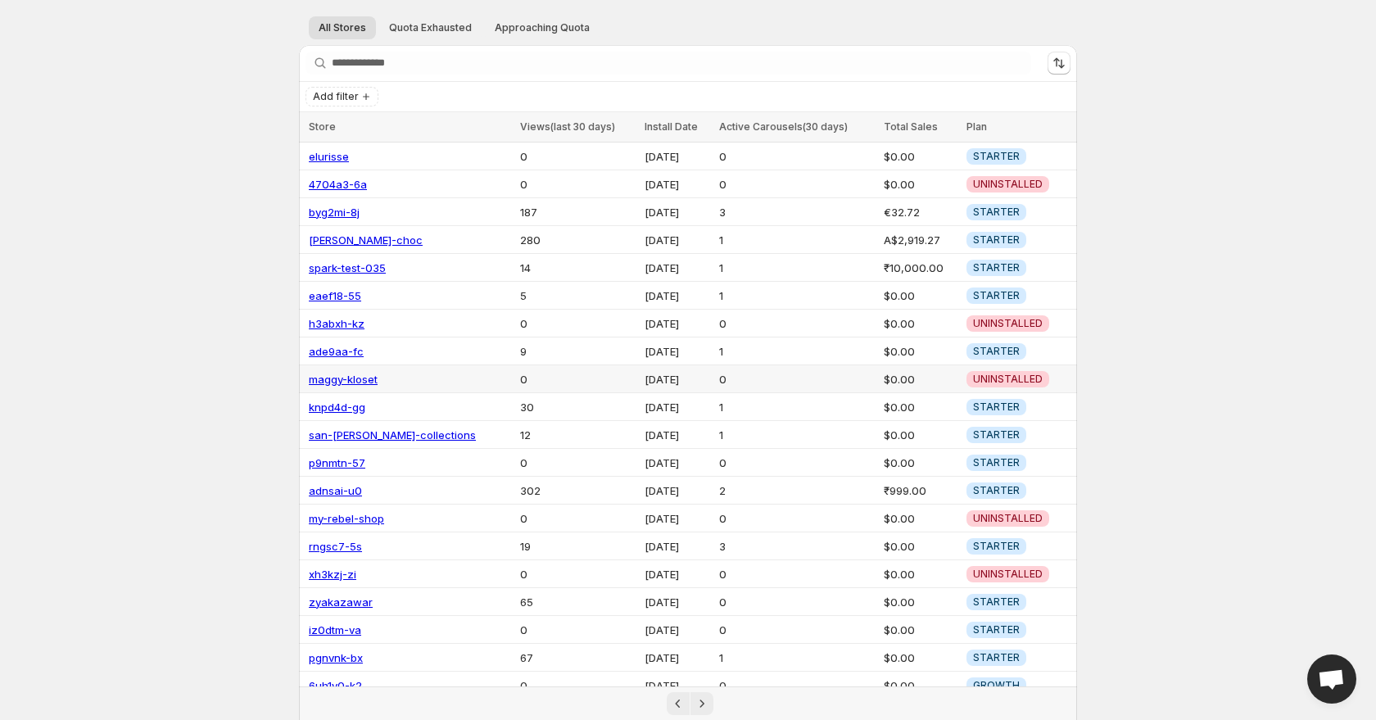
scroll to position [75, 0]
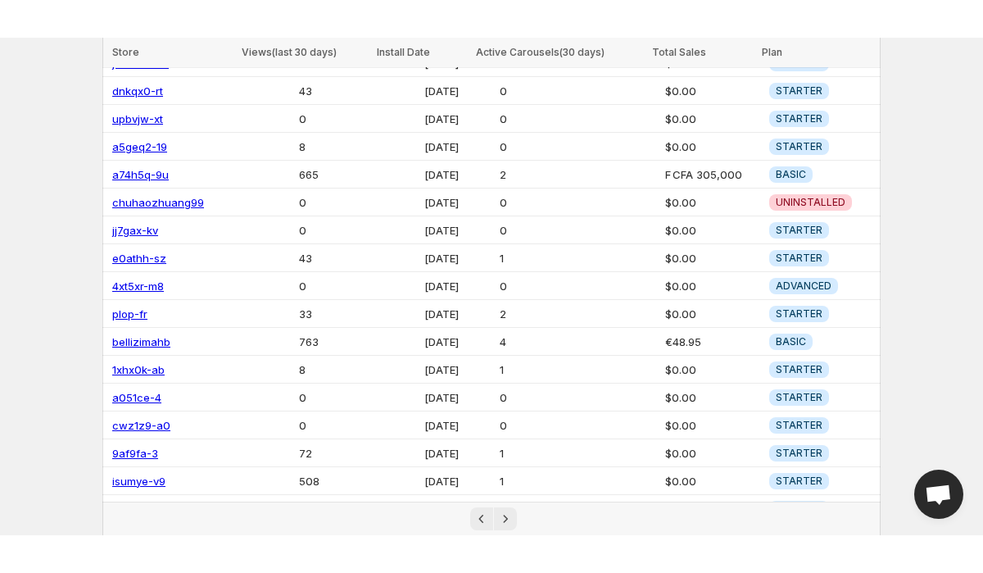
scroll to position [143, 0]
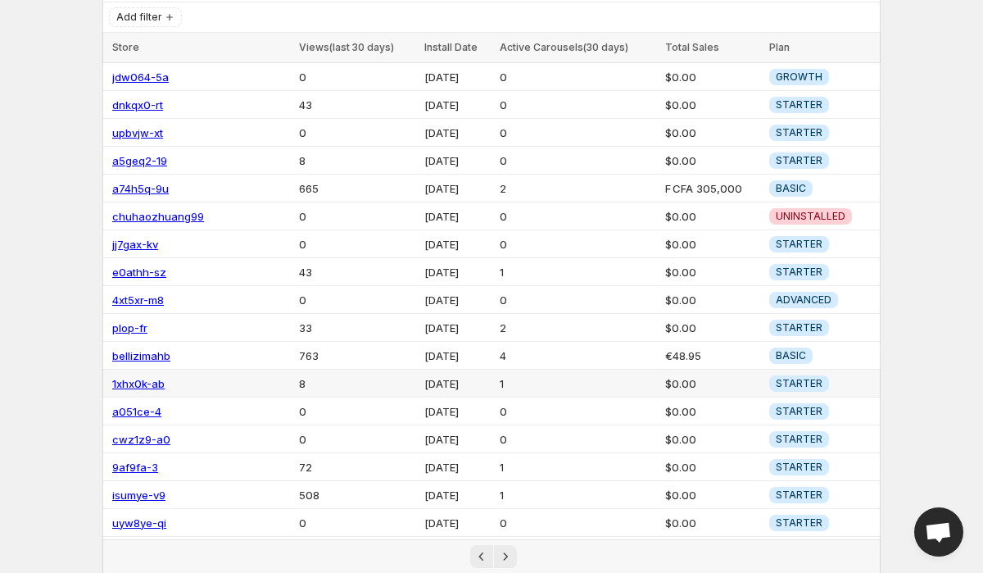
click at [152, 377] on link "1xhx0k-ab" at bounding box center [138, 383] width 52 height 13
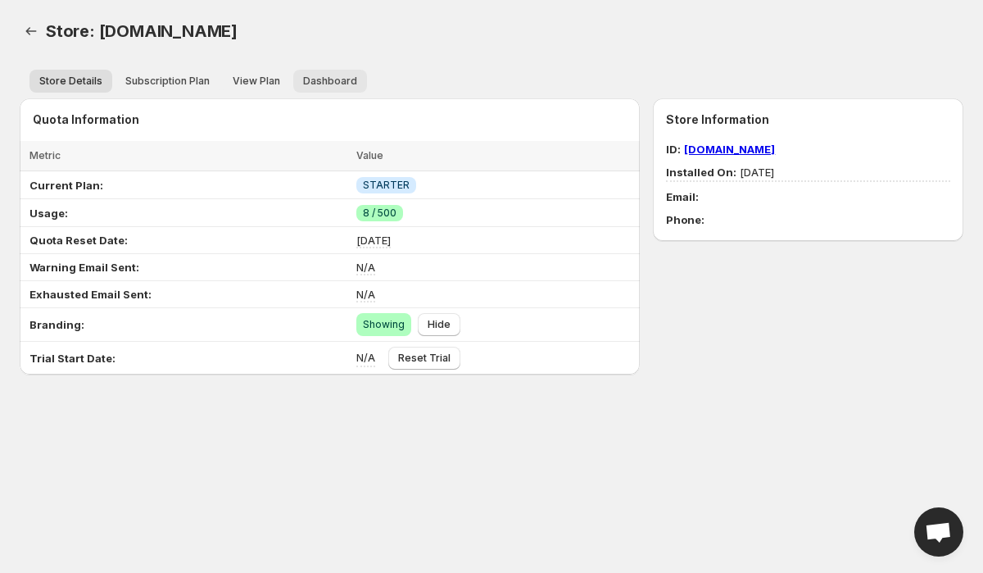
click at [334, 75] on span "Dashboard" at bounding box center [330, 81] width 54 height 13
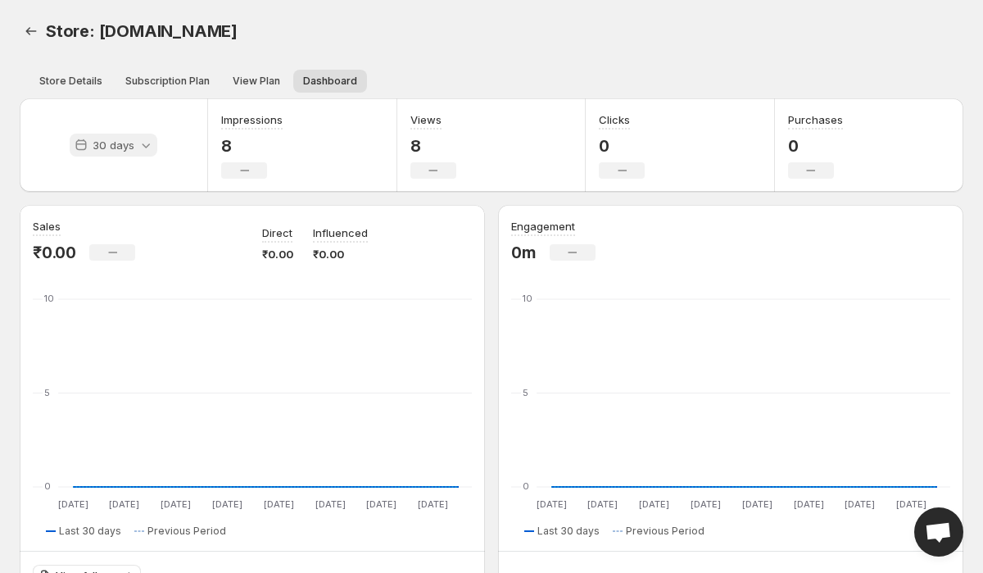
click at [130, 144] on p "30 days" at bounding box center [114, 145] width 42 height 16
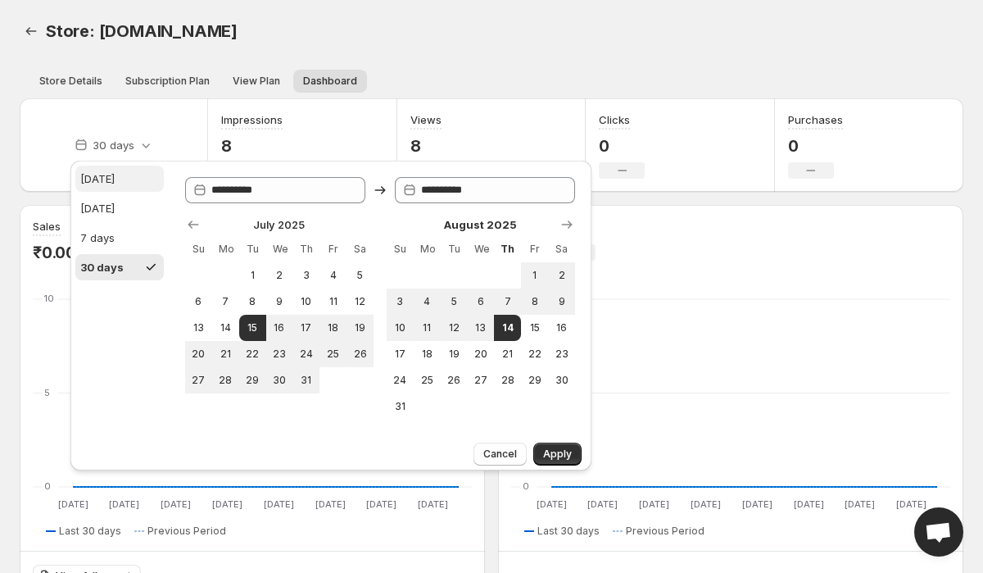
click at [121, 181] on button "[DATE]" at bounding box center [119, 178] width 88 height 26
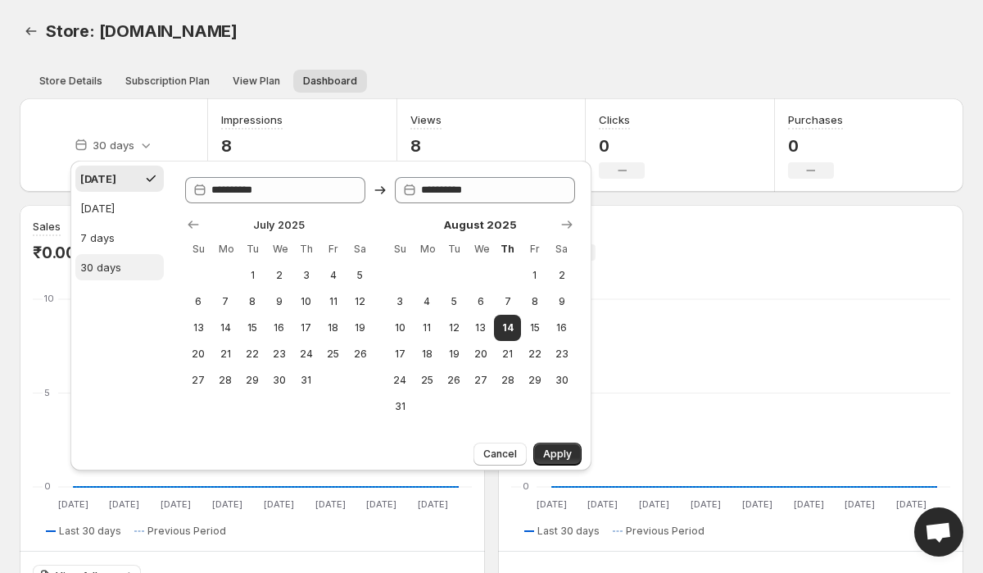
click at [116, 256] on button "30 days" at bounding box center [119, 267] width 88 height 26
type input "**********"
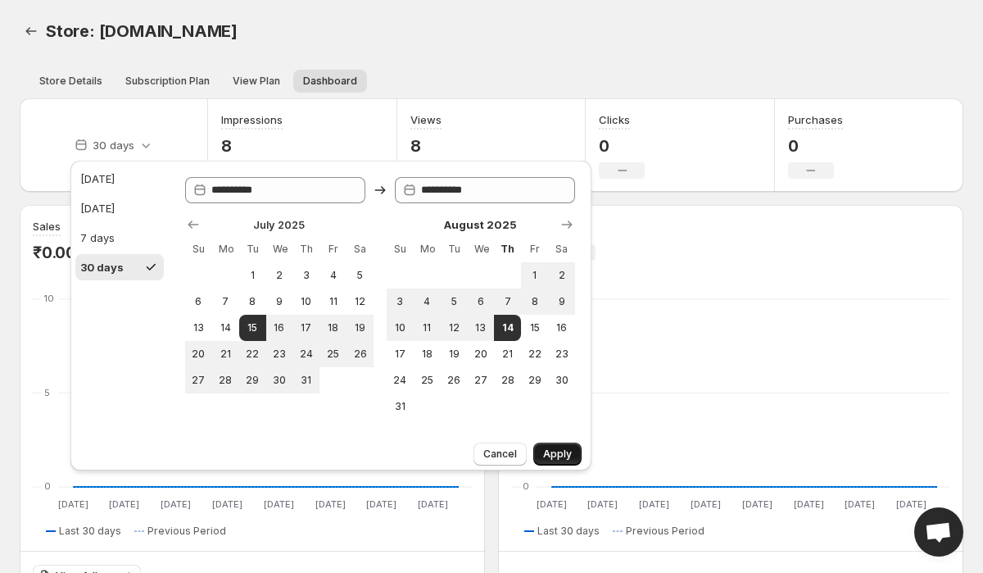
click at [555, 447] on button "Apply" at bounding box center [557, 453] width 48 height 23
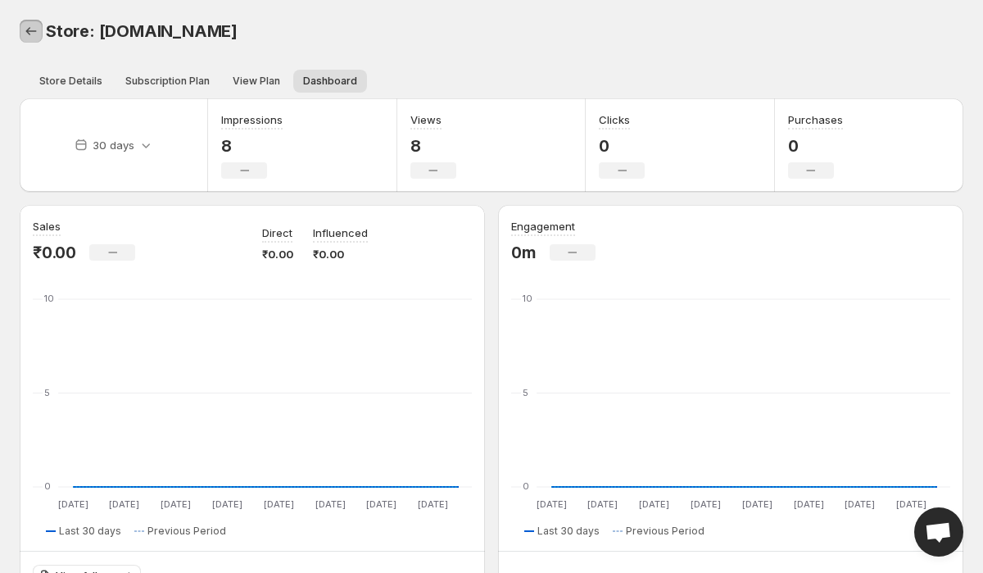
click at [34, 28] on icon "Back" at bounding box center [31, 31] width 16 height 16
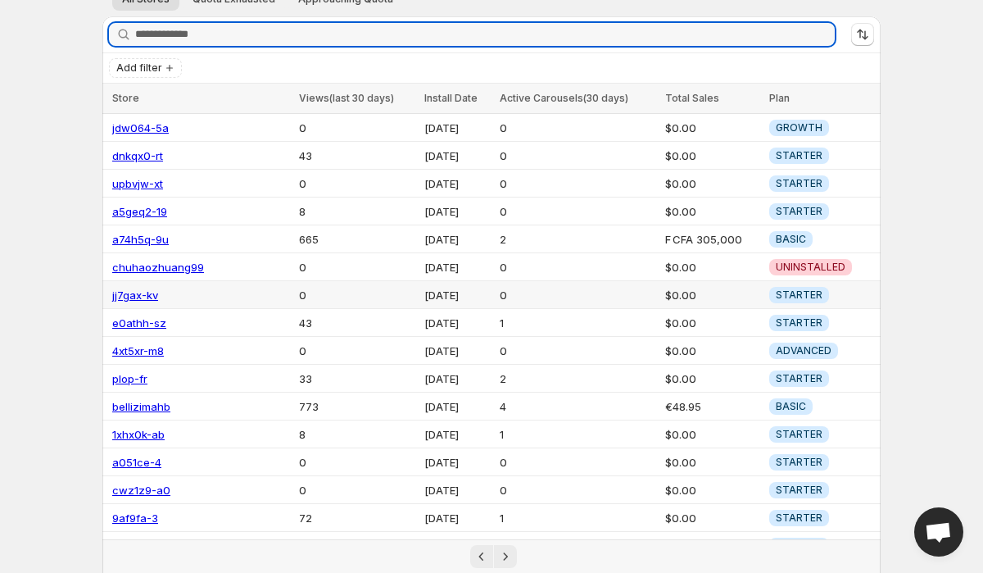
scroll to position [93, 0]
click at [144, 403] on link "bellizimahb" at bounding box center [141, 405] width 58 height 13
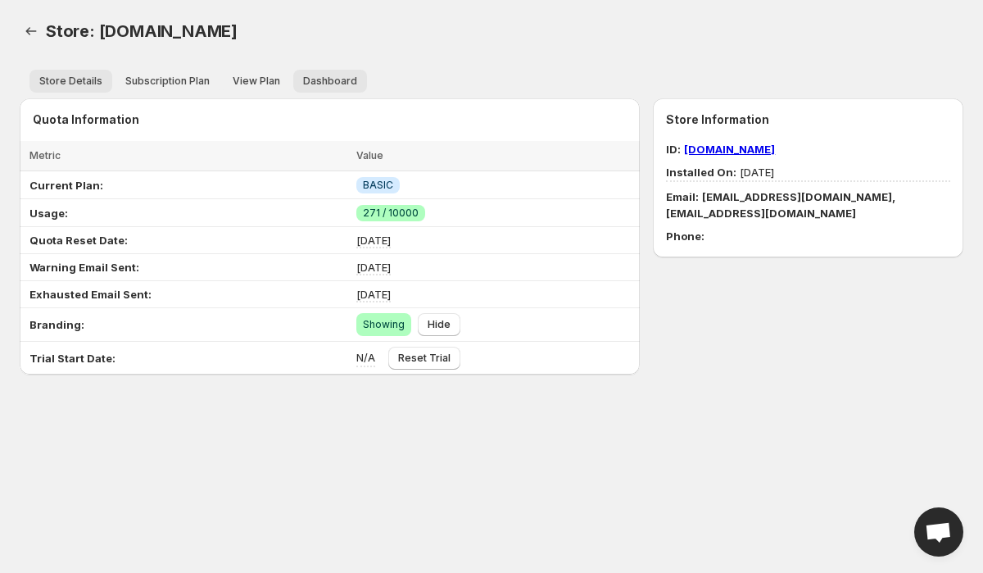
click at [320, 87] on span "Dashboard" at bounding box center [330, 81] width 54 height 13
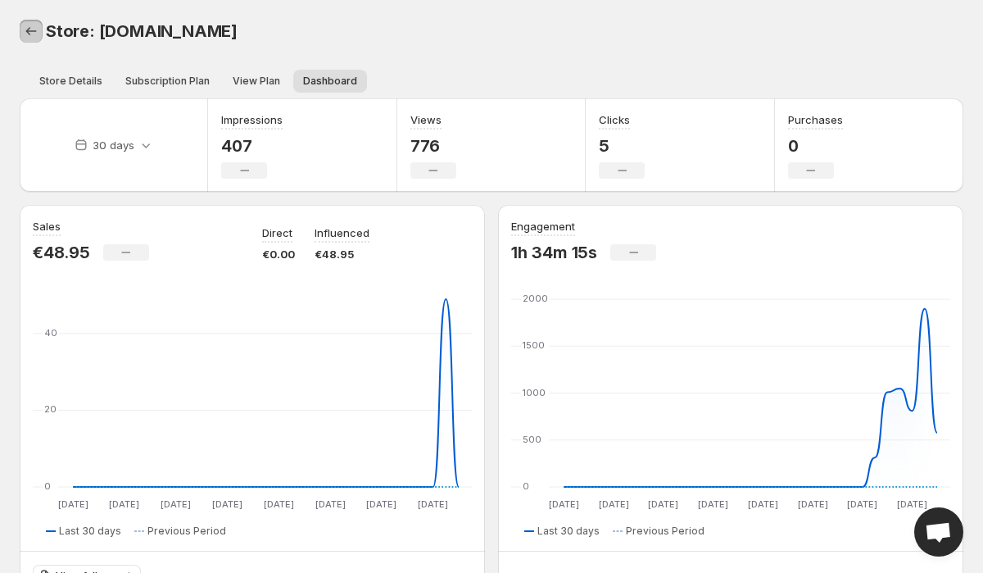
click at [34, 29] on icon "Back" at bounding box center [31, 31] width 16 height 16
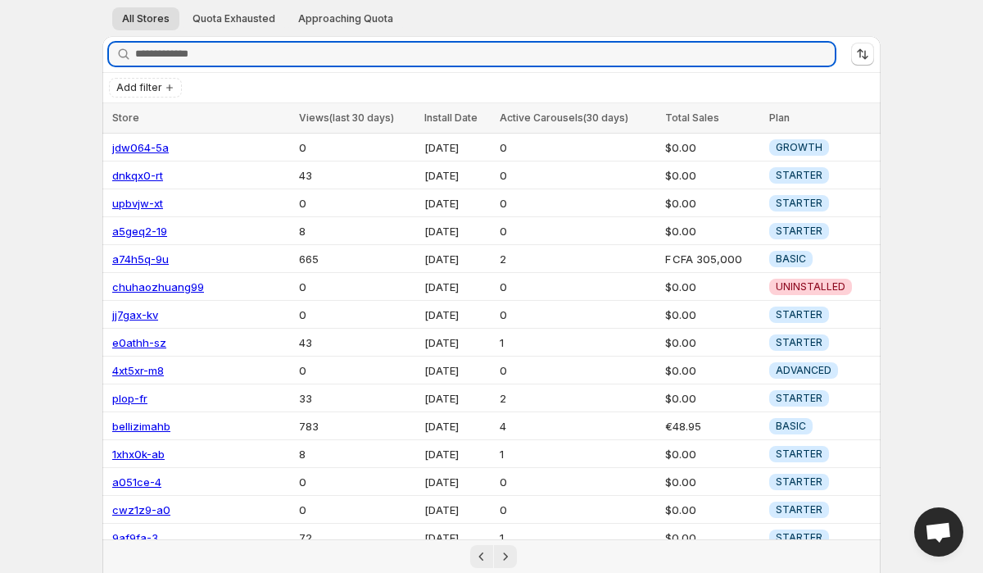
scroll to position [74, 0]
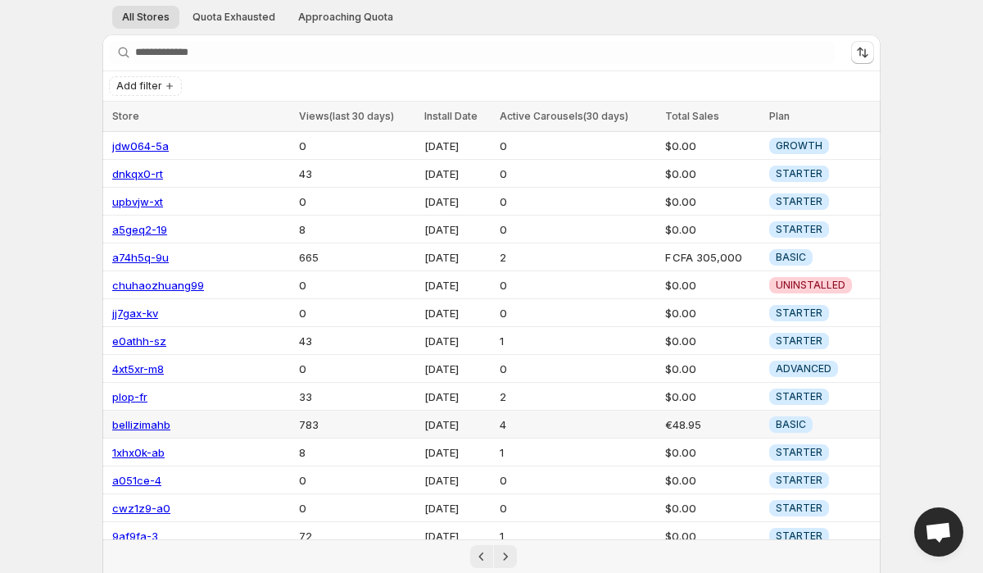
click at [144, 428] on td "bellizimahb" at bounding box center [198, 424] width 192 height 28
click at [143, 419] on link "bellizimahb" at bounding box center [141, 424] width 58 height 13
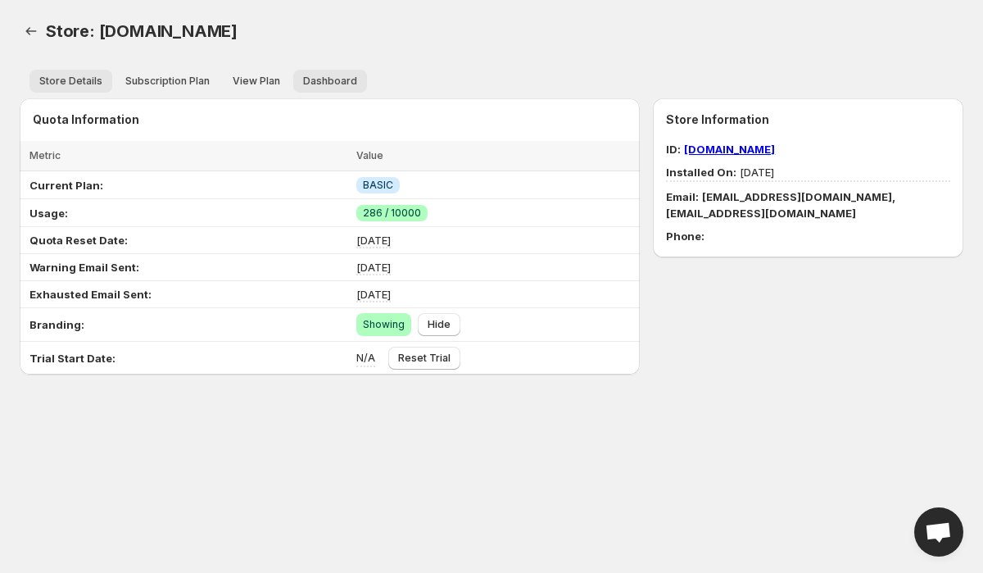
click at [319, 77] on span "Dashboard" at bounding box center [330, 81] width 54 height 13
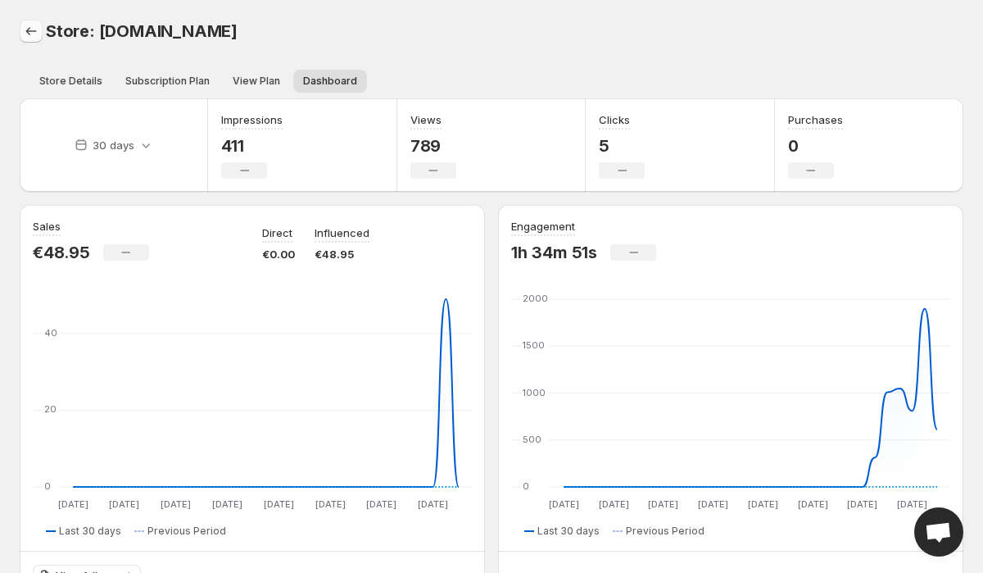
click at [25, 29] on icon "Back" at bounding box center [31, 31] width 16 height 16
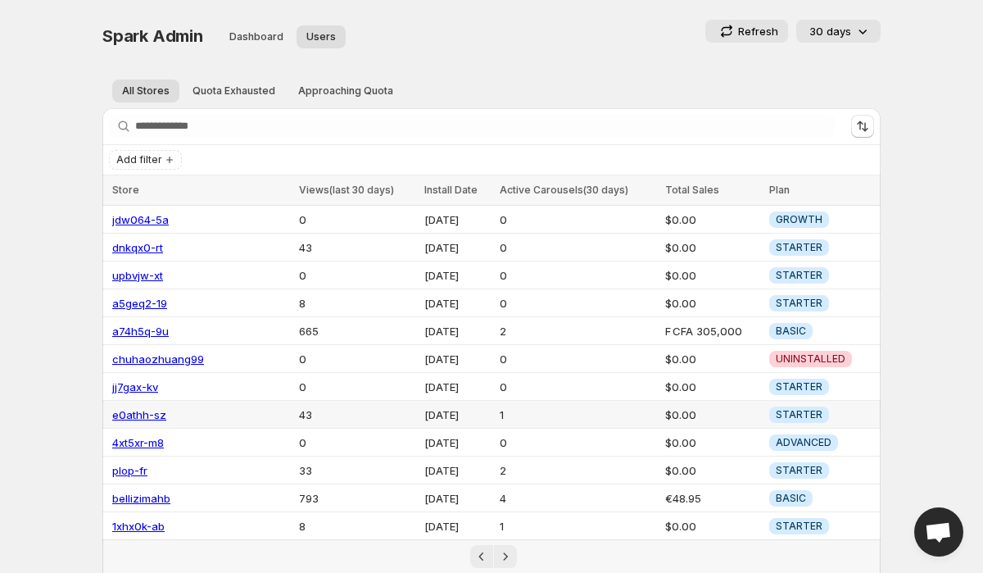
click at [143, 409] on link "e0athh-sz" at bounding box center [139, 414] width 54 height 13
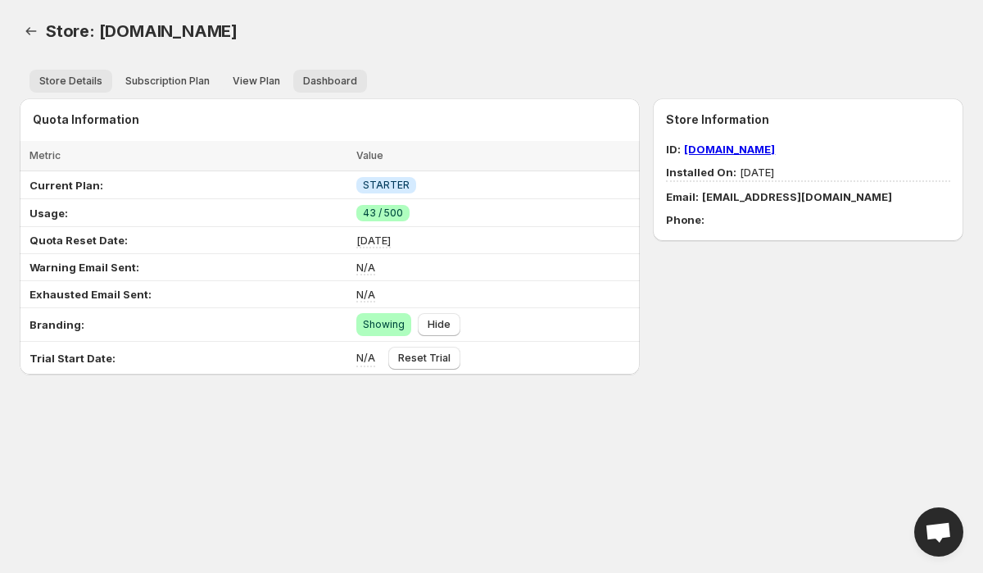
click at [324, 78] on span "Dashboard" at bounding box center [330, 81] width 54 height 13
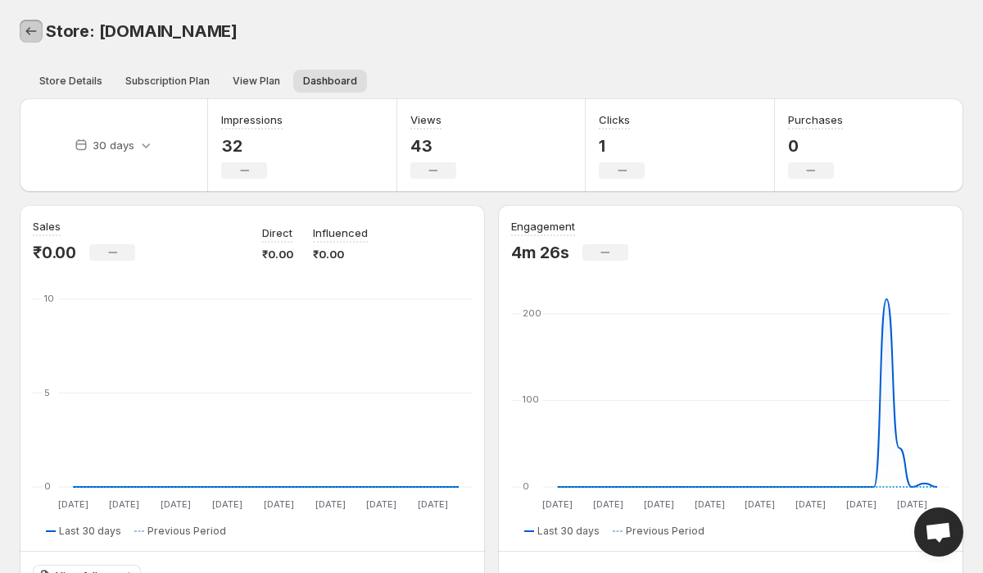
click at [29, 33] on icon "Back" at bounding box center [31, 31] width 16 height 16
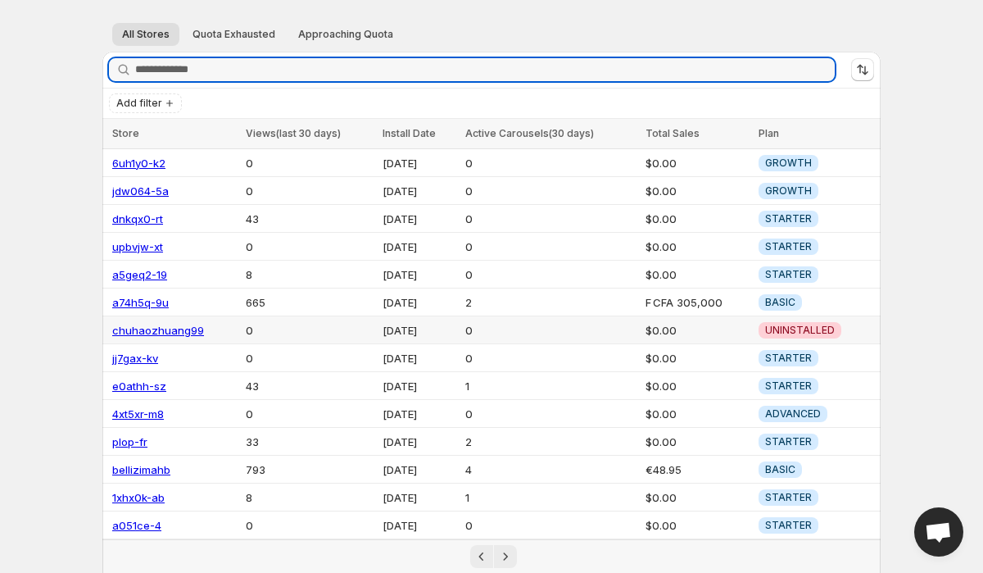
scroll to position [59, 0]
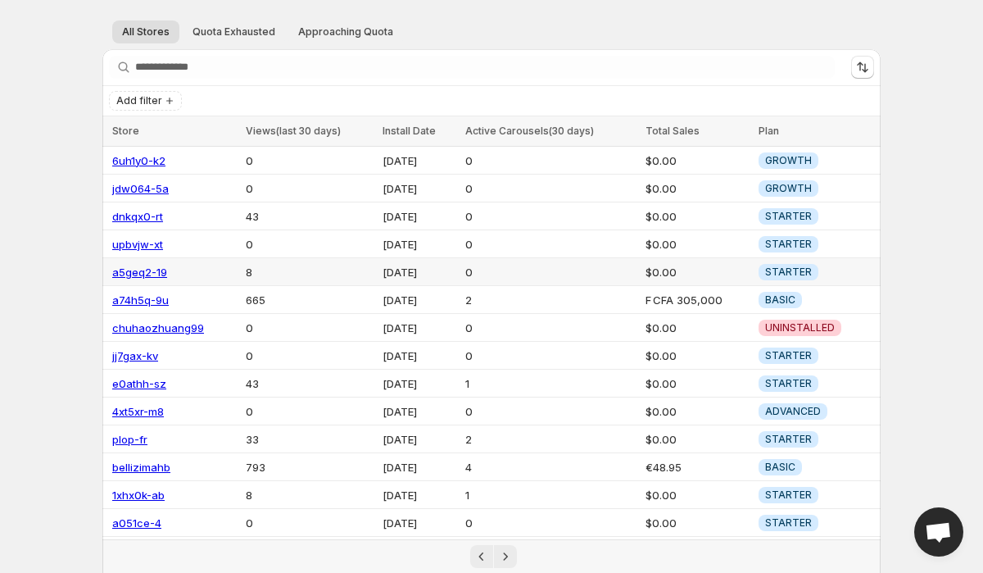
click at [148, 270] on link "a5geq2-19" at bounding box center [139, 271] width 55 height 13
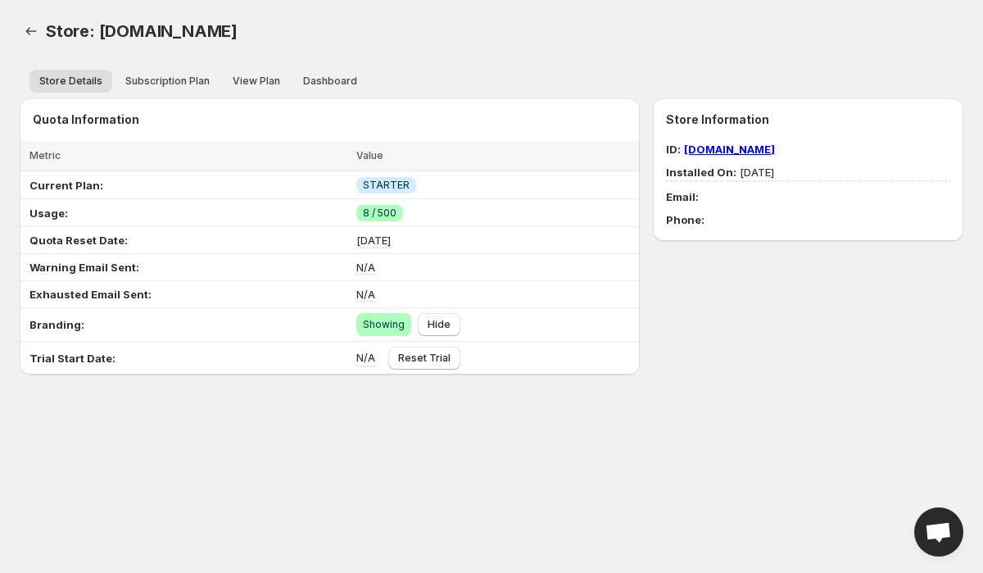
click at [329, 69] on li "Dashboard" at bounding box center [330, 80] width 74 height 23
click at [328, 85] on span "Dashboard" at bounding box center [330, 81] width 54 height 13
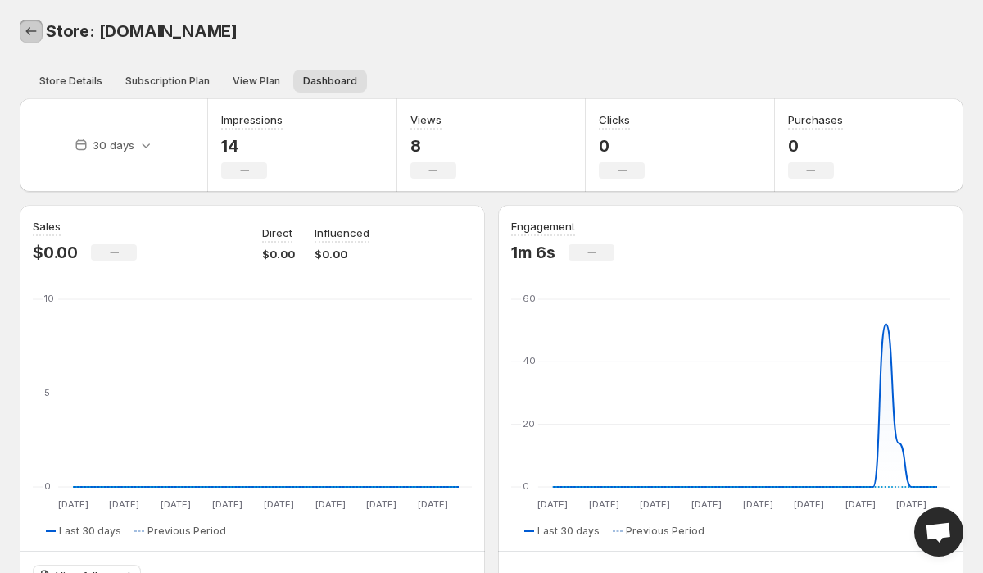
click at [23, 31] on icon "Back" at bounding box center [31, 31] width 16 height 16
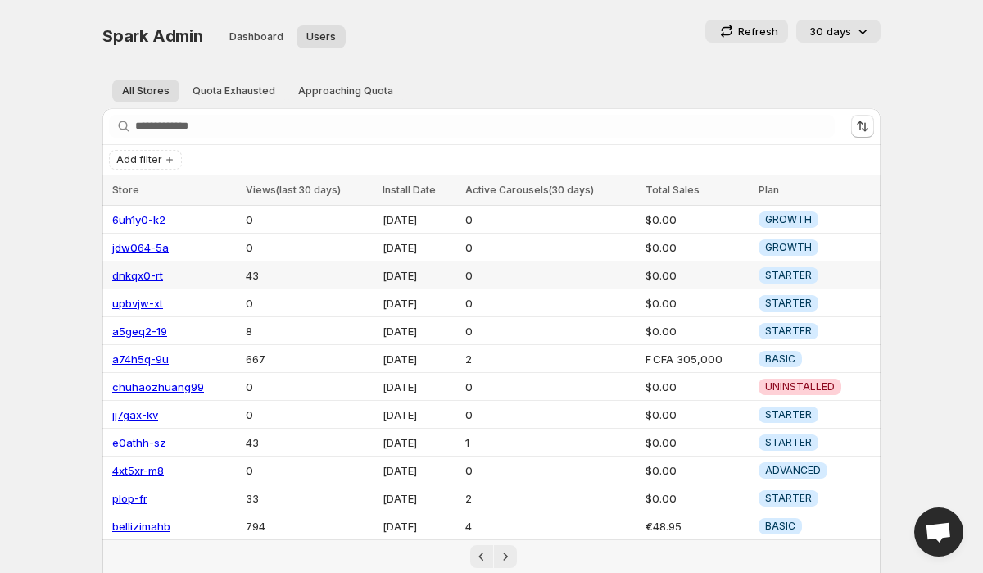
click at [148, 272] on link "dnkqx0-rt" at bounding box center [137, 275] width 51 height 13
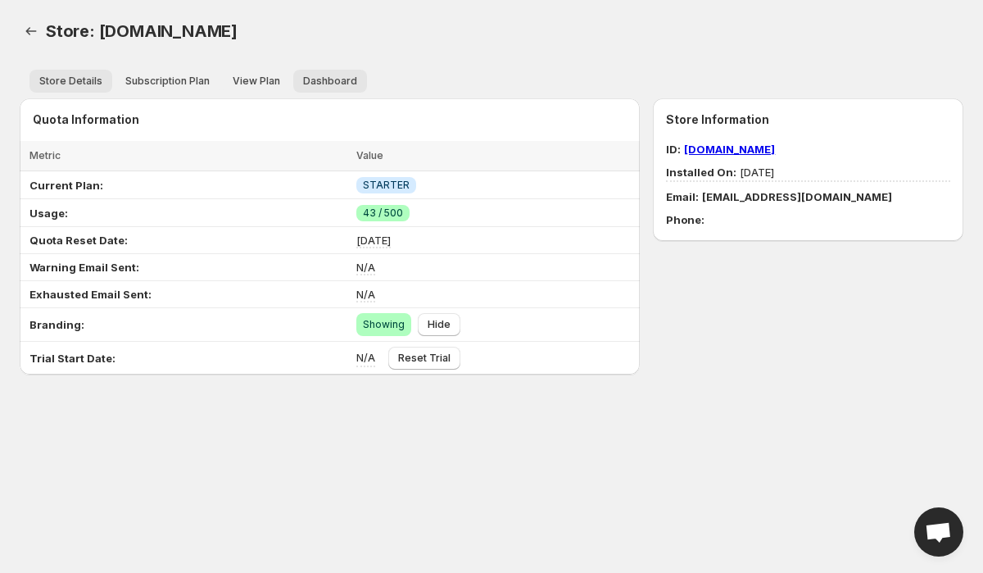
click at [307, 89] on button "Dashboard" at bounding box center [330, 81] width 74 height 23
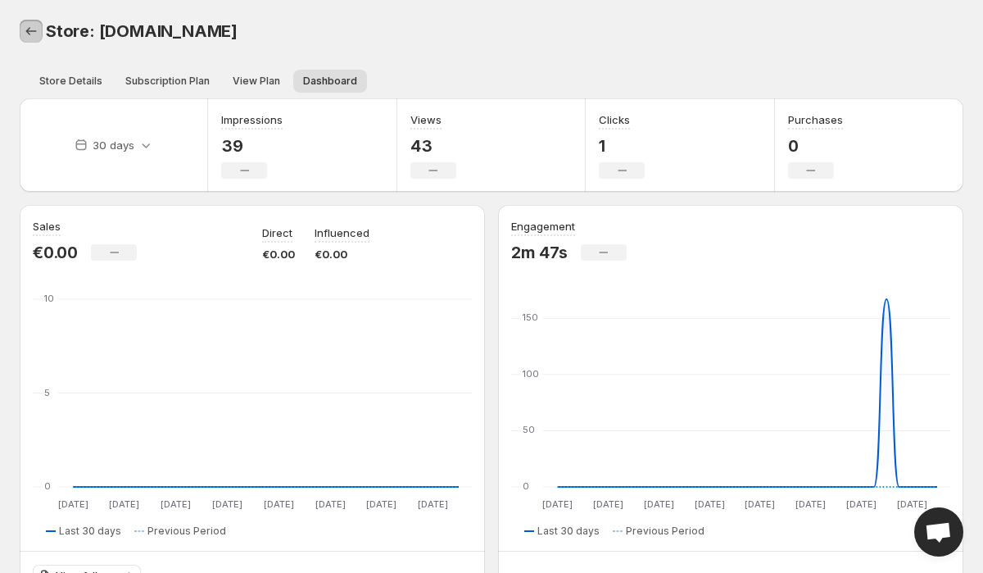
click at [30, 35] on icon "Back" at bounding box center [31, 31] width 16 height 16
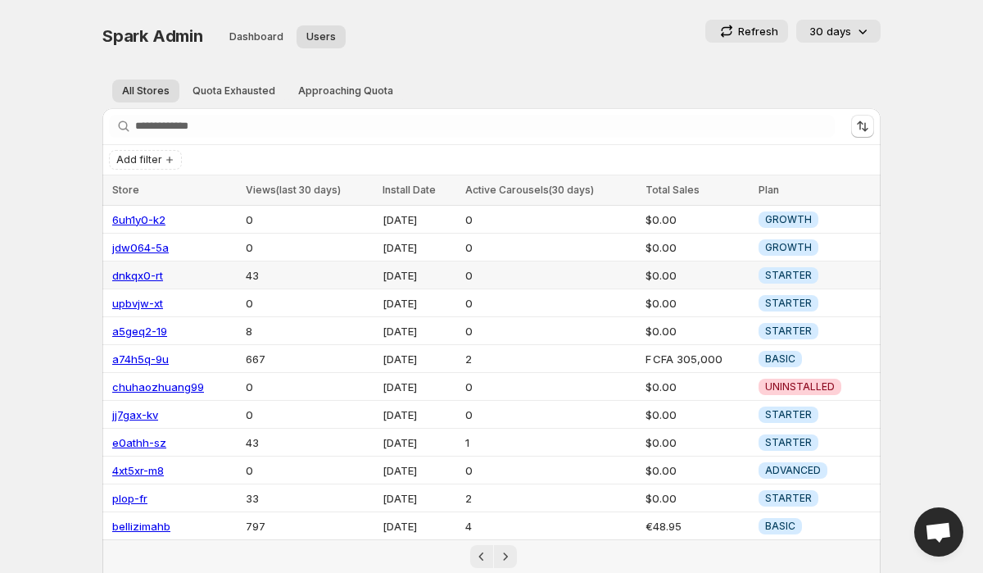
click at [148, 270] on link "dnkqx0-rt" at bounding box center [137, 275] width 51 height 13
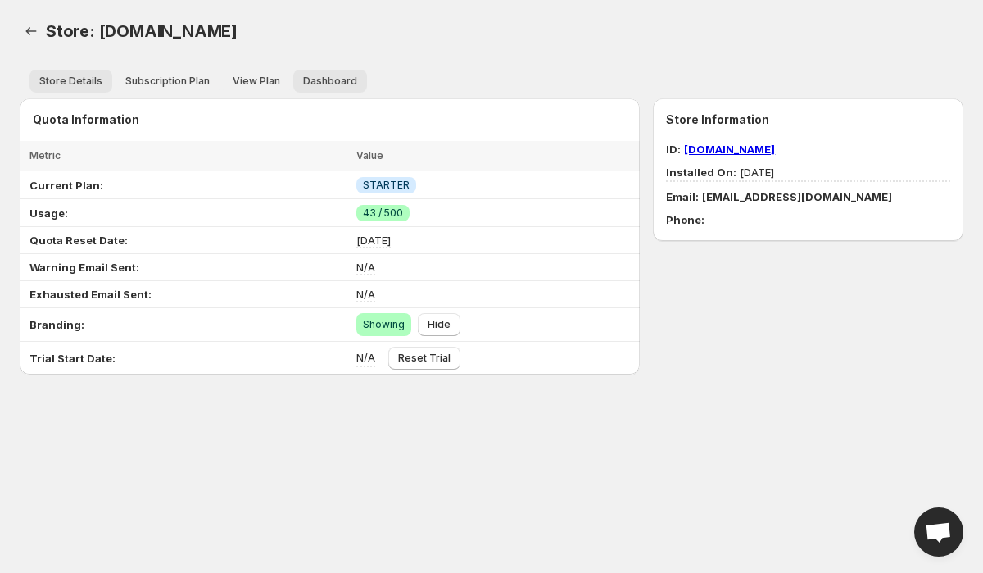
click at [318, 84] on span "Dashboard" at bounding box center [330, 81] width 54 height 13
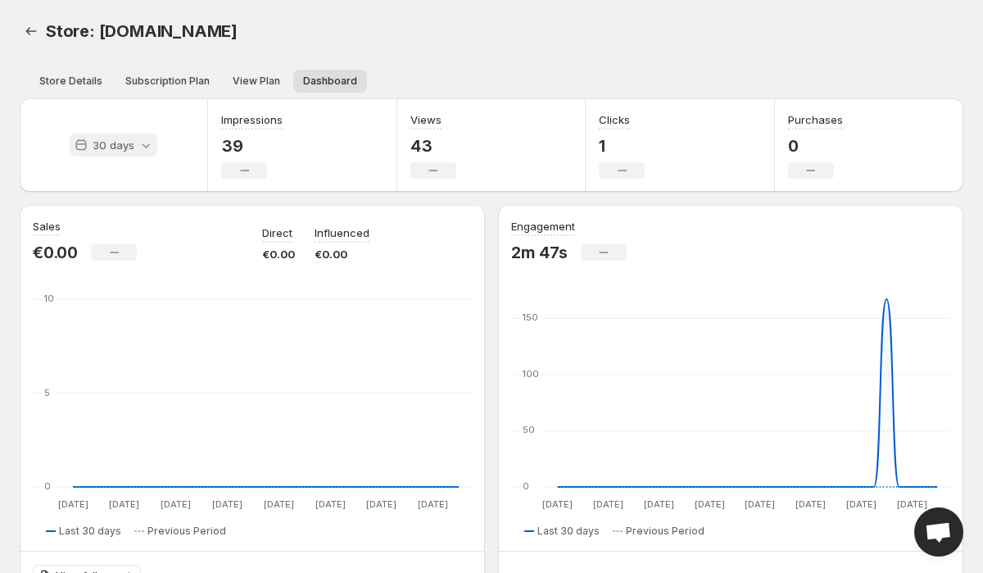
click at [145, 138] on icon at bounding box center [146, 145] width 16 height 16
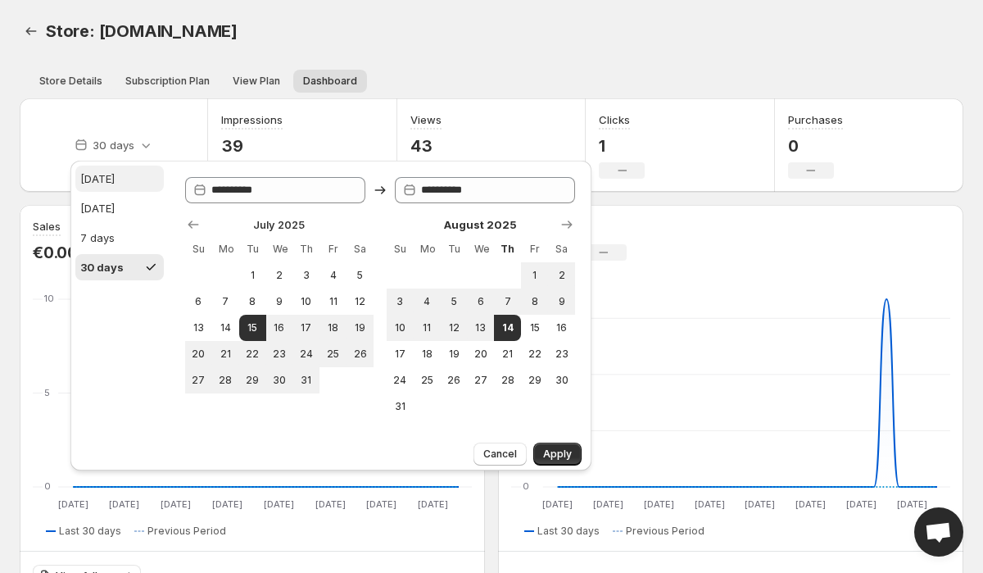
click at [125, 172] on button "[DATE]" at bounding box center [119, 178] width 88 height 26
type input "**********"
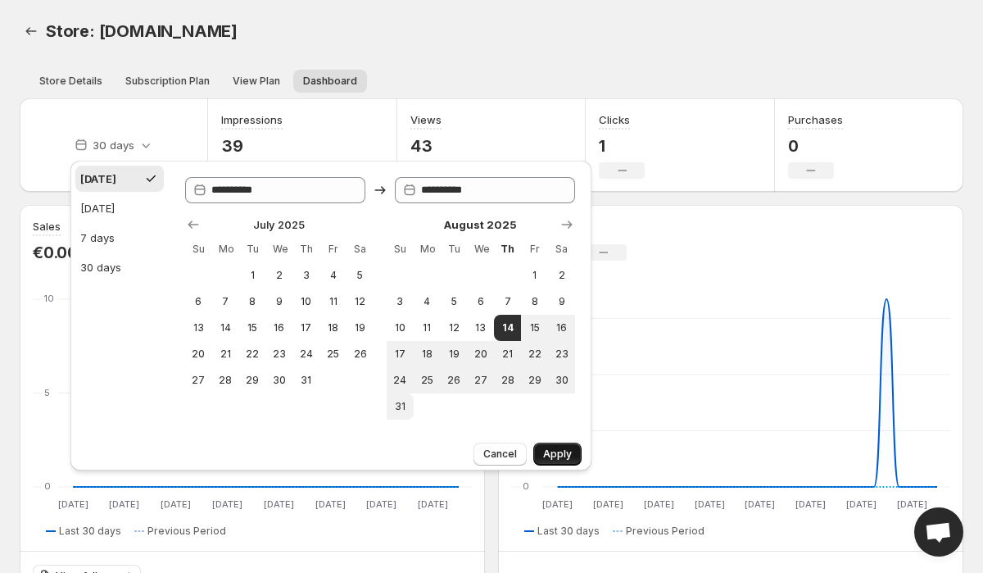
click at [554, 447] on button "Apply" at bounding box center [557, 453] width 48 height 23
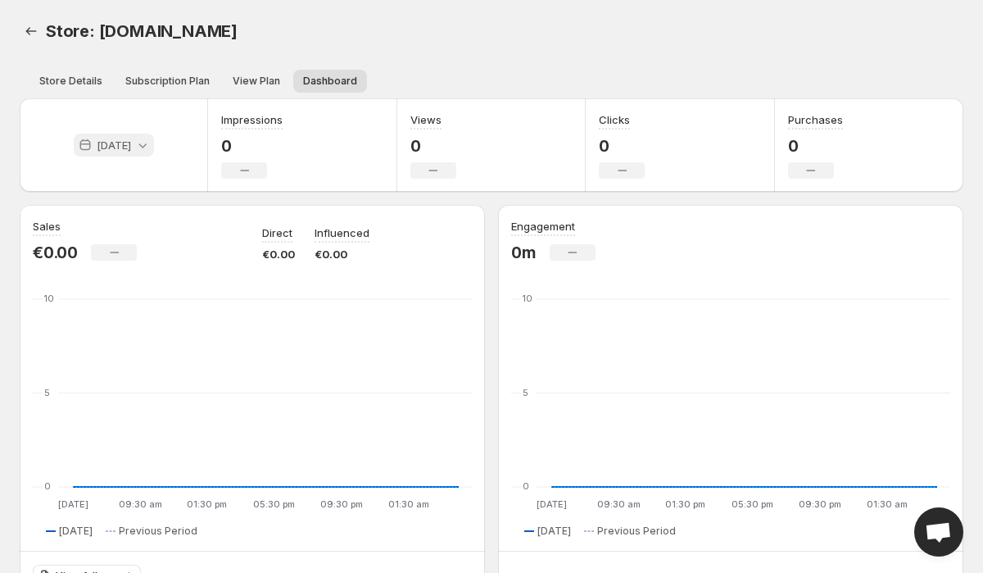
click at [129, 138] on div "[DATE]" at bounding box center [114, 145] width 80 height 23
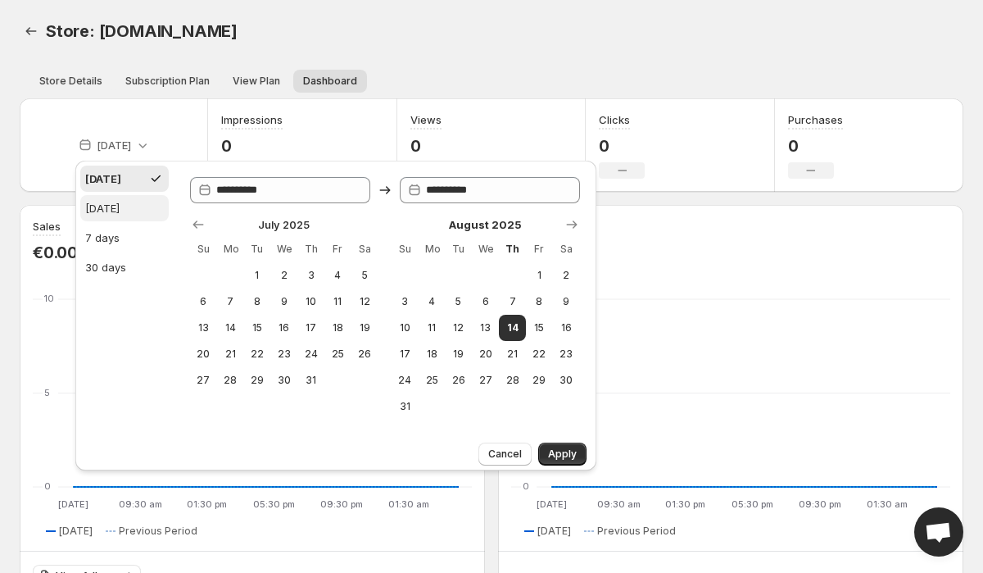
click at [120, 203] on div "[DATE]" at bounding box center [102, 208] width 34 height 16
type input "**********"
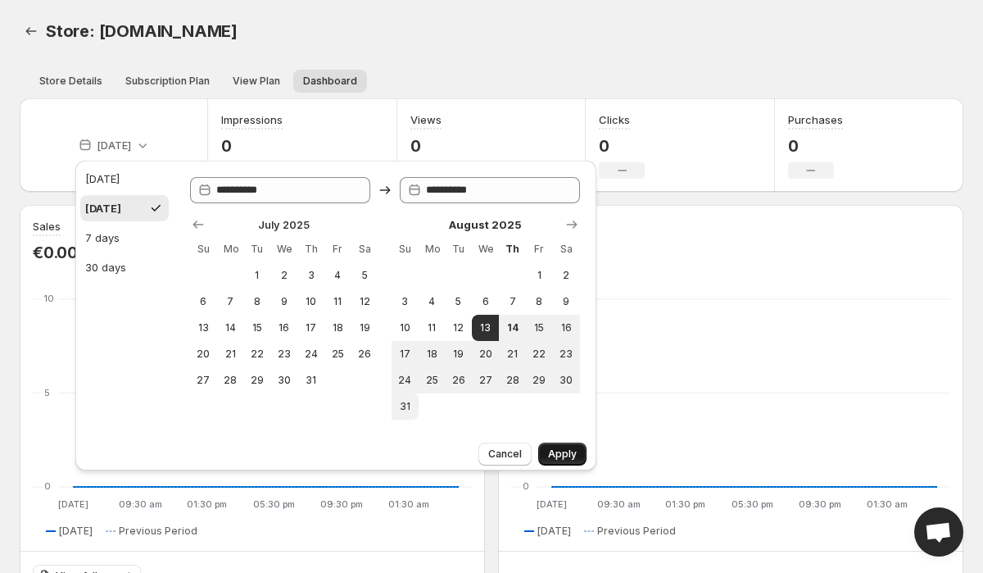
click at [567, 444] on button "Apply" at bounding box center [562, 453] width 48 height 23
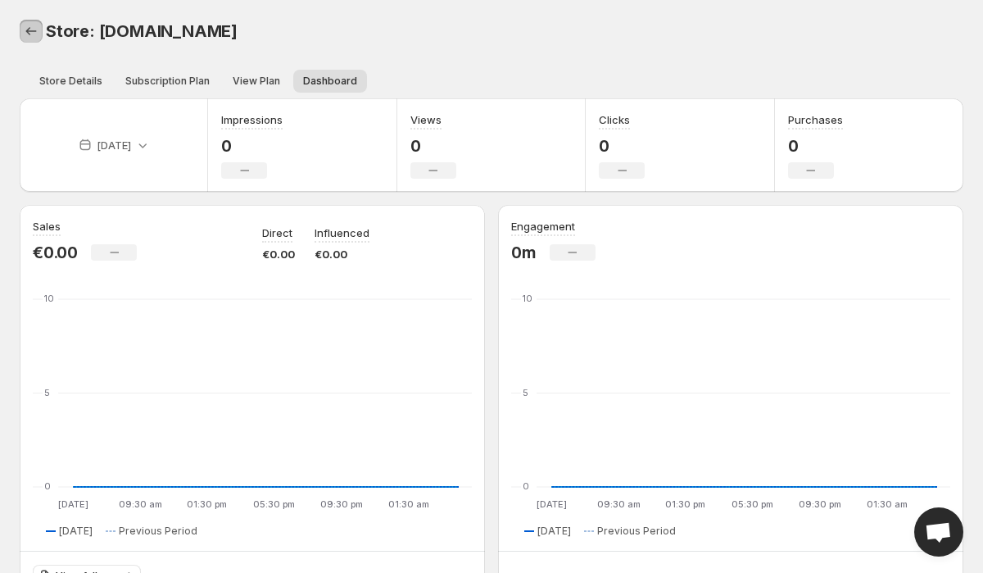
click at [25, 23] on icon "Back" at bounding box center [31, 31] width 16 height 16
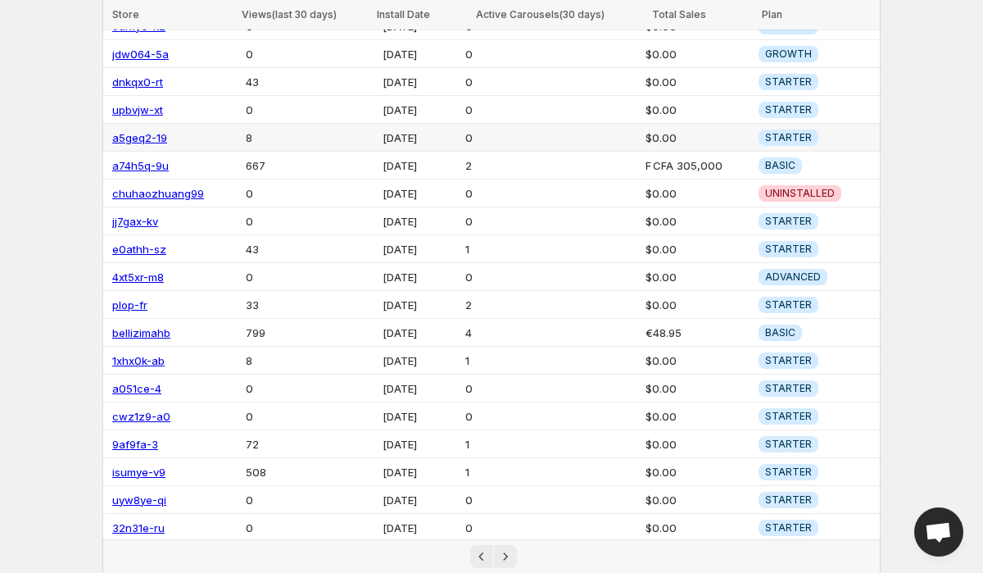
scroll to position [215, 0]
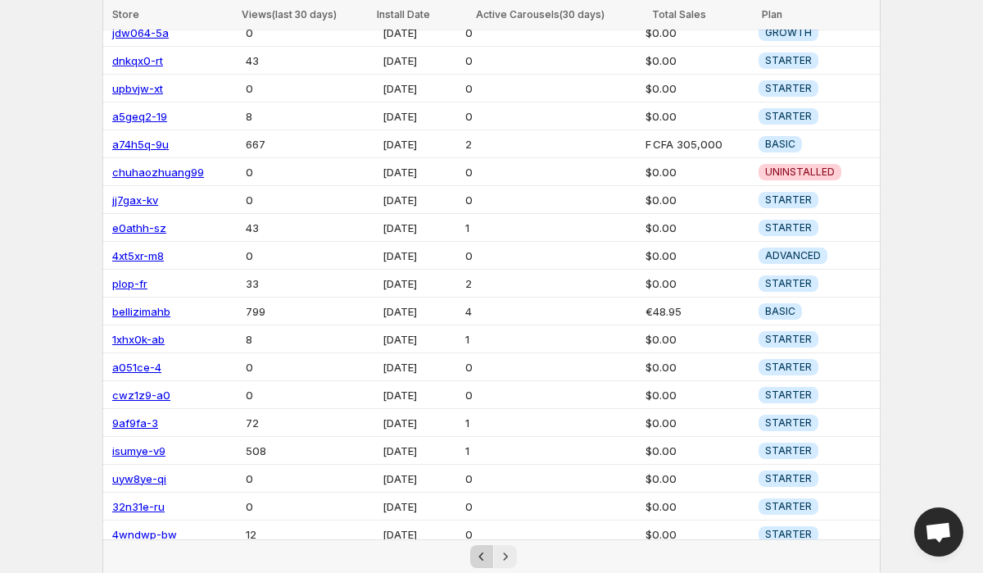
click at [485, 559] on icon "Previous" at bounding box center [481, 556] width 16 height 16
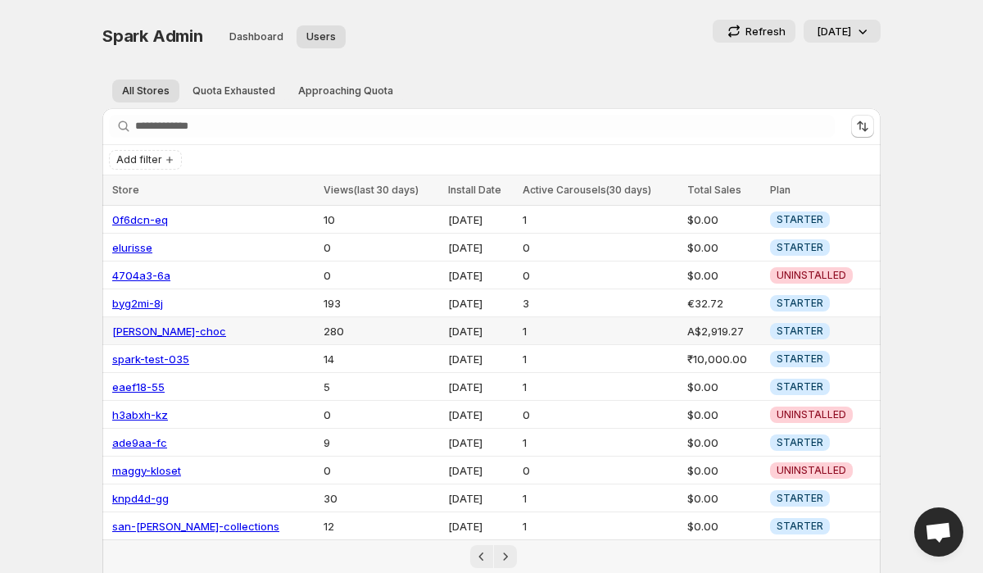
scroll to position [215, 0]
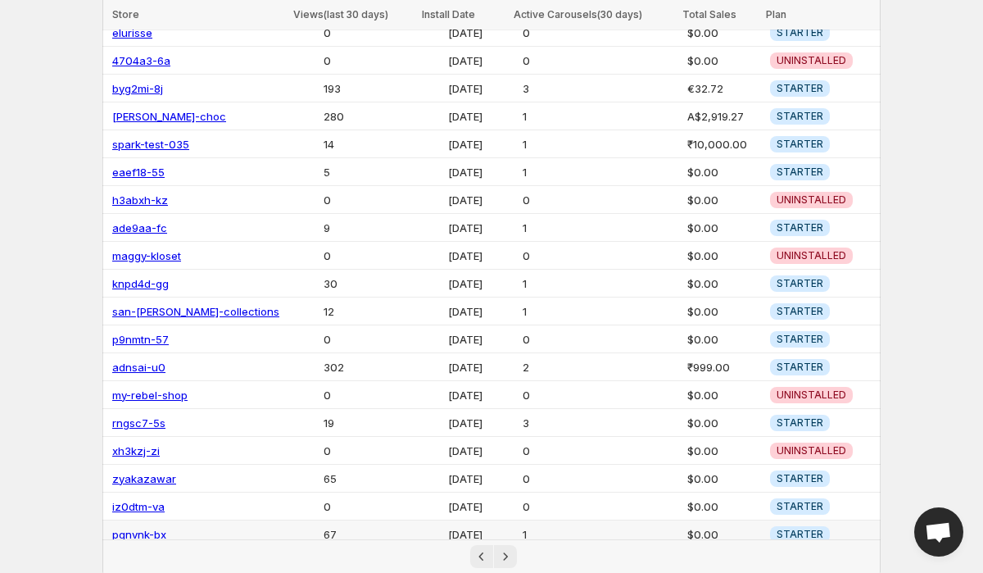
click at [141, 528] on link "pgnvnk-bx" at bounding box center [139, 534] width 54 height 13
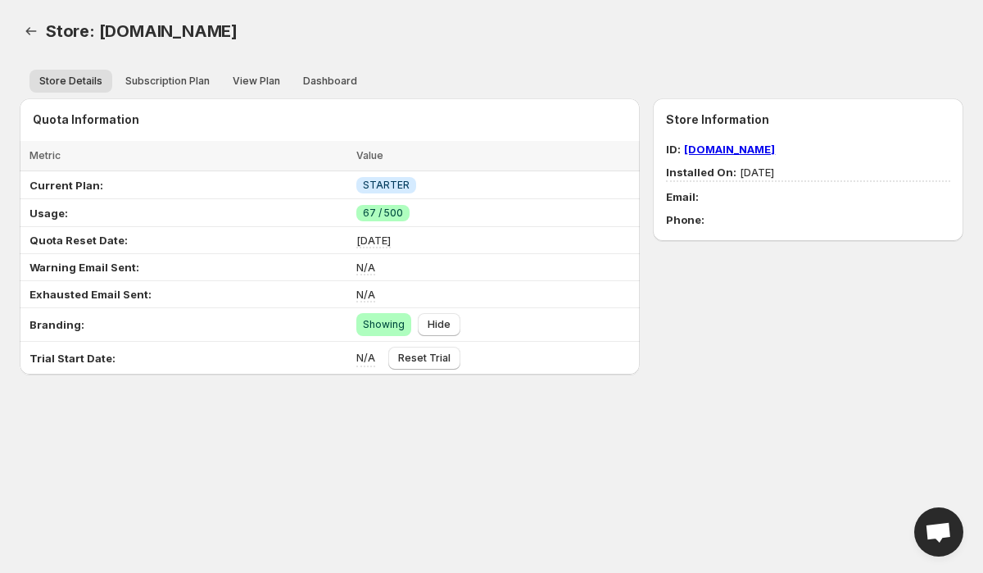
click at [306, 93] on div "Quota Information Loading items… Loading items… Metric Value Select all 5 Items…" at bounding box center [485, 229] width 957 height 289
click at [321, 82] on span "Dashboard" at bounding box center [330, 81] width 54 height 13
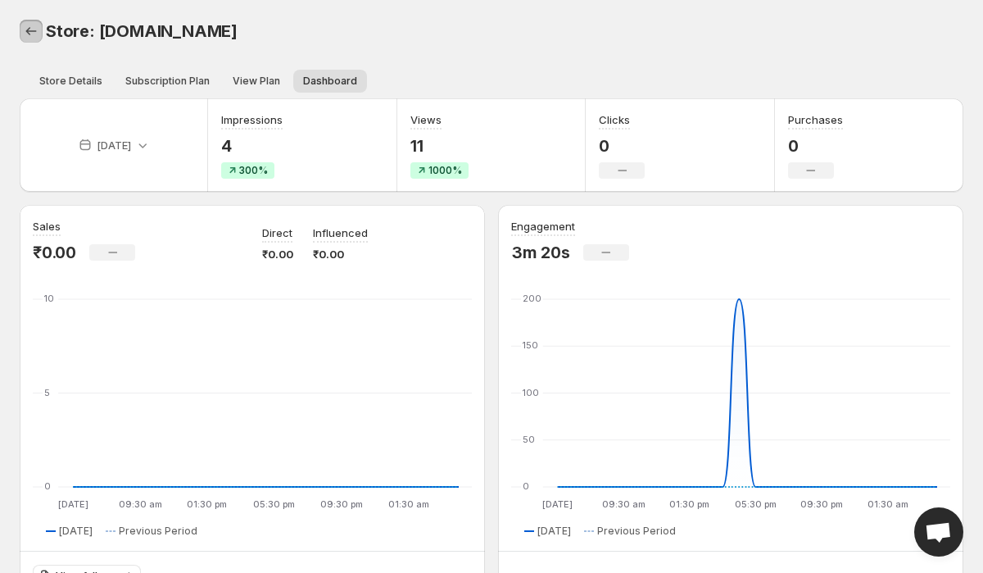
click at [34, 30] on icon "Back" at bounding box center [31, 31] width 16 height 16
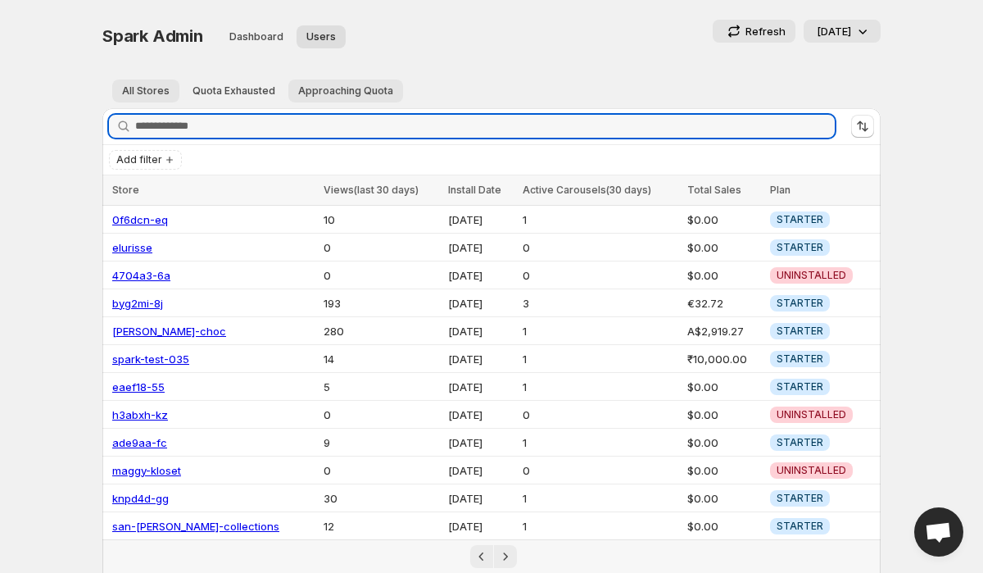
click at [335, 91] on span "Approaching Quota" at bounding box center [345, 90] width 95 height 13
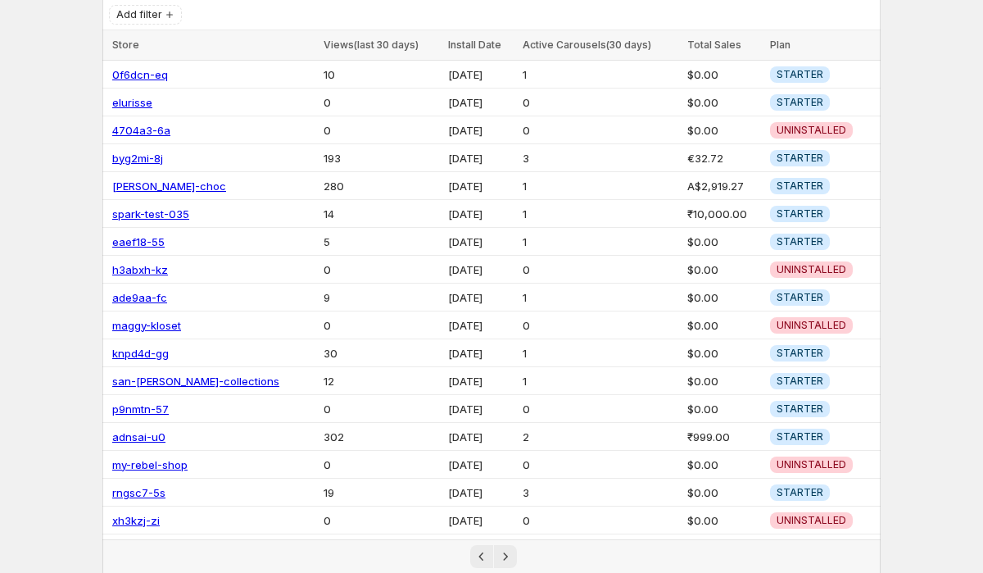
scroll to position [215, 0]
